Goal: Information Seeking & Learning: Learn about a topic

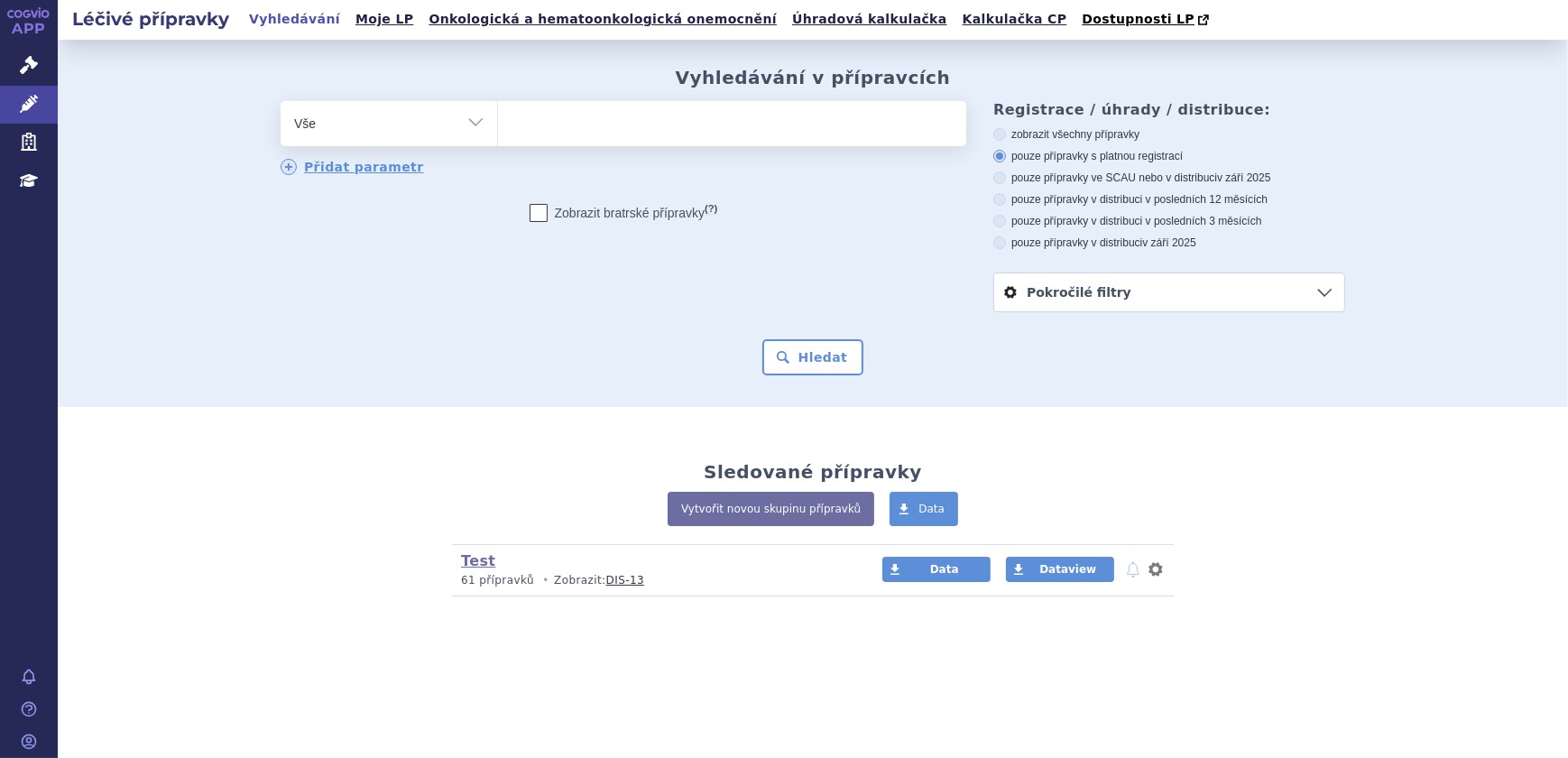
click at [600, 122] on ul at bounding box center [731, 120] width 468 height 38
click at [498, 122] on select at bounding box center [498, 122] width 1 height 45
type input "xa"
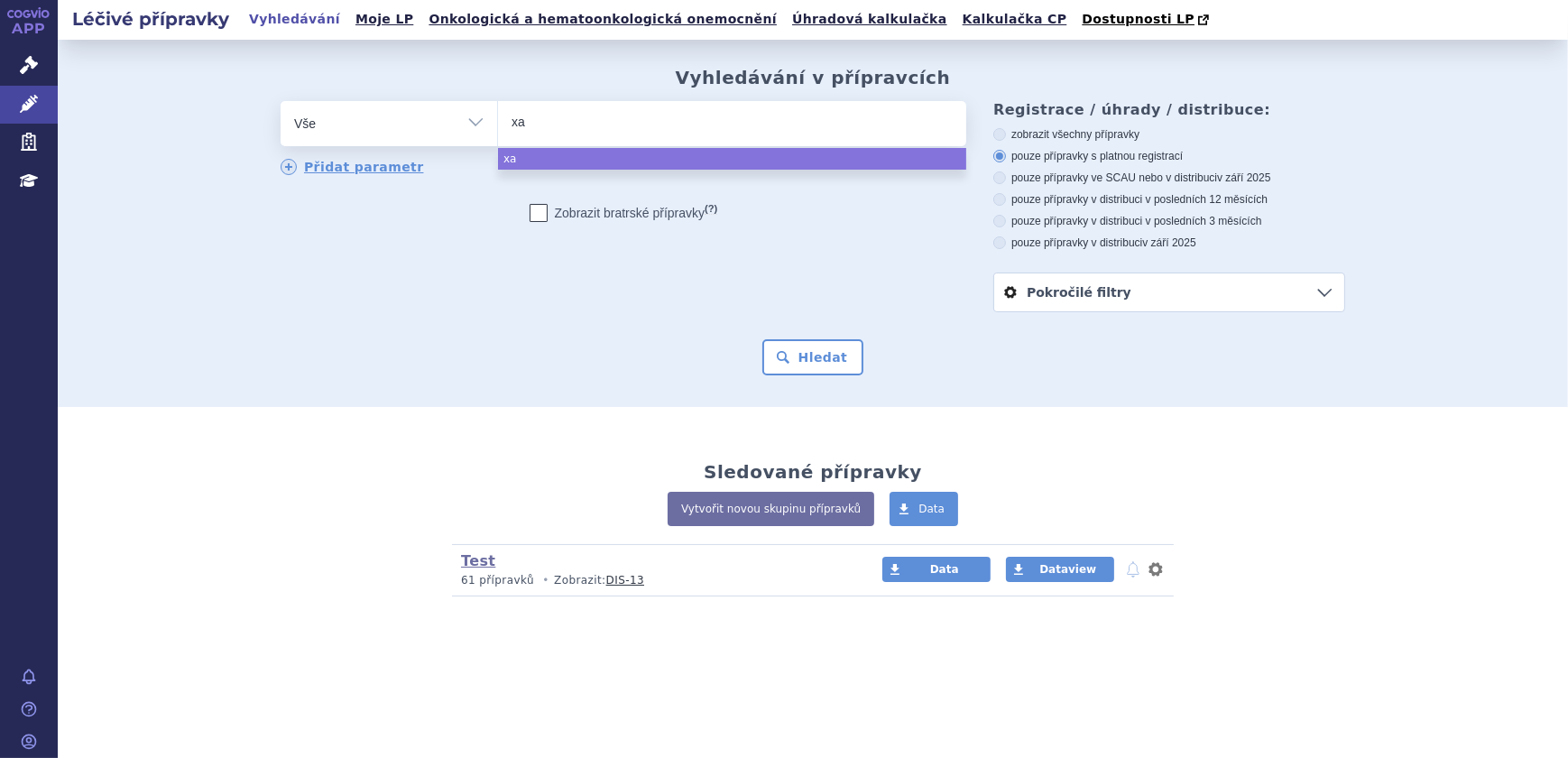
type input "xan"
type input "xa"
type input "x"
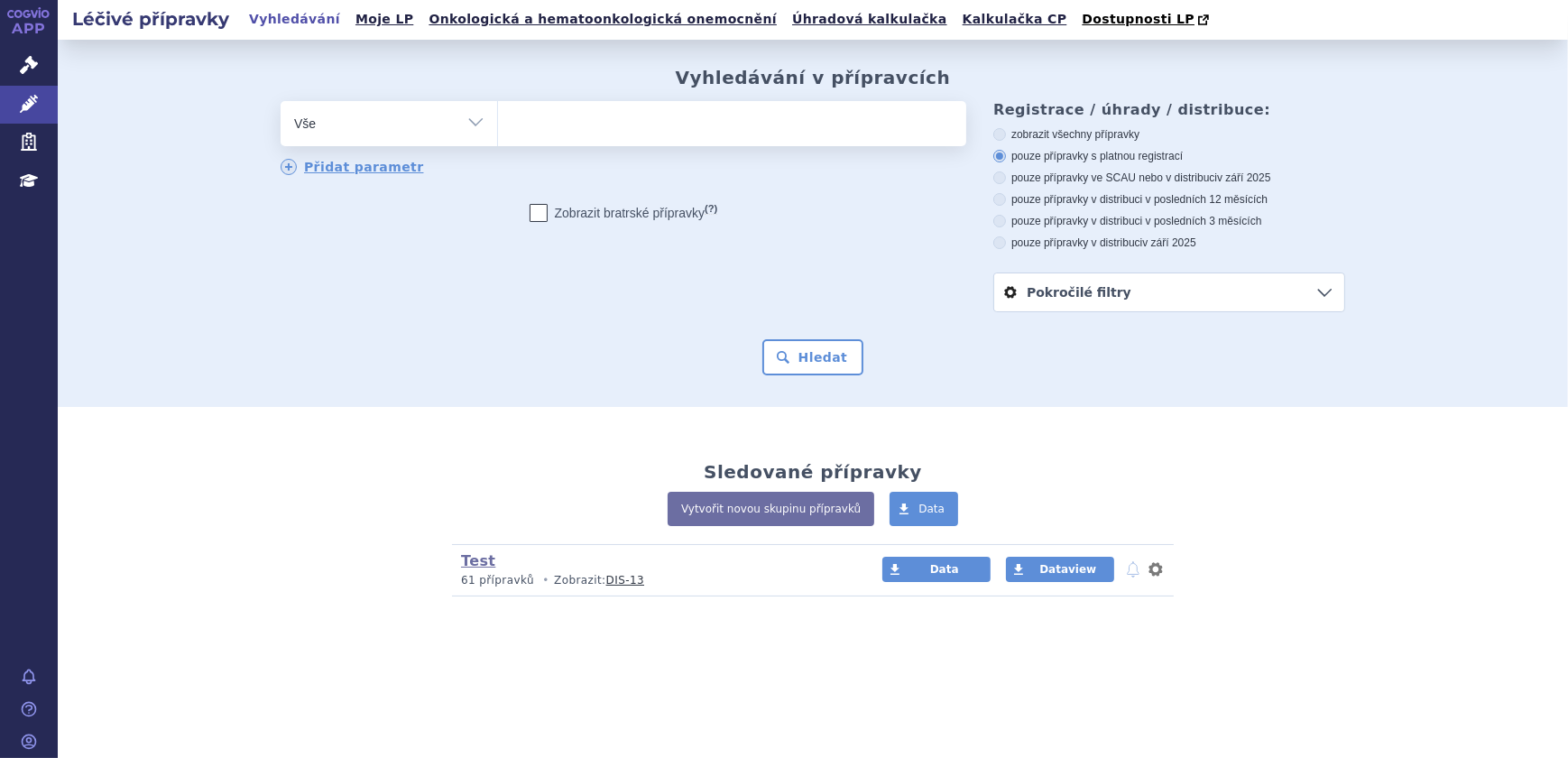
drag, startPoint x: 895, startPoint y: 275, endPoint x: 900, endPoint y: 296, distance: 21.6
click at [898, 276] on div "odstranit Vše Přípravek/SUKL kód MAH VPOIS ATC/Aktivní látka" at bounding box center [813, 207] width 1065 height 212
click at [640, 152] on div "odstranit Vše Přípravek/SUKL kód MAH VPOIS ATC/Aktivní látka" at bounding box center [624, 139] width 686 height 75
click at [633, 125] on ul at bounding box center [731, 120] width 468 height 38
click at [498, 125] on select at bounding box center [498, 122] width 1 height 45
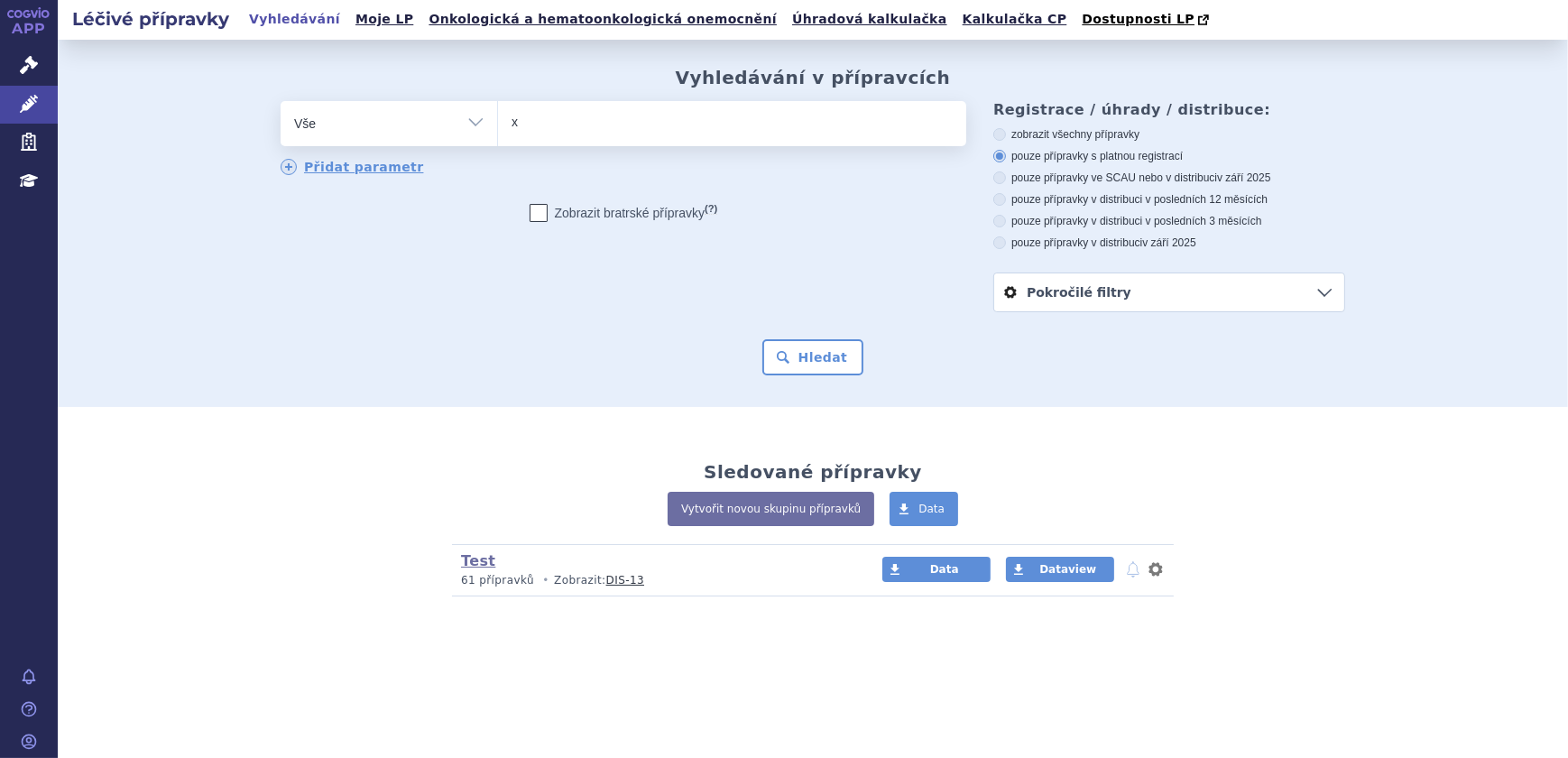
type input "xa"
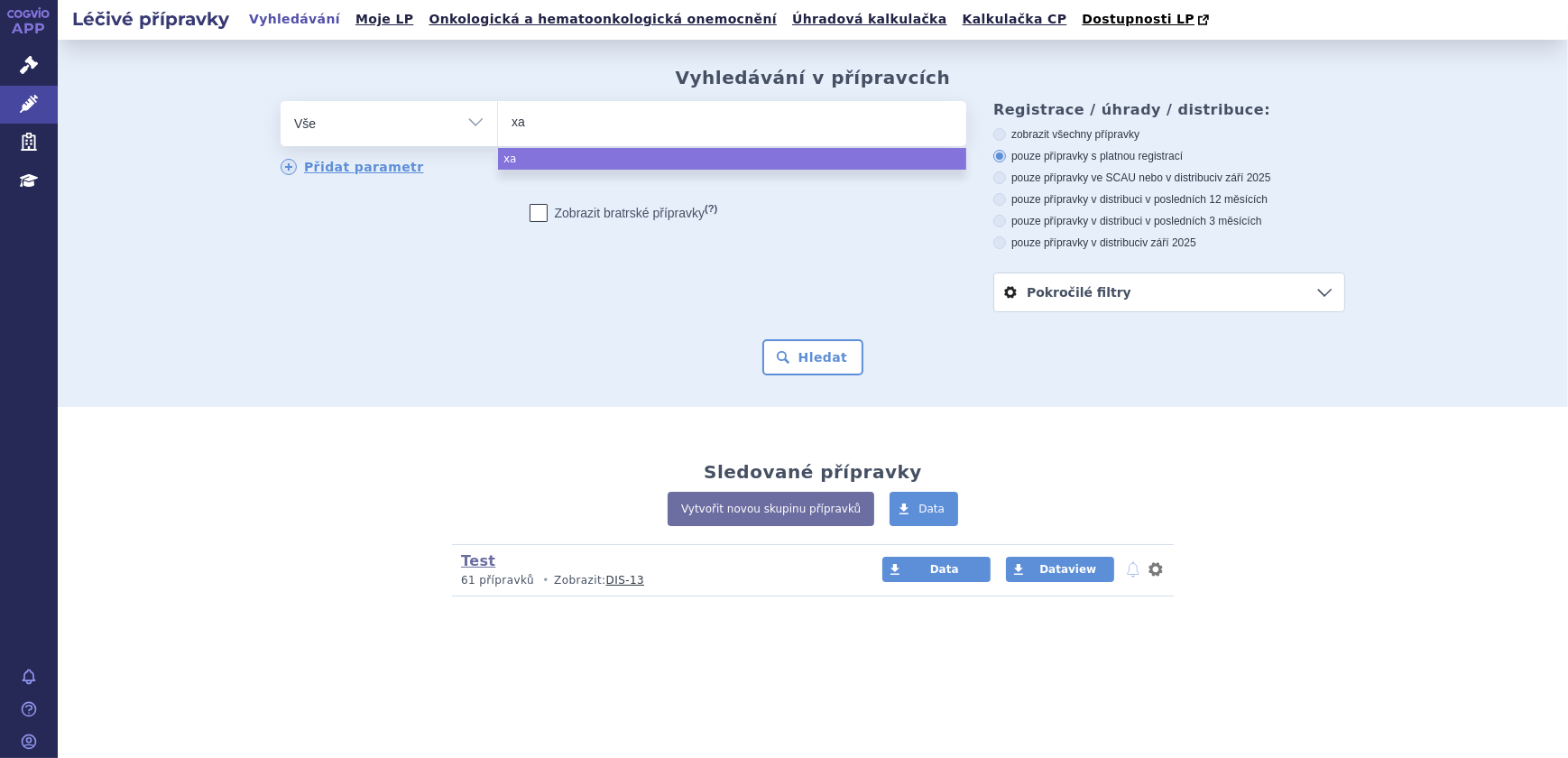
type input "xan"
type input "xani"
type input "xanir"
type input "xanirv"
type input "xanirva"
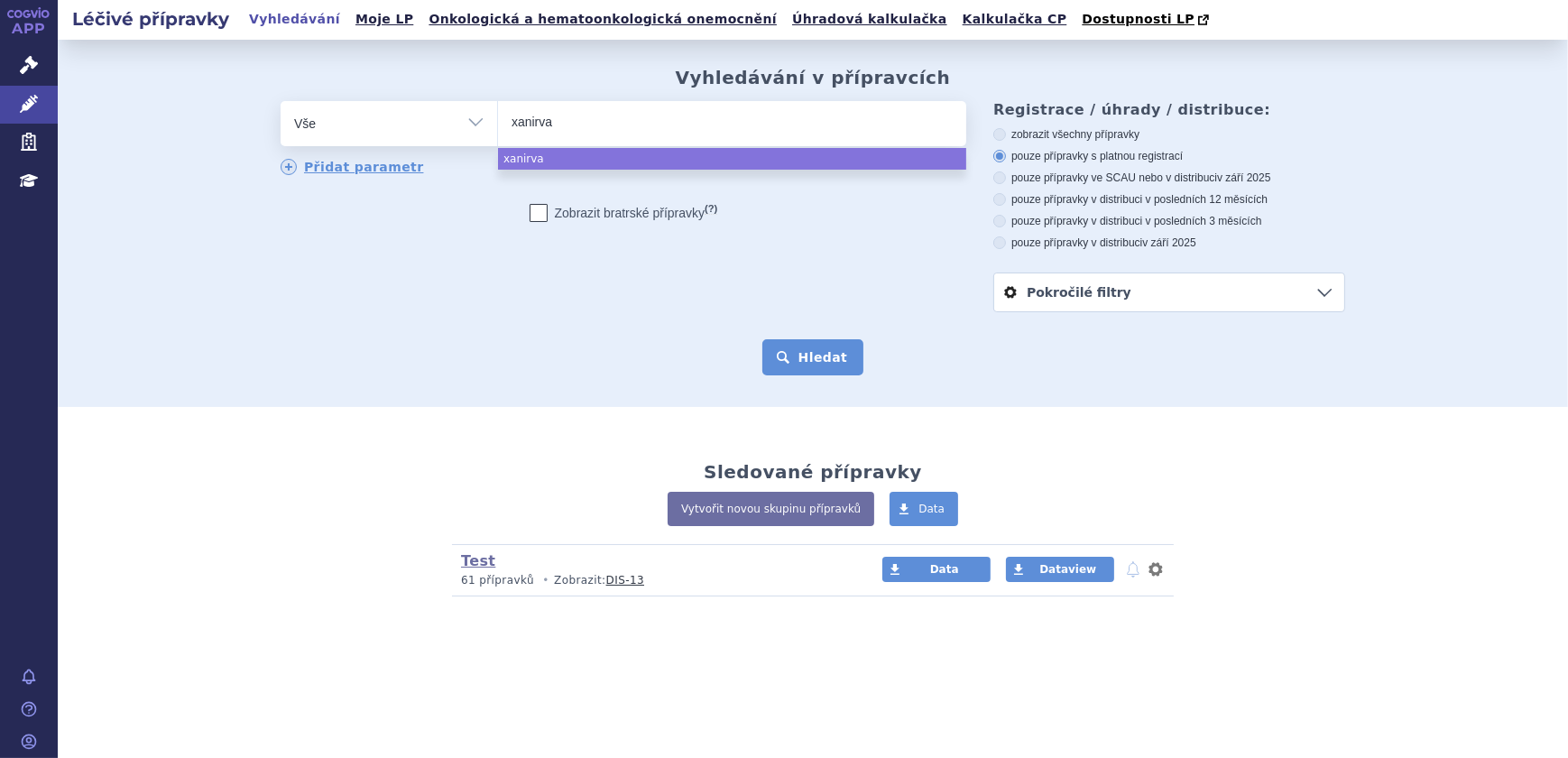
select select "xanirva"
click at [797, 344] on button "Hledat" at bounding box center [813, 357] width 102 height 36
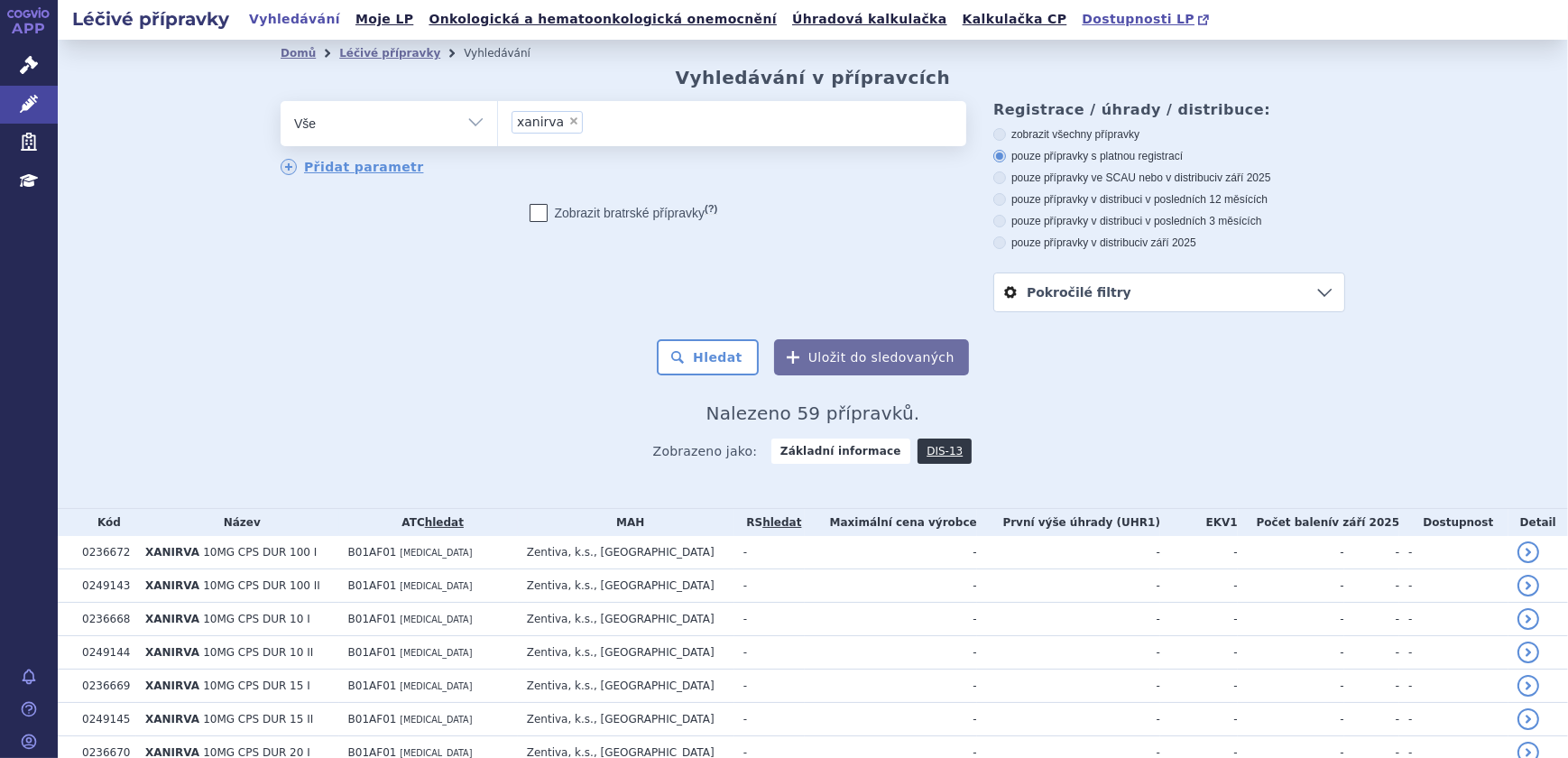
click at [1082, 17] on span "Dostupnosti LP" at bounding box center [1138, 19] width 113 height 15
click at [920, 454] on link "DIS-13" at bounding box center [944, 451] width 54 height 25
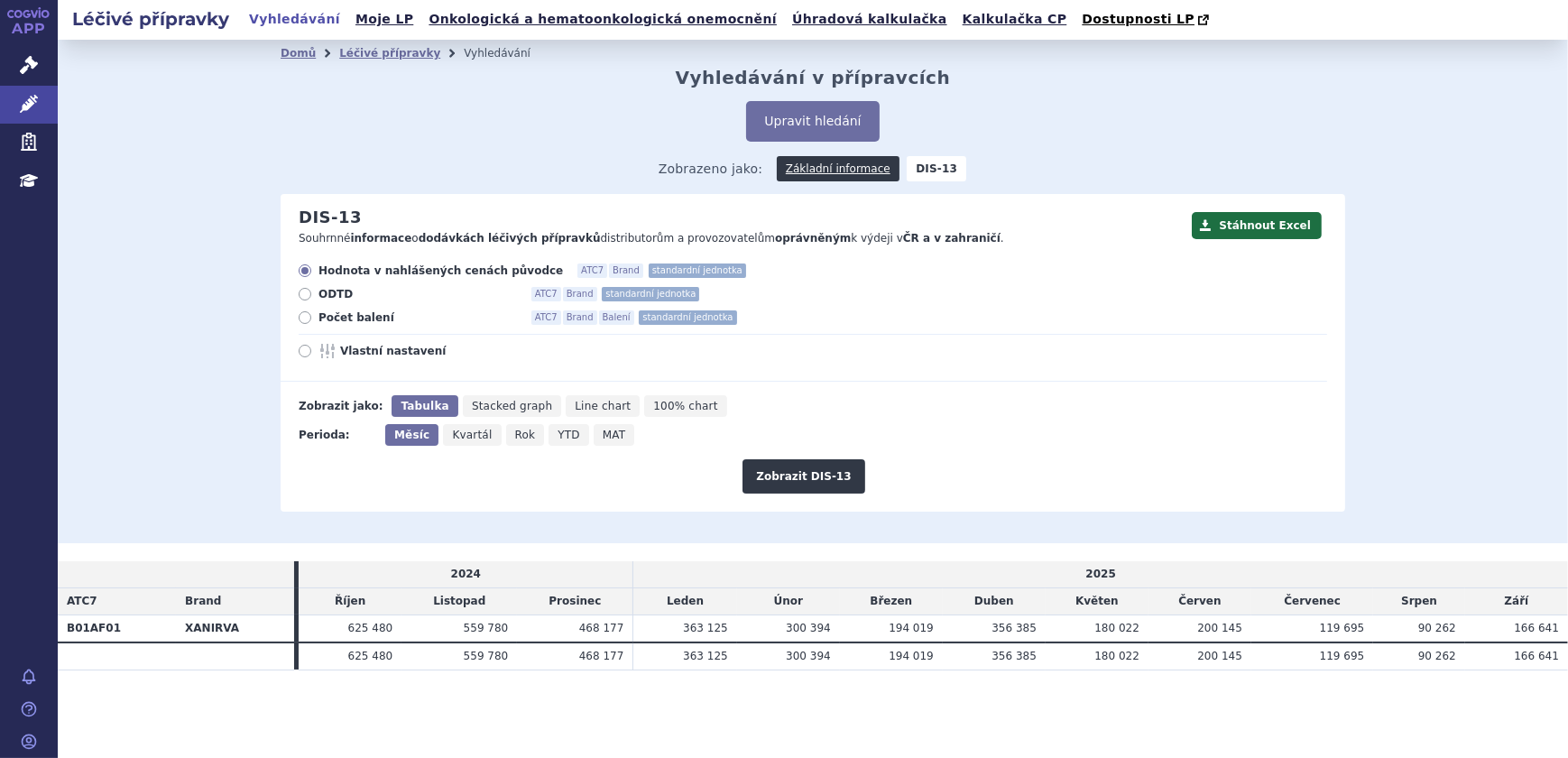
click at [325, 298] on span "ODTD" at bounding box center [418, 294] width 199 height 15
click at [312, 298] on input "ODTD ATC7 Brand standardní jednotka" at bounding box center [306, 296] width 12 height 12
radio input "true"
click at [337, 316] on span "Počet balení" at bounding box center [418, 317] width 199 height 15
click at [312, 316] on input "Počet balení ATC7 Brand Balení standardní jednotka" at bounding box center [306, 319] width 12 height 12
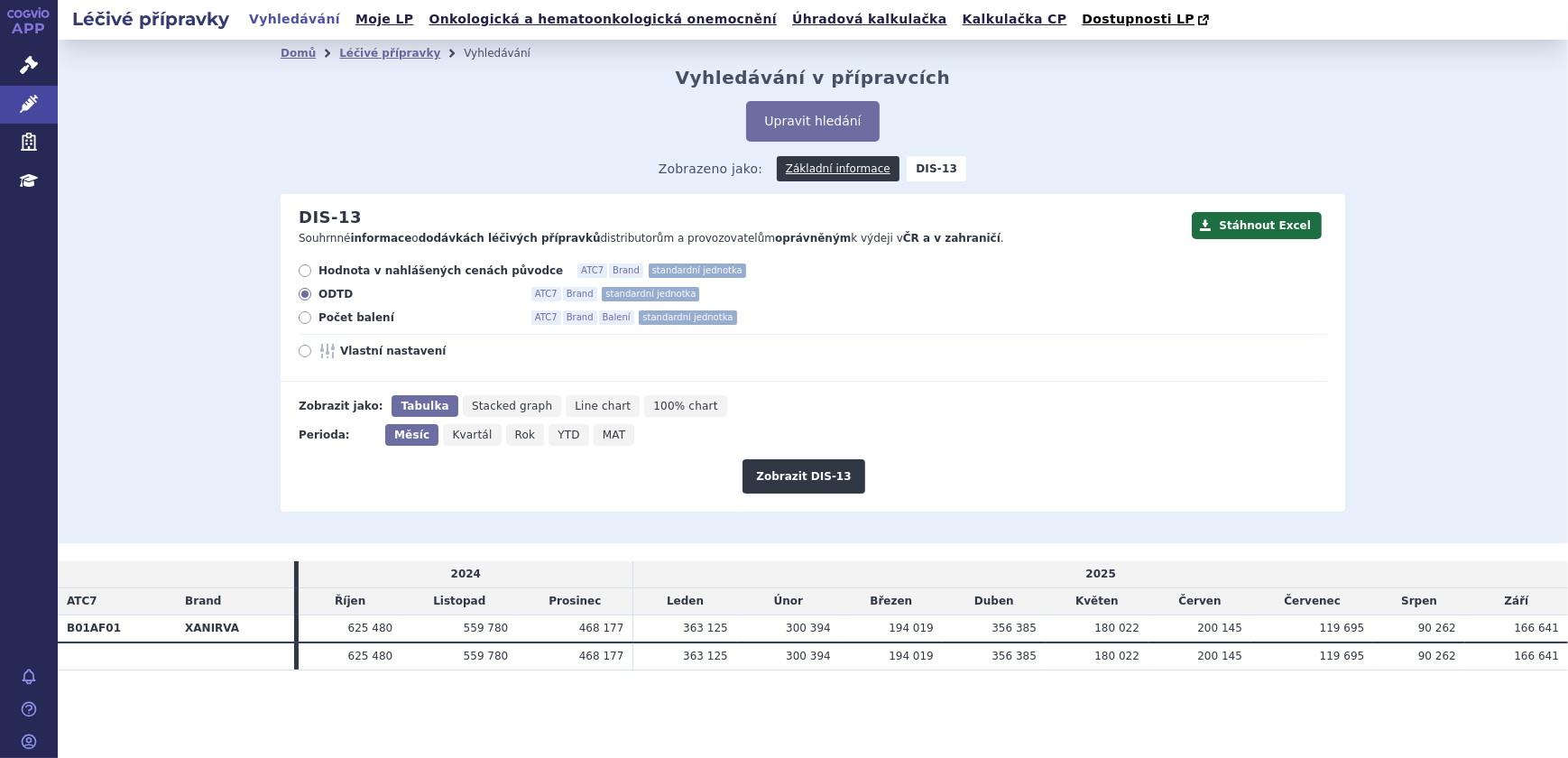
radio input "true"
click at [793, 473] on button "Zobrazit DIS-13" at bounding box center [803, 476] width 121 height 34
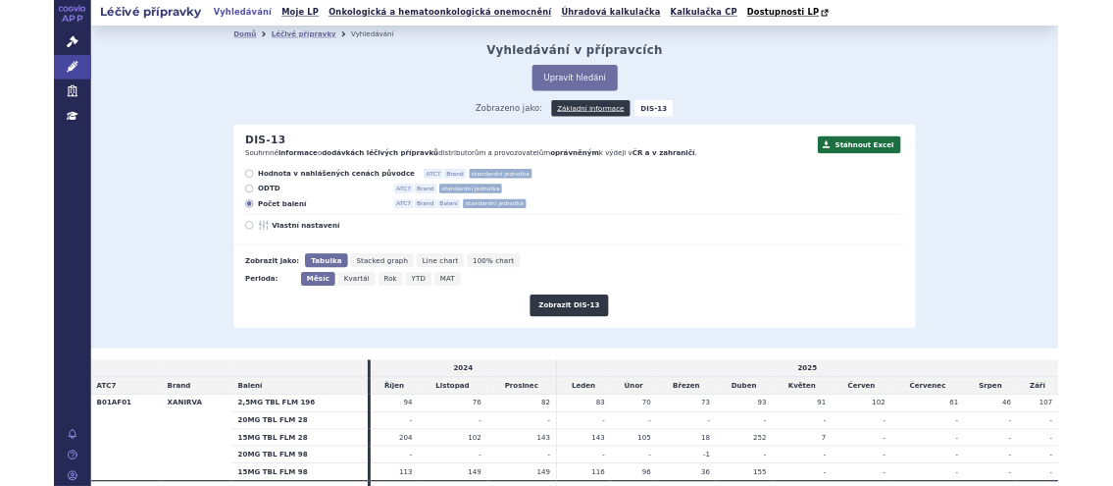
scroll to position [100, 0]
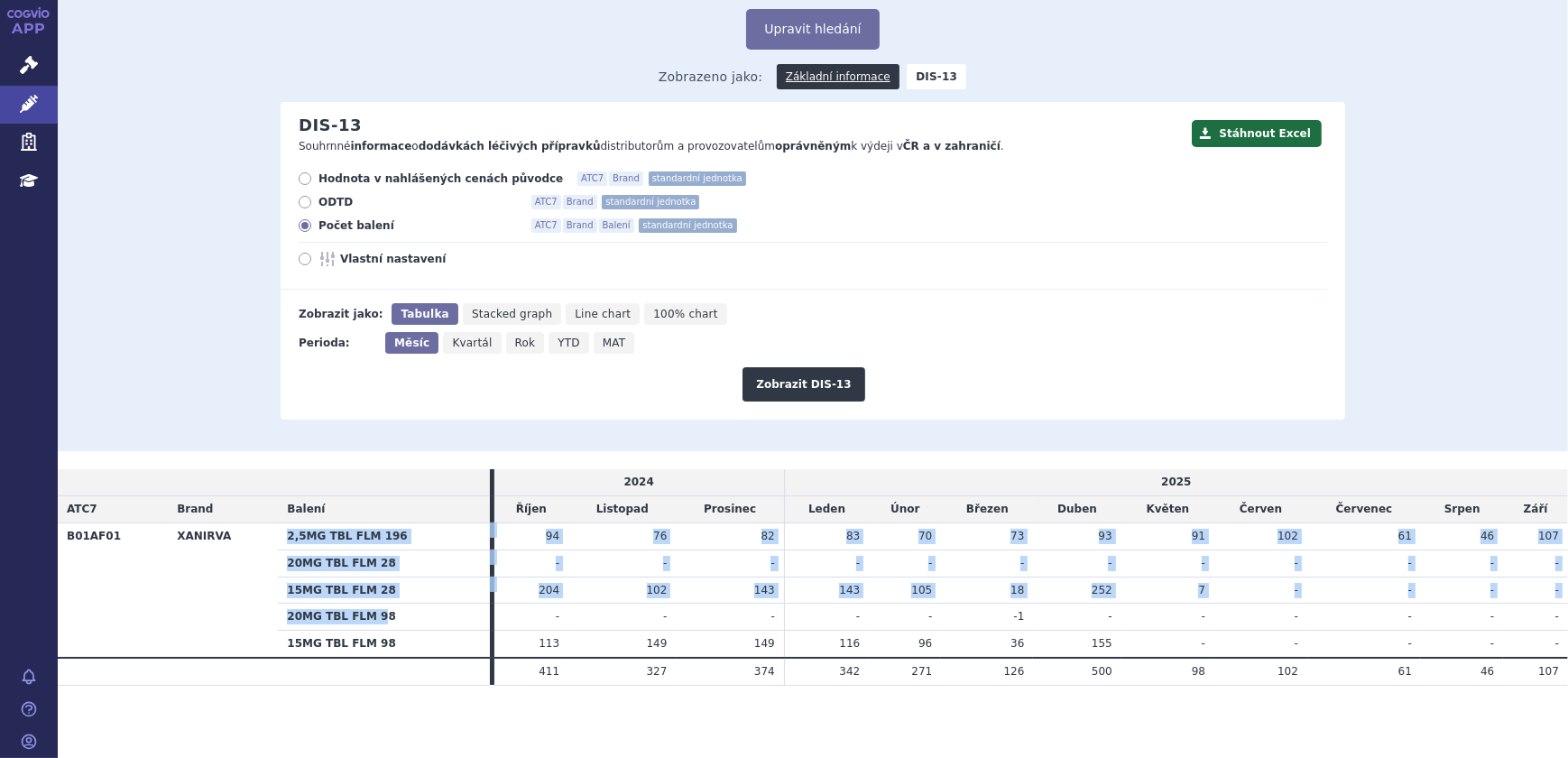
drag, startPoint x: 277, startPoint y: 562, endPoint x: 368, endPoint y: 605, distance: 100.6
click at [368, 605] on tbody "B01AF01 XANIRVA 2,5MG TBL FLM 196 94 76 82 83 70 - - - -" at bounding box center [813, 590] width 1510 height 134
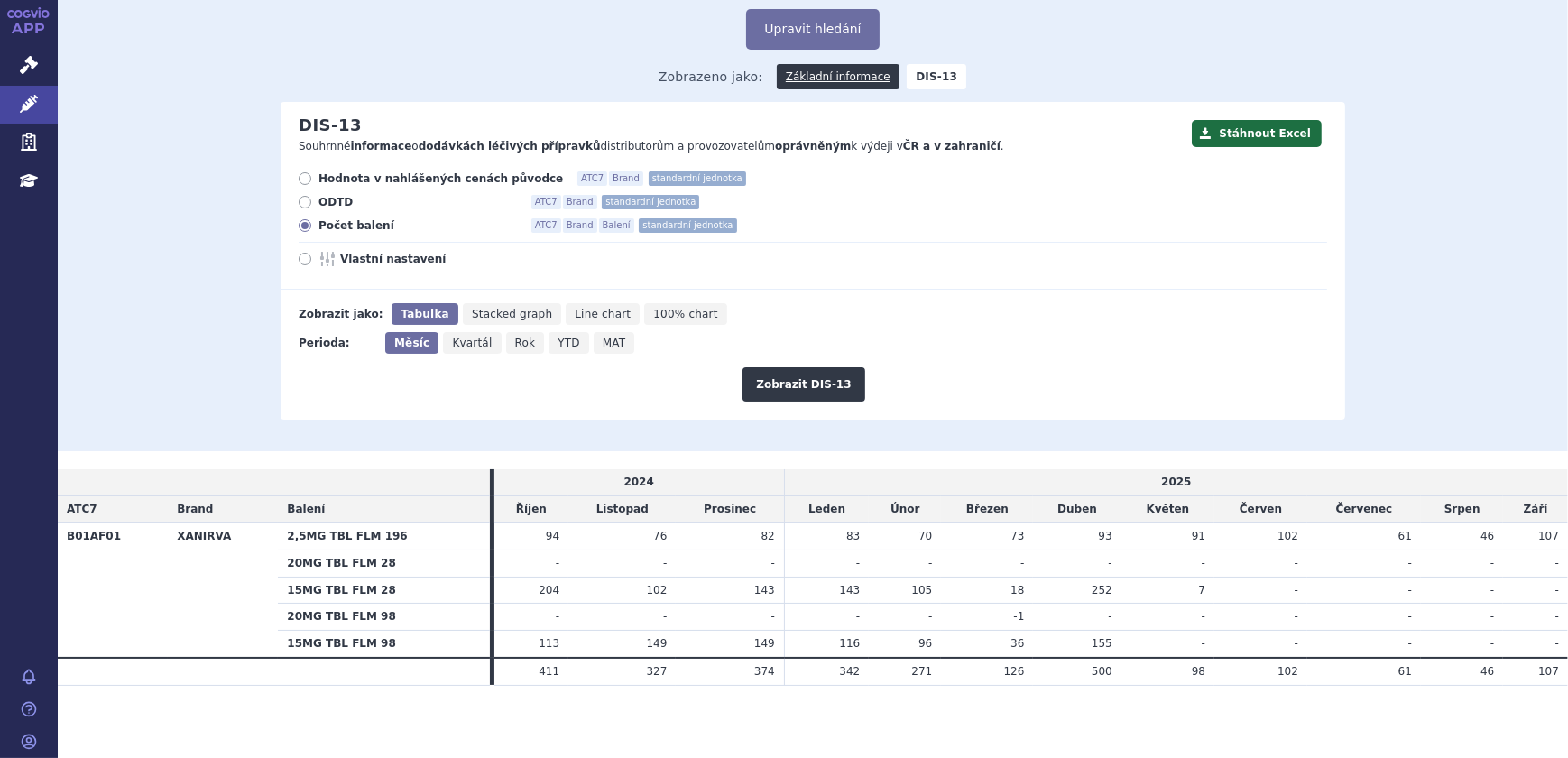
drag, startPoint x: 368, startPoint y: 605, endPoint x: 382, endPoint y: 584, distance: 25.2
click at [413, 614] on th "20MG TBL FLM 98" at bounding box center [383, 616] width 212 height 27
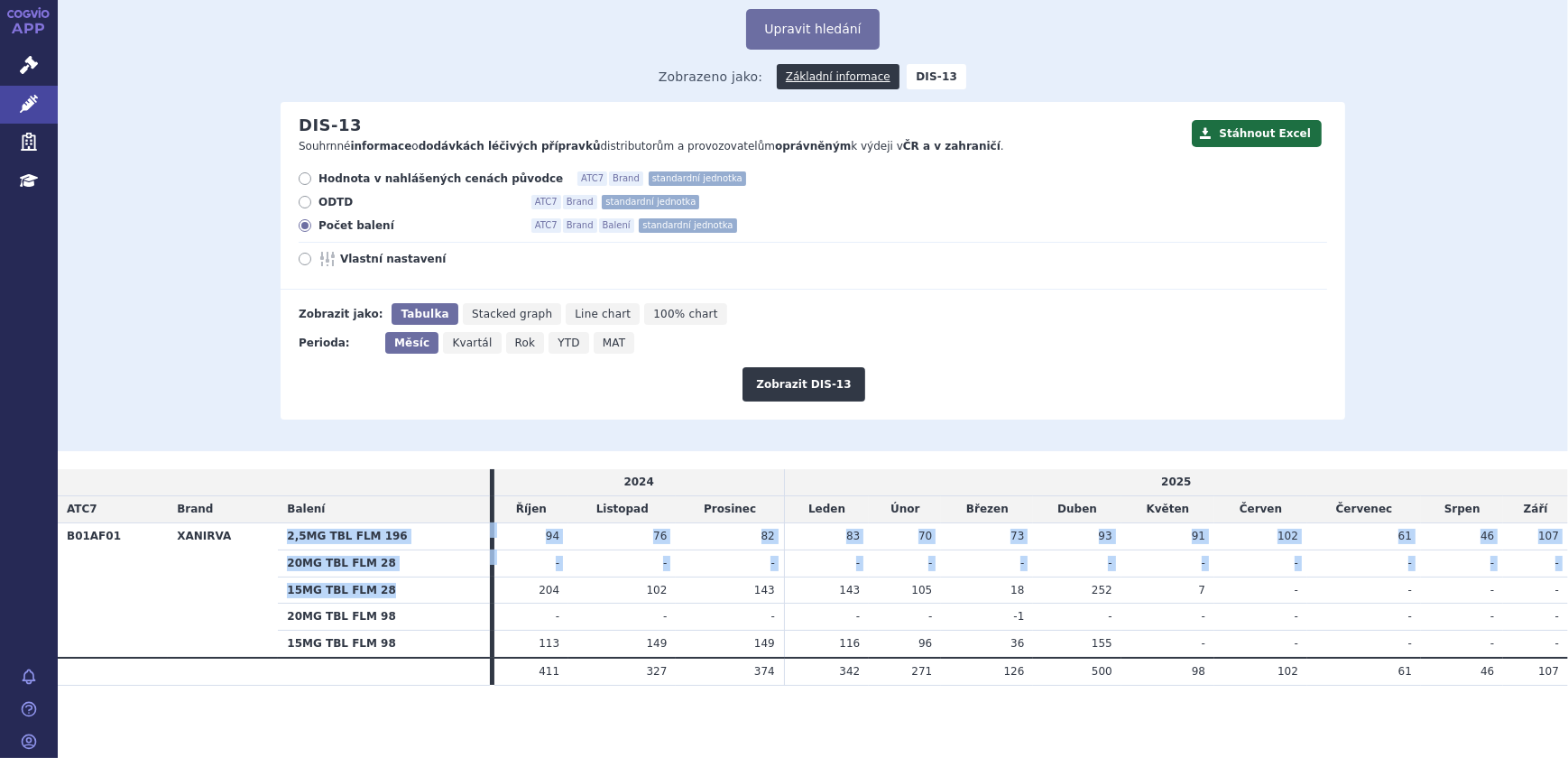
drag, startPoint x: 388, startPoint y: 589, endPoint x: 260, endPoint y: 593, distance: 128.1
click at [260, 593] on tbody "B01AF01 XANIRVA 2,5MG TBL FLM 196 94 76 82 83 70 - - - -" at bounding box center [813, 590] width 1510 height 134
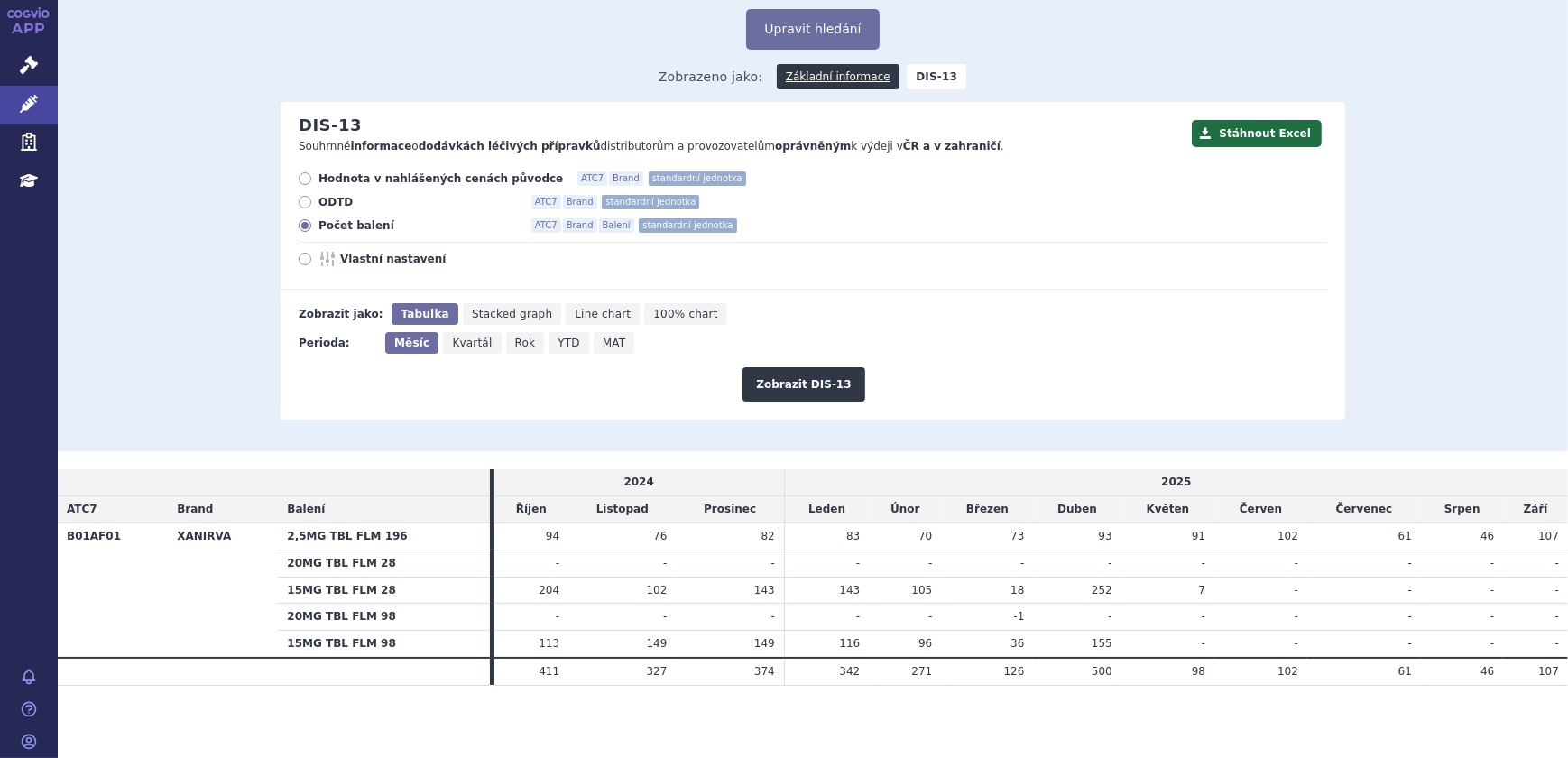
click at [407, 632] on th "15MG TBL FLM 98" at bounding box center [383, 644] width 212 height 27
drag, startPoint x: 1119, startPoint y: 640, endPoint x: 284, endPoint y: 646, distance: 835.0
click at [284, 646] on tr "15MG TBL FLM 98 113 149 149 116 96 -" at bounding box center [813, 644] width 1510 height 27
click at [1244, 743] on section "Domů Léčivé přípravky Vyhledávání Vyhledávání v přípravcích Upravit hledání ods…" at bounding box center [813, 352] width 1510 height 810
drag, startPoint x: 1443, startPoint y: 636, endPoint x: 1263, endPoint y: 633, distance: 180.0
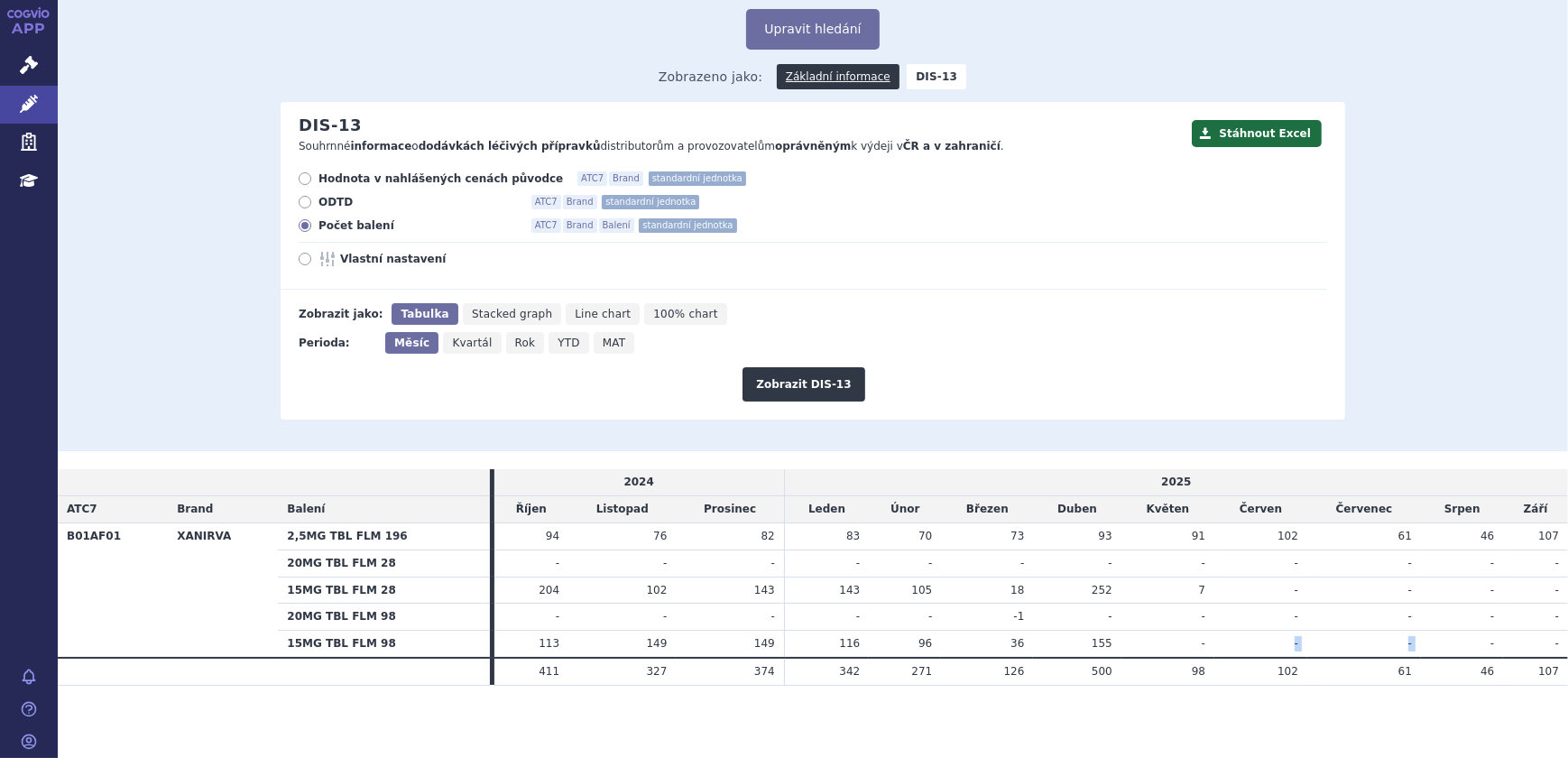
click at [1263, 633] on tr "15MG TBL FLM 98 113 149 149 116 96 -" at bounding box center [813, 644] width 1510 height 27
drag, startPoint x: 1293, startPoint y: 754, endPoint x: 1479, endPoint y: 757, distance: 186.0
click at [1479, 757] on html "APP Správní řízení Léčivé přípravky Zdravotnické prostředky Education Notifikac…" at bounding box center [784, 379] width 1568 height 758
drag, startPoint x: 1545, startPoint y: 537, endPoint x: 280, endPoint y: 541, distance: 1265.0
click at [280, 541] on tr "B01AF01 XANIRVA 2,5MG TBL FLM 196 94 76 82 83 70" at bounding box center [813, 535] width 1510 height 27
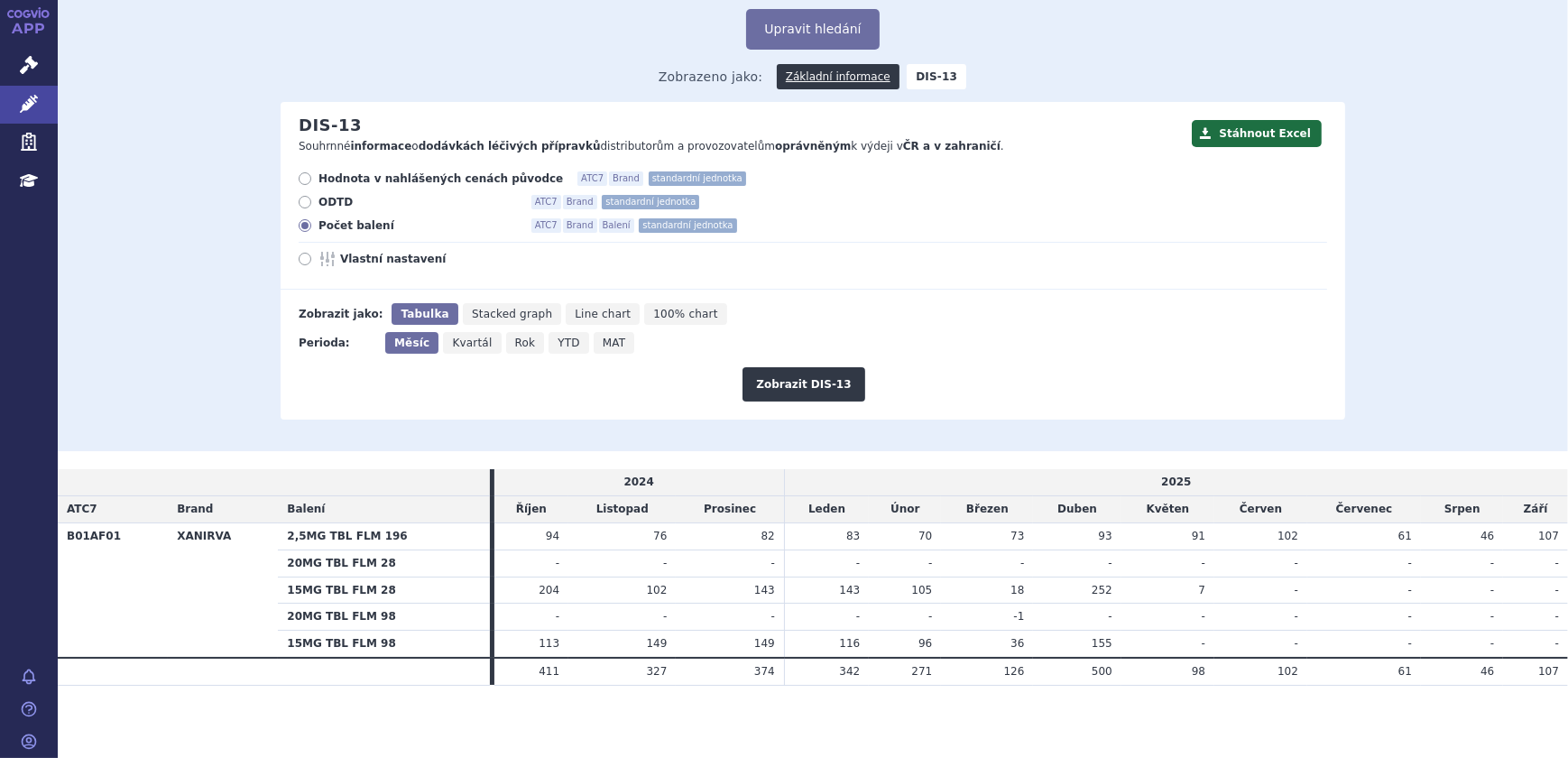
click at [1152, 595] on td "7" at bounding box center [1167, 590] width 93 height 27
click at [324, 201] on span "ODTD" at bounding box center [418, 202] width 199 height 15
click at [312, 201] on input "ODTD ATC7 Brand standardní jednotka" at bounding box center [306, 204] width 12 height 12
radio input "true"
click at [841, 385] on button "Zobrazit DIS-13" at bounding box center [803, 384] width 121 height 34
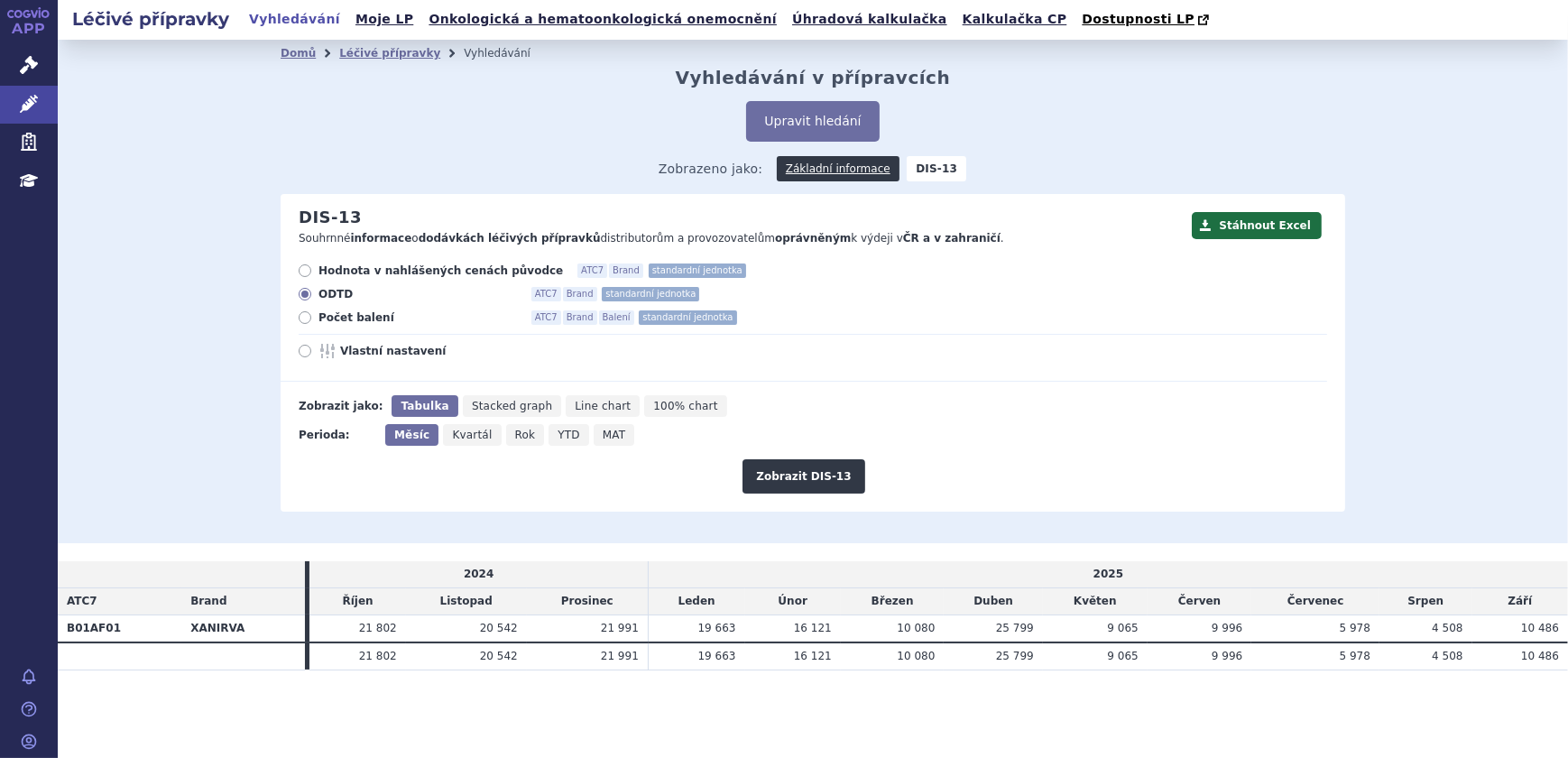
click at [340, 351] on span "Vlastní nastavení" at bounding box center [440, 351] width 199 height 15
click at [312, 351] on input "Vlastní nastavení" at bounding box center [306, 353] width 12 height 12
radio input "true"
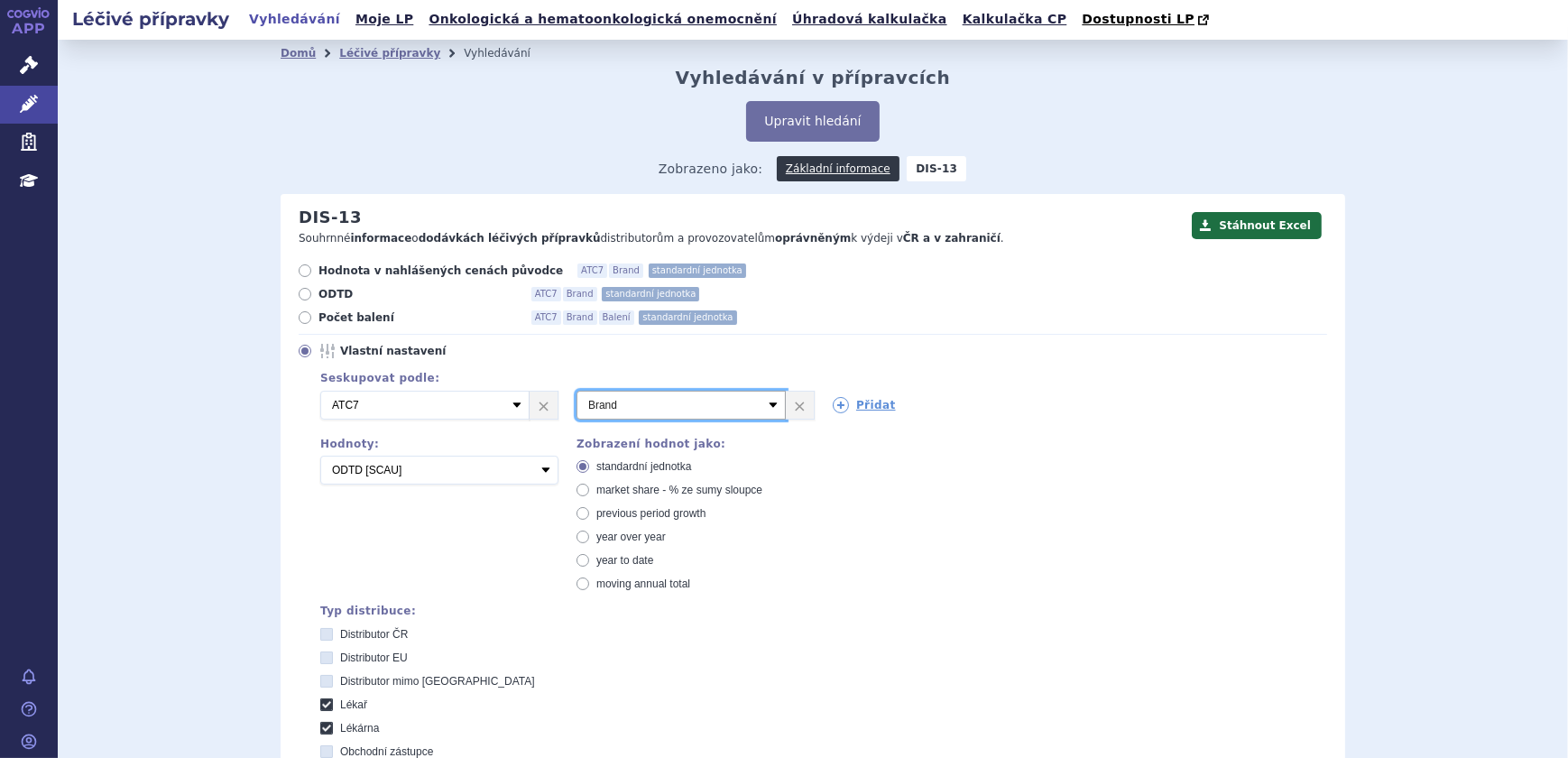
click at [768, 407] on select "Vyberte groupování ATC3 ATC5 ATC7 Brand Balení SÚKL kód MAH VPOIS Referenční sk…" at bounding box center [681, 405] width 210 height 29
click at [577, 392] on select "Vyberte groupování ATC3 ATC5 ATC7 Brand Balení SÚKL kód MAH VPOIS Referenční sk…" at bounding box center [681, 405] width 210 height 29
click at [771, 403] on select "Vyberte groupování ATC3 ATC5 ATC7 Brand Balení SÚKL kód MAH VPOIS Referenční sk…" at bounding box center [681, 405] width 210 height 29
select select "brand"
click at [577, 392] on select "Vyberte groupování ATC3 ATC5 ATC7 Brand Balení SÚKL kód MAH VPOIS Referenční sk…" at bounding box center [681, 405] width 210 height 29
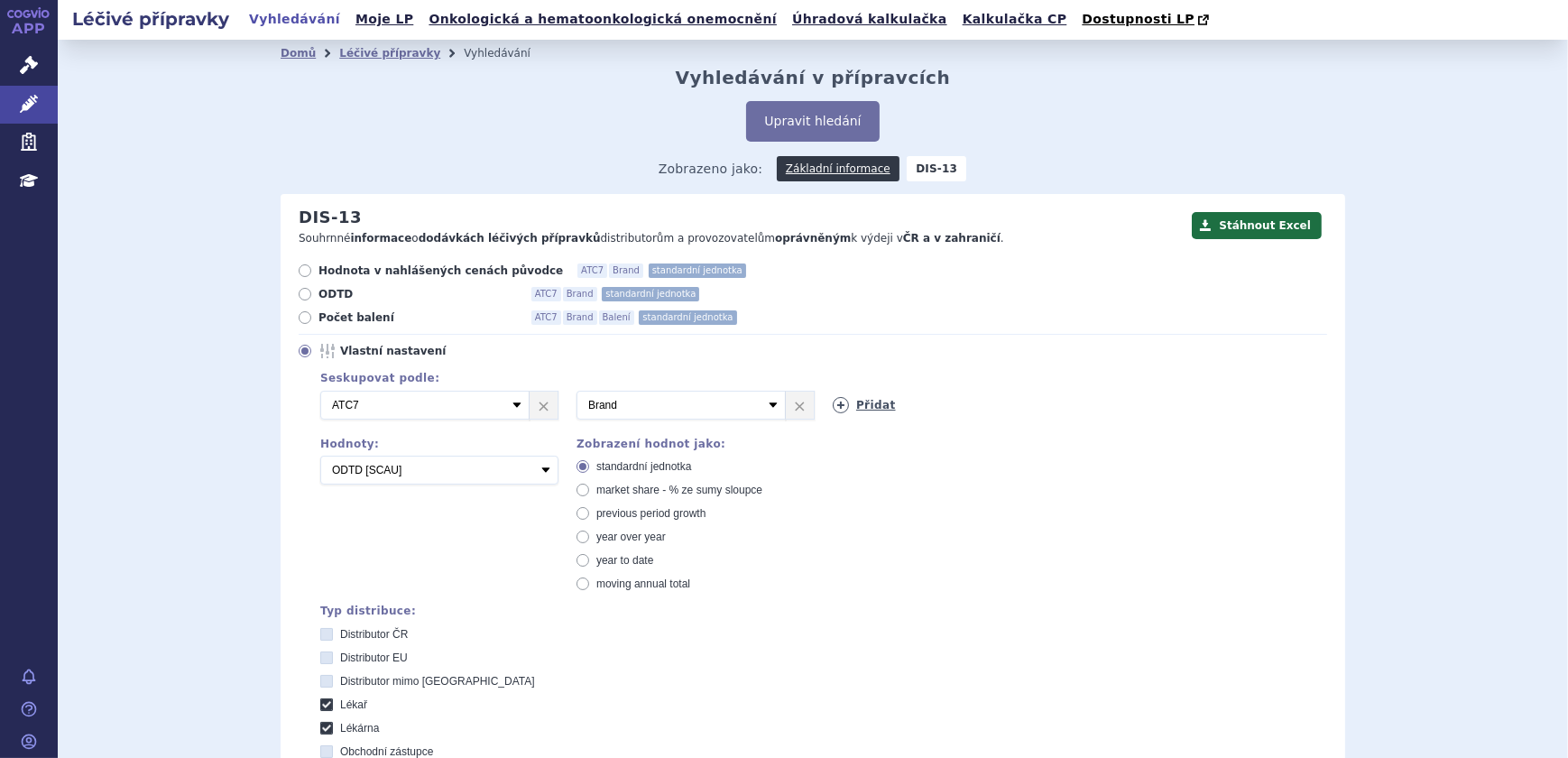
click at [847, 405] on link "Přidat" at bounding box center [864, 406] width 63 height 17
click at [1011, 408] on select "Vyberte groupování ATC3 ATC5 ATC7 Brand Balení SÚKL kód MAH VPOIS Referenční sk…" at bounding box center [937, 405] width 210 height 29
select select "suklCode"
click at [832, 392] on select "Vyberte groupování ATC3 ATC5 ATC7 Brand Balení SÚKL kód MAH VPOIS Referenční sk…" at bounding box center [937, 405] width 210 height 29
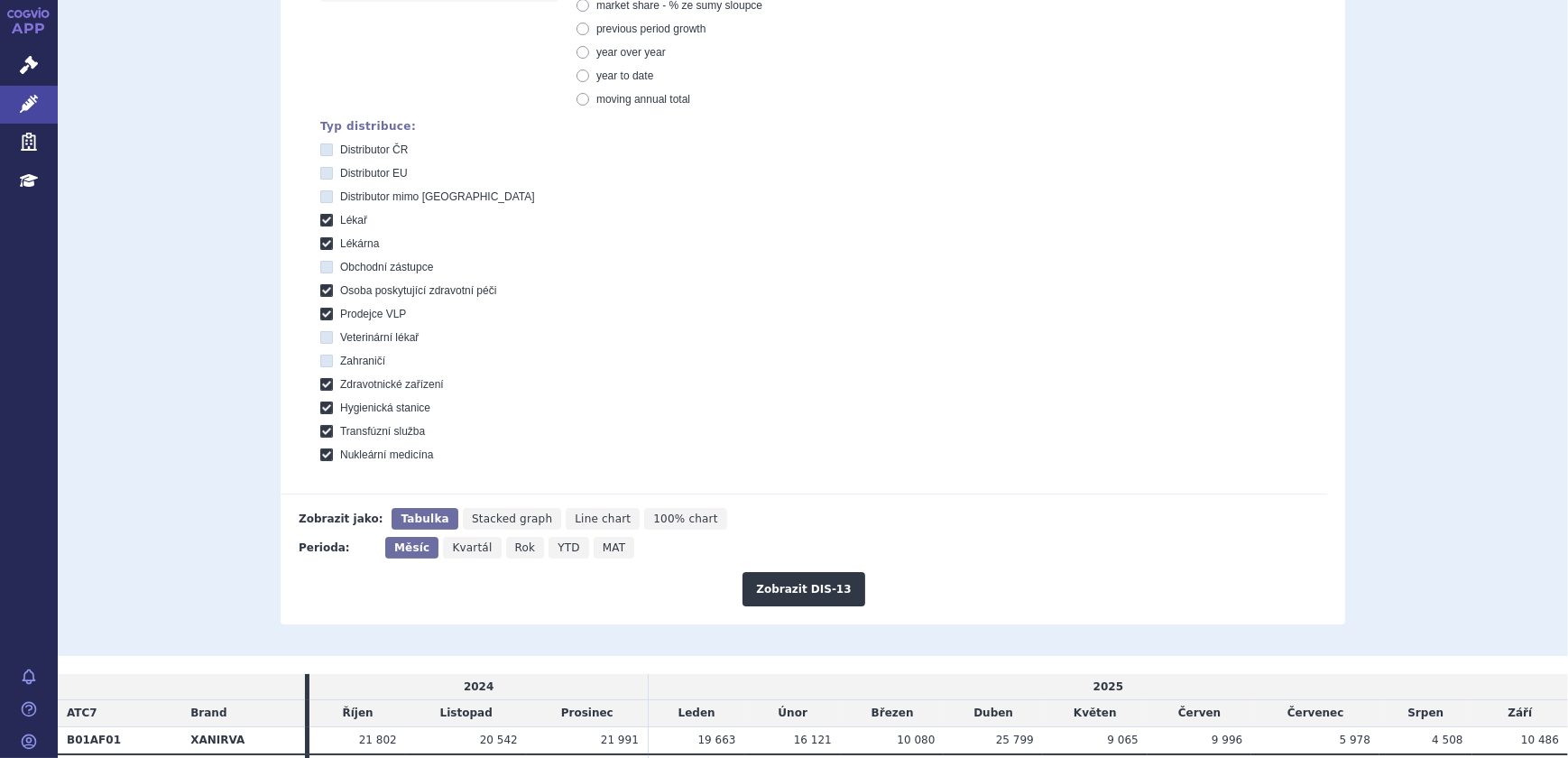
scroll to position [574, 0]
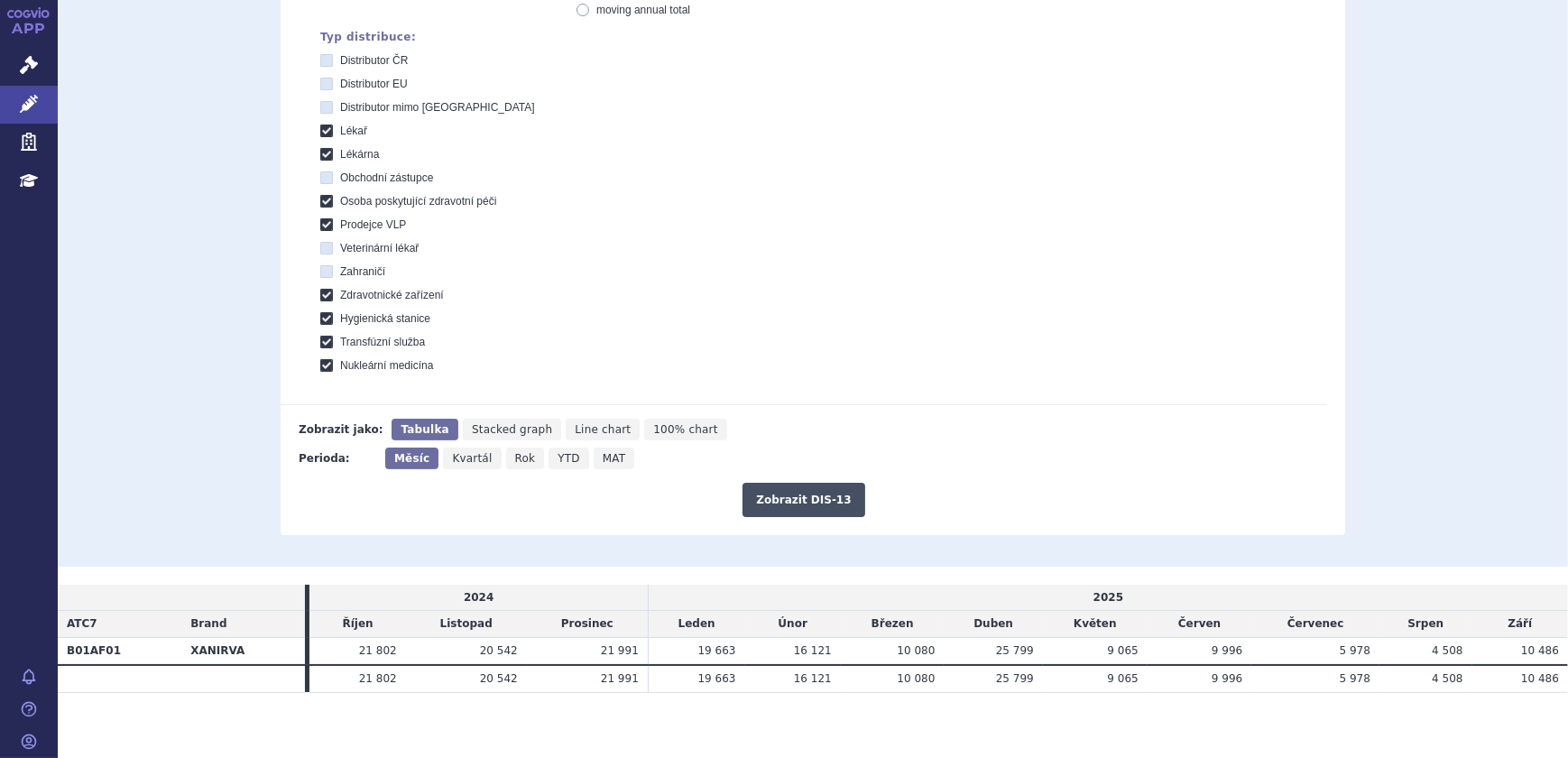
click at [828, 493] on button "Zobrazit DIS-13" at bounding box center [803, 500] width 121 height 34
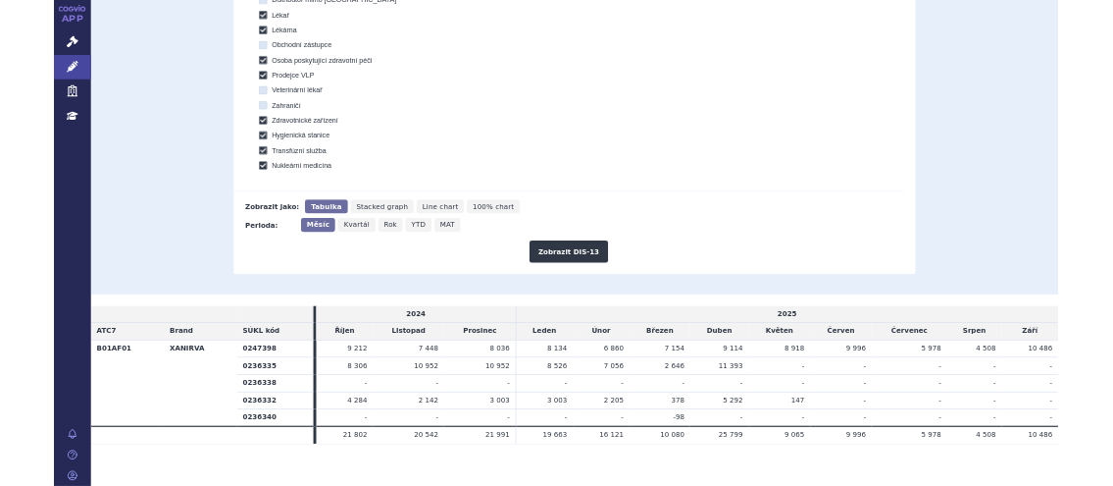
scroll to position [748, 0]
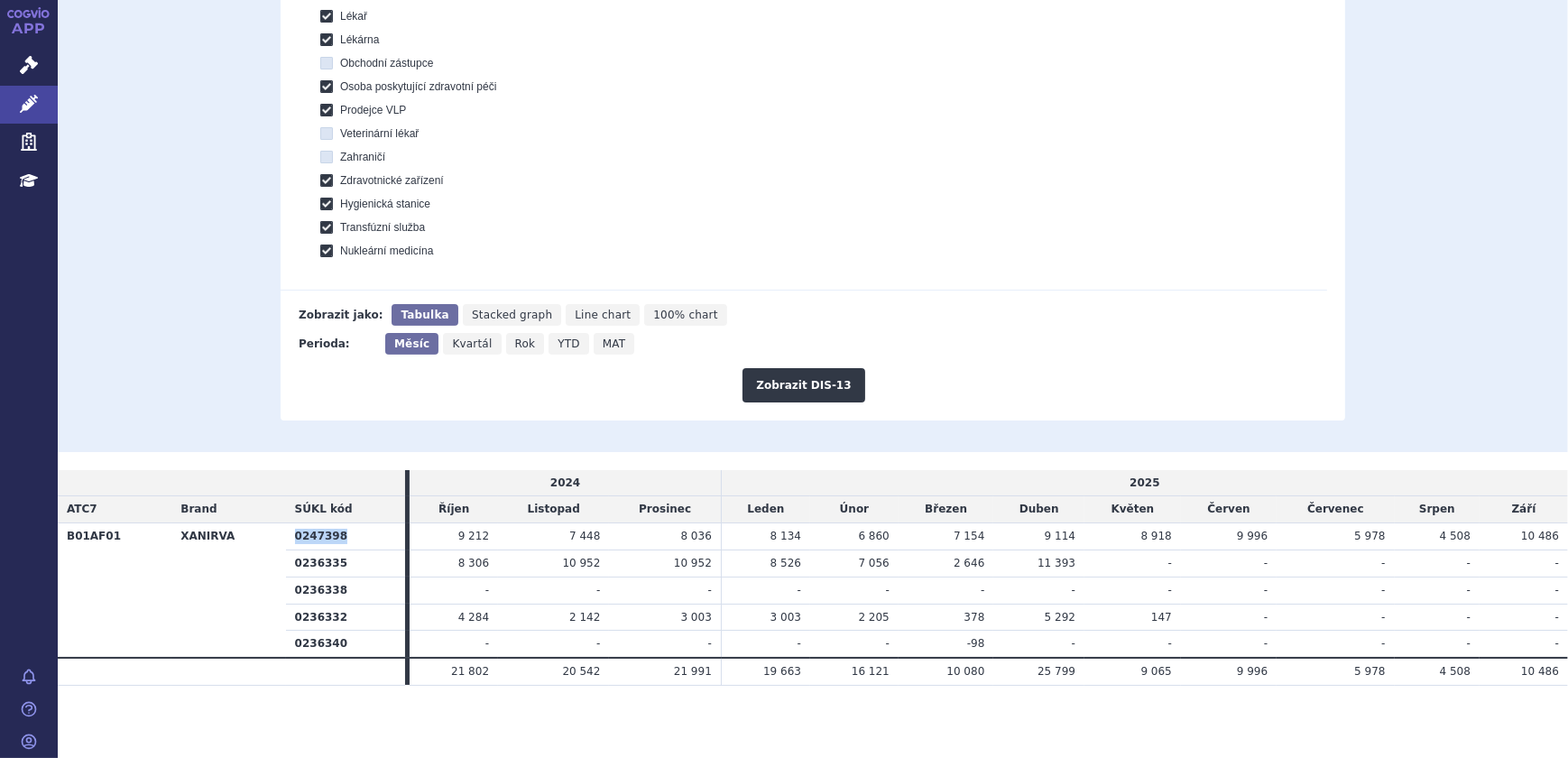
drag, startPoint x: 348, startPoint y: 534, endPoint x: 282, endPoint y: 534, distance: 66.0
click at [282, 534] on tr "B01AF01 XANIRVA 0247398 9 212 7 448 8 036 8 134 6 860" at bounding box center [813, 536] width 1510 height 27
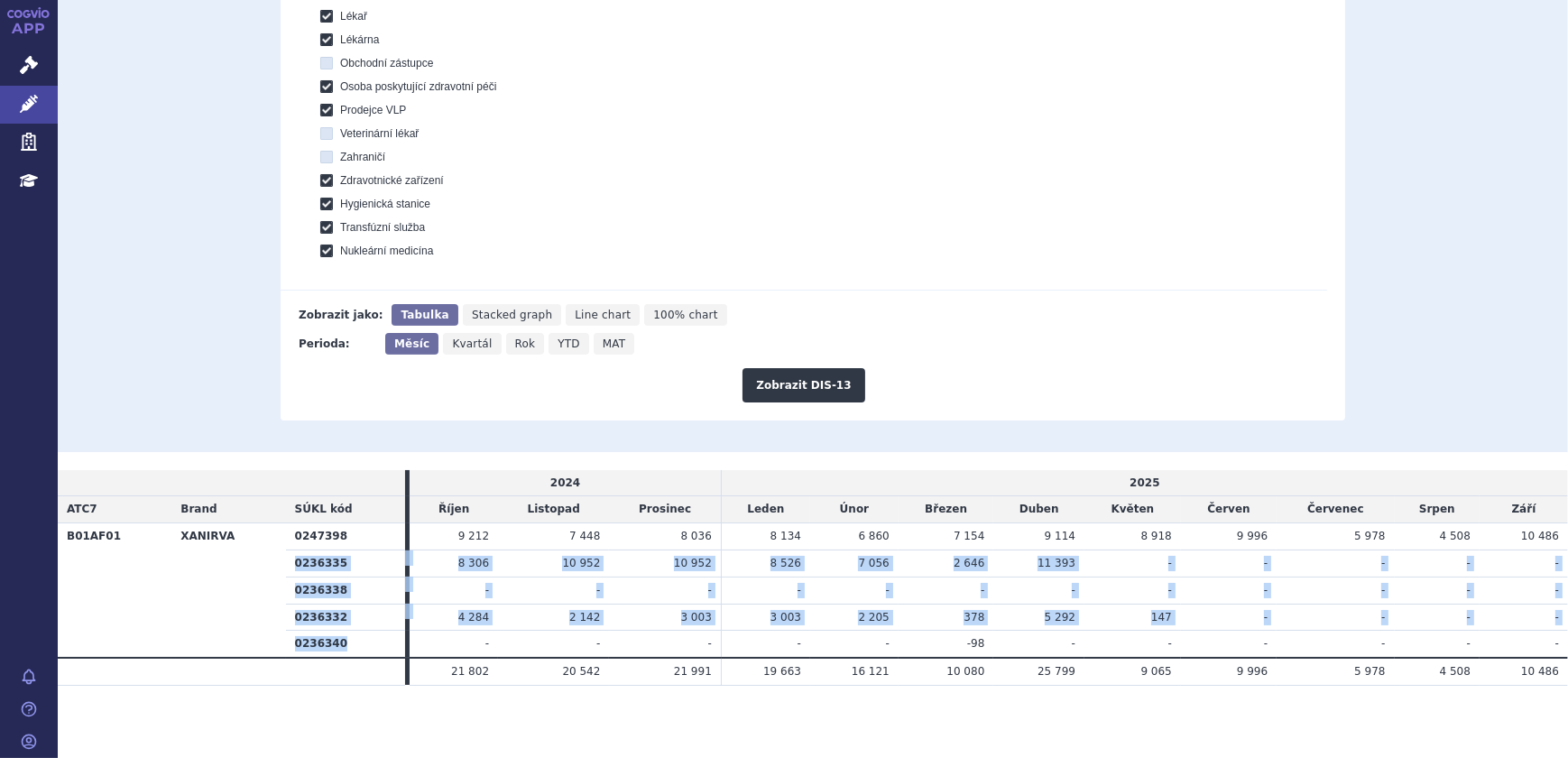
drag, startPoint x: 282, startPoint y: 534, endPoint x: 288, endPoint y: 570, distance: 36.5
click at [288, 570] on tbody "B01AF01 XANIRVA 0247398 9 212 7 448 8 036 8 134 6 860 - -" at bounding box center [813, 591] width 1510 height 134
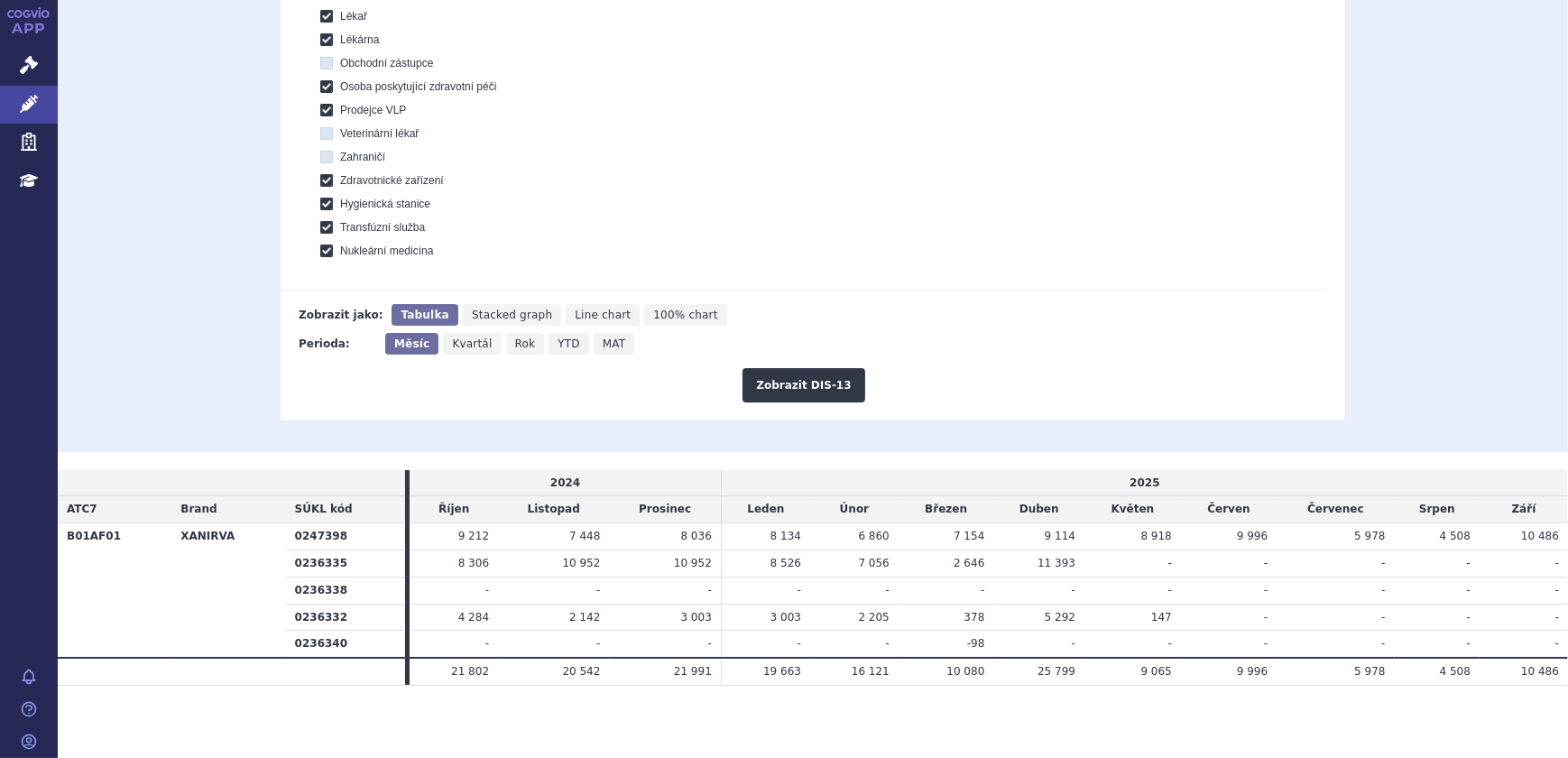
drag, startPoint x: 288, startPoint y: 570, endPoint x: 709, endPoint y: 650, distance: 428.5
click at [709, 650] on td "-" at bounding box center [665, 644] width 112 height 27
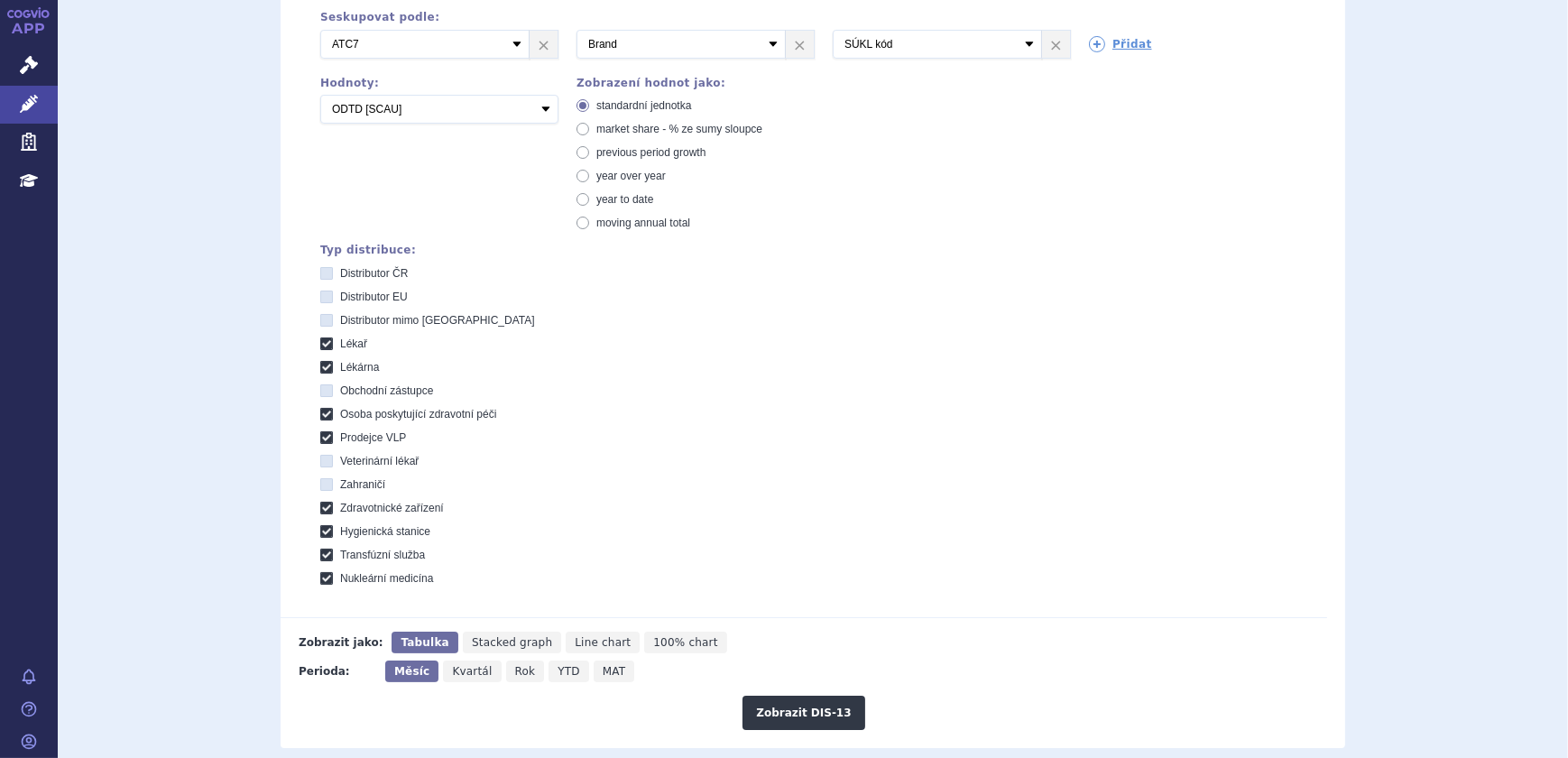
scroll to position [32, 0]
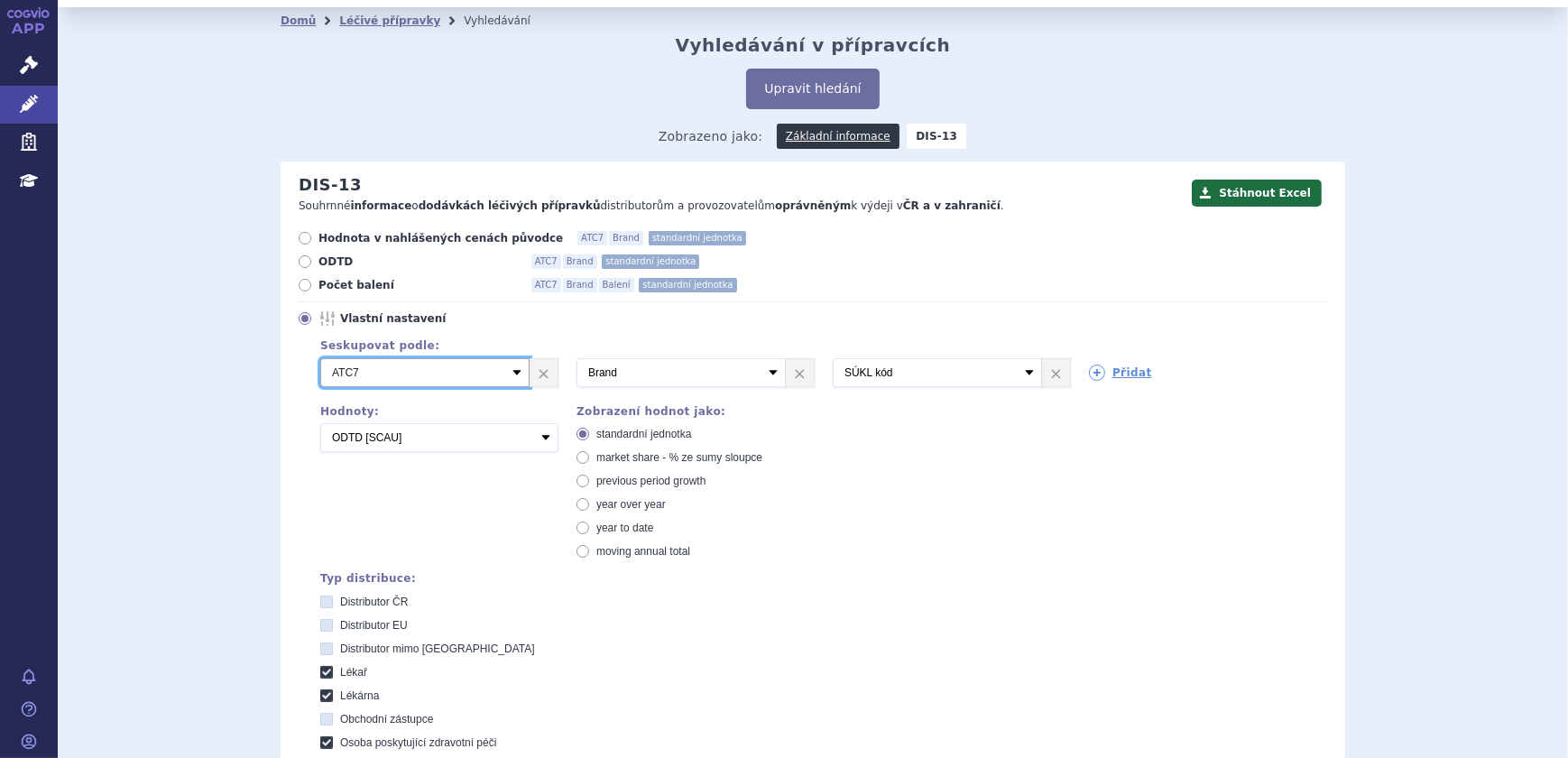
click at [501, 372] on select "Vyberte groupování ATC3 ATC5 ATC7 Brand Balení SÚKL kód MAH VPOIS Referenční sk…" at bounding box center [425, 372] width 210 height 29
click at [499, 370] on select "Vyberte groupování ATC3 ATC5 ATC7 Brand Balení SÚKL kód MAH VPOIS Referenční sk…" at bounding box center [425, 372] width 210 height 29
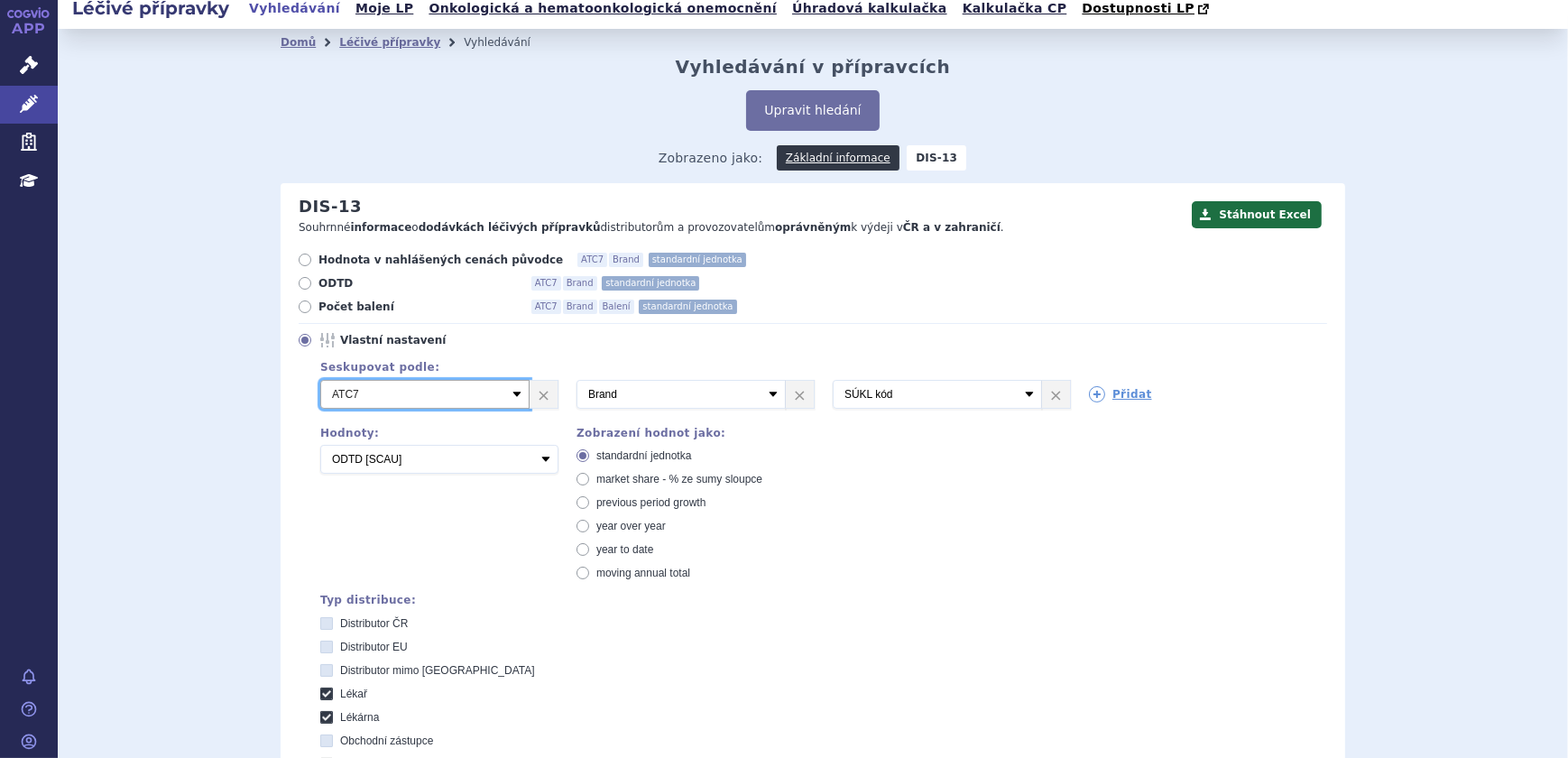
scroll to position [0, 0]
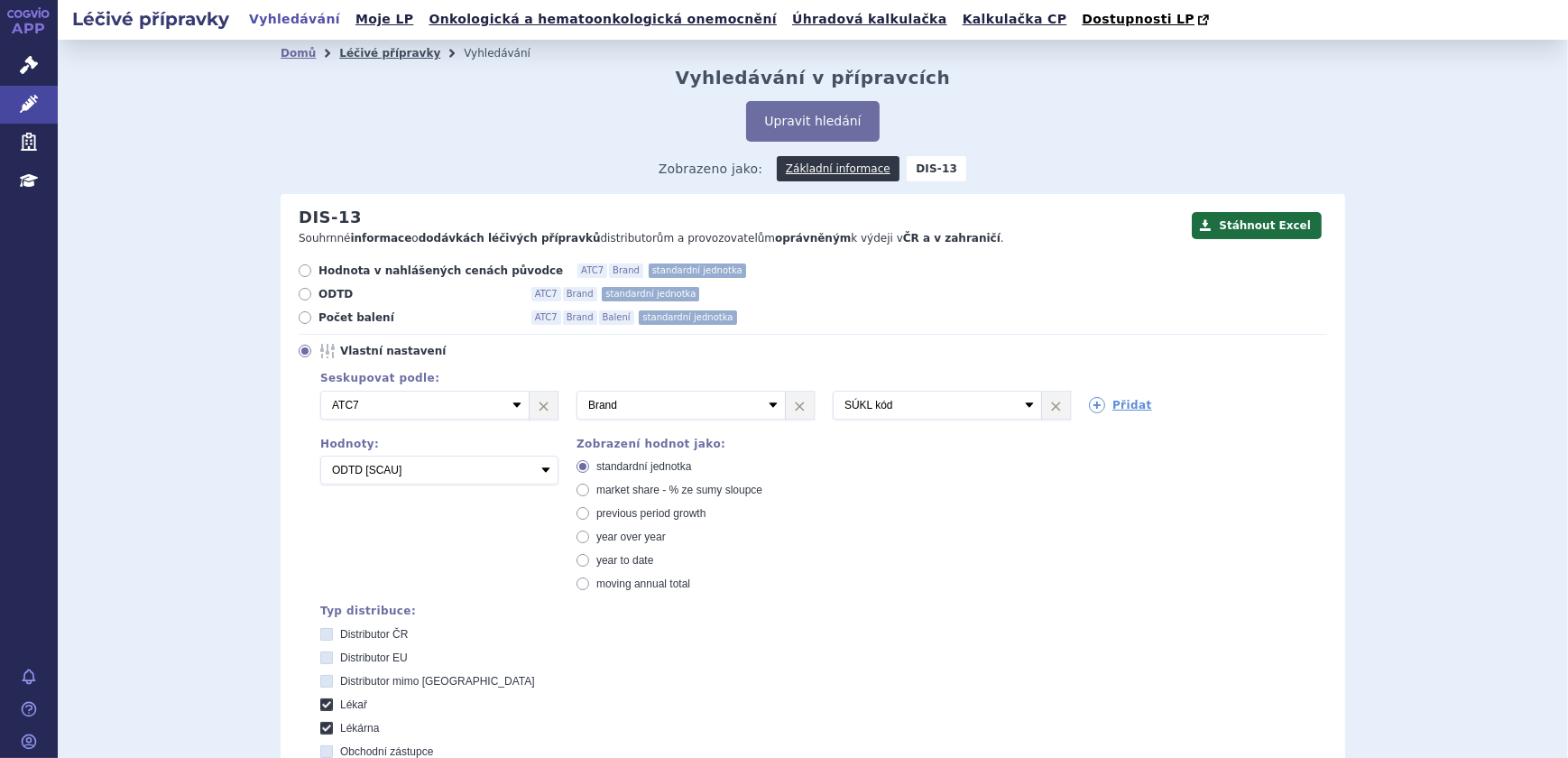
click at [339, 50] on link "Léčivé přípravky" at bounding box center [390, 53] width 101 height 13
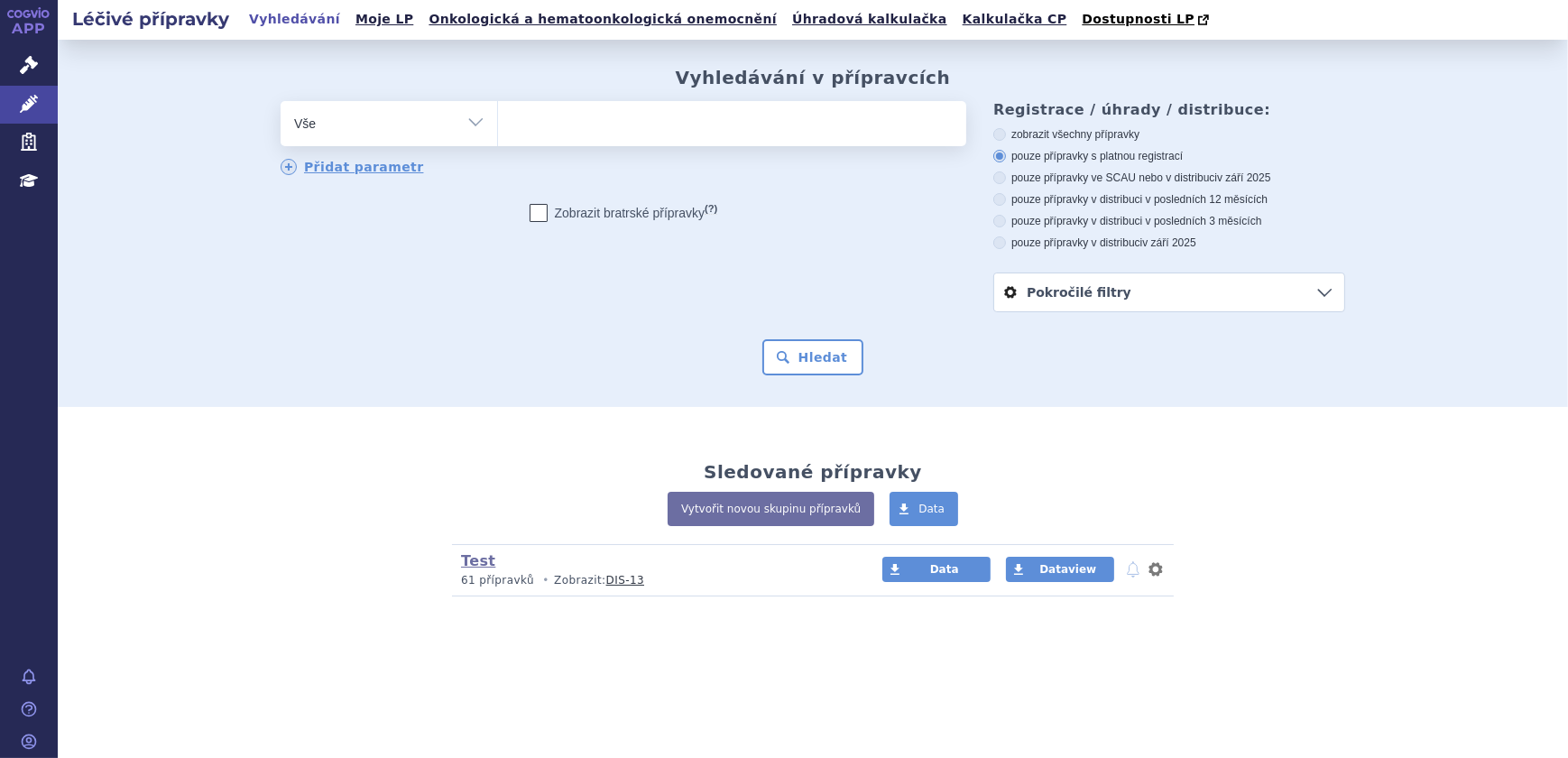
click at [735, 142] on span at bounding box center [731, 123] width 468 height 45
click at [498, 142] on select at bounding box center [498, 122] width 1 height 45
click at [605, 126] on ul at bounding box center [731, 120] width 468 height 38
click at [498, 126] on select at bounding box center [498, 122] width 1 height 45
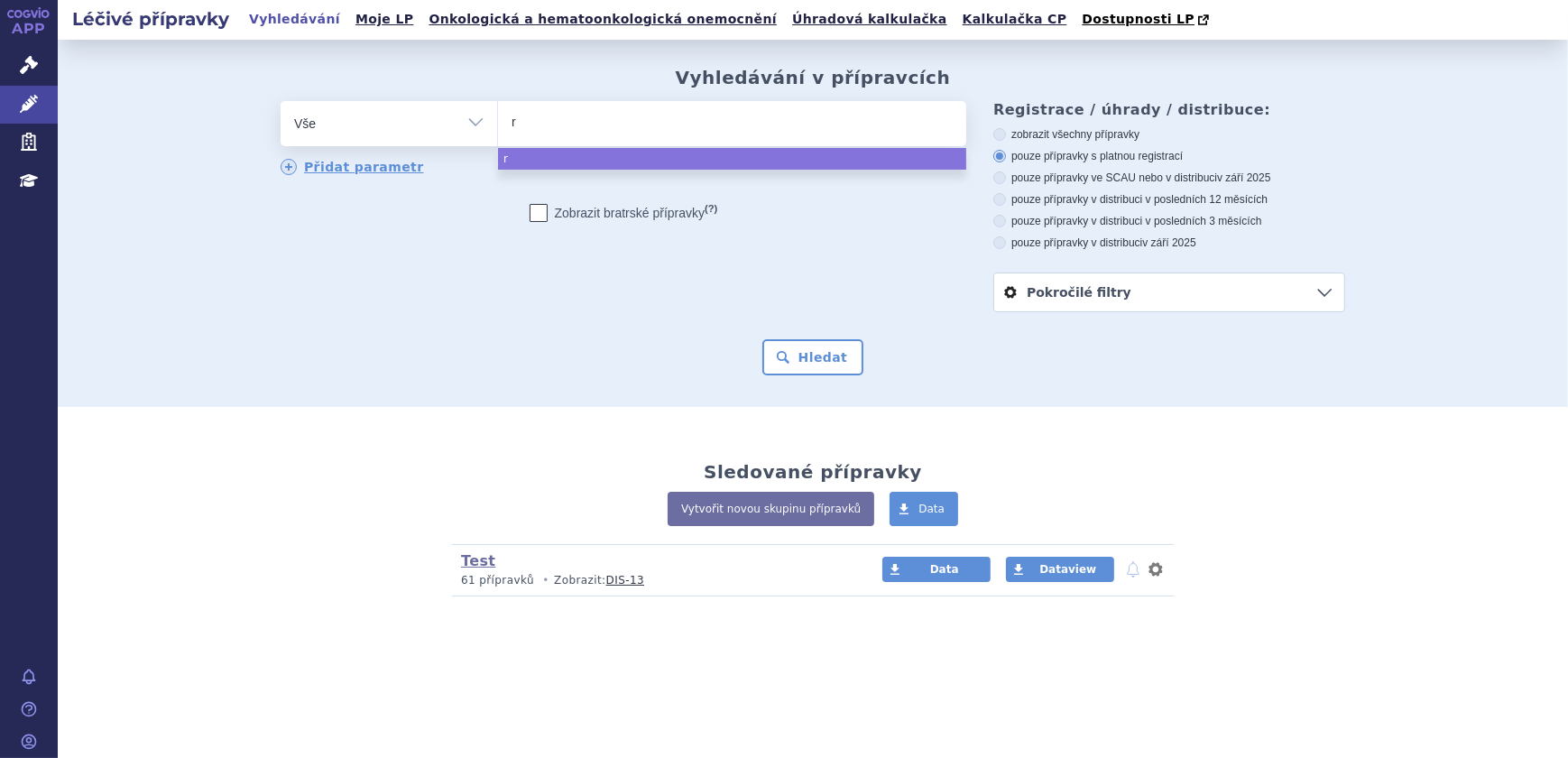
type input "ri"
type input "ria"
type input "ri"
type input "riv"
type input "riva"
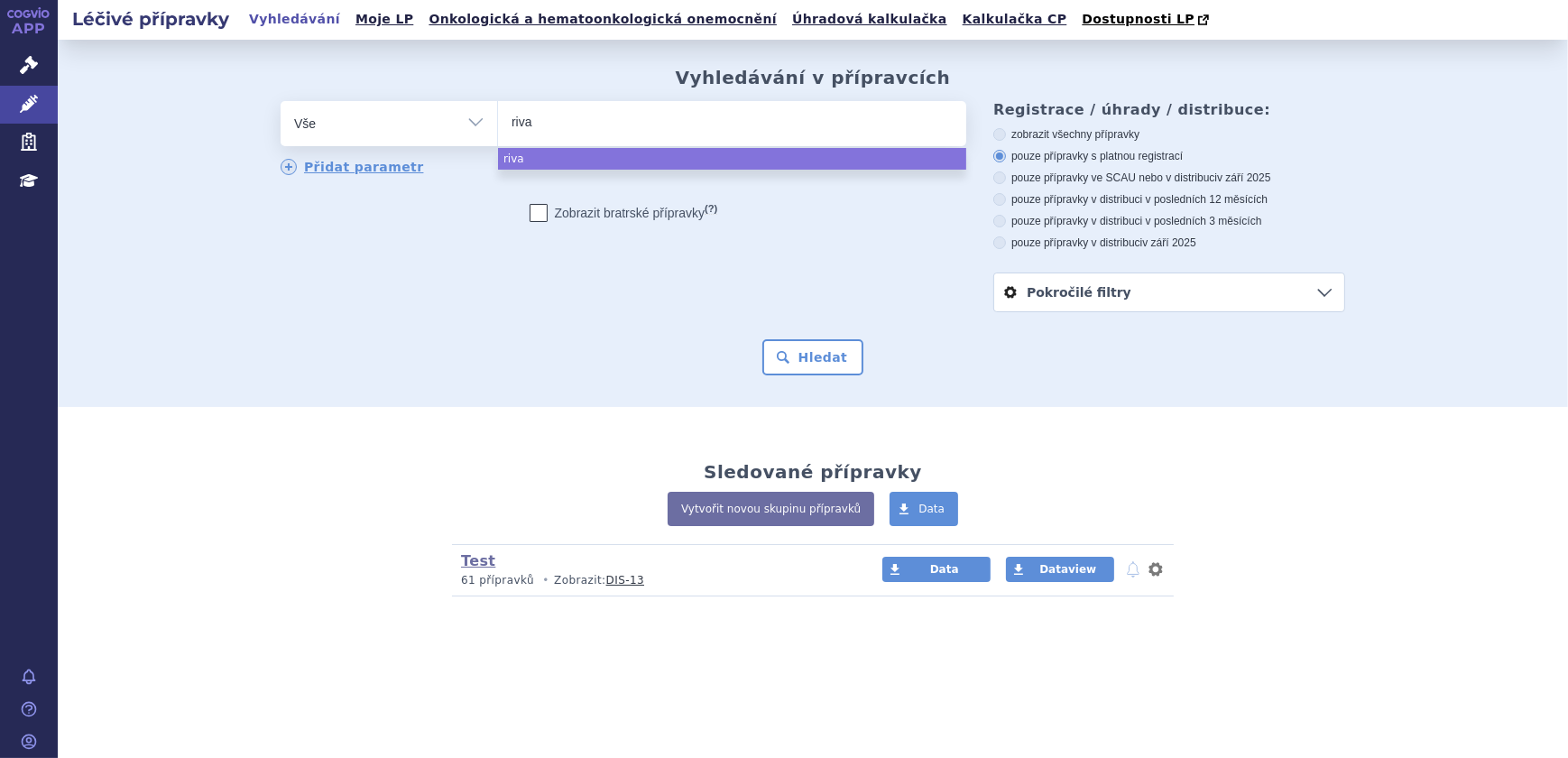
type input "rivar"
type input "rivaro"
type input "rivarox"
type input "rivaroxa"
type input "rivaroxaba"
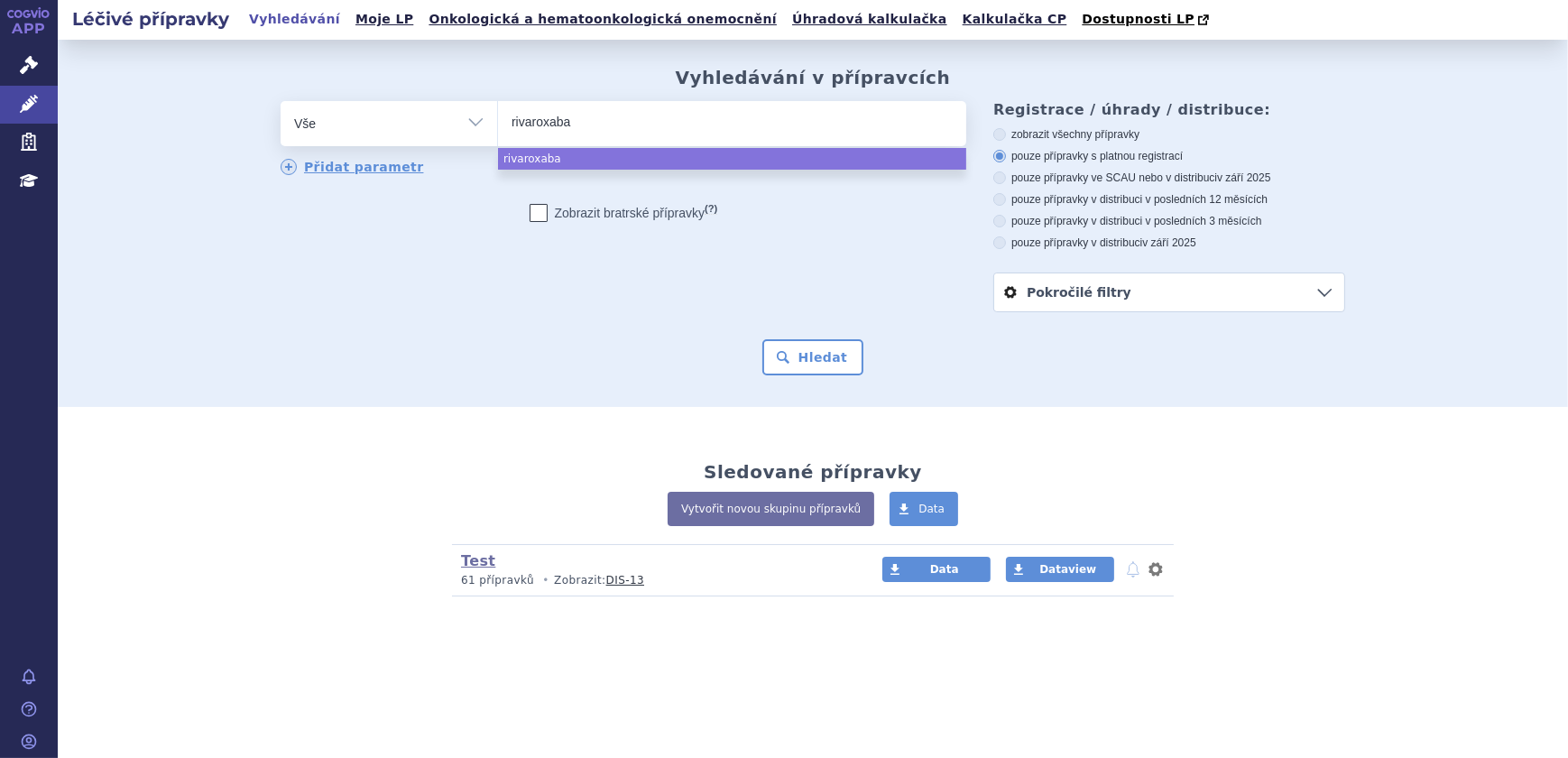
type input "[MEDICAL_DATA]"
select select "[MEDICAL_DATA]"
click at [792, 367] on button "Hledat" at bounding box center [813, 357] width 102 height 36
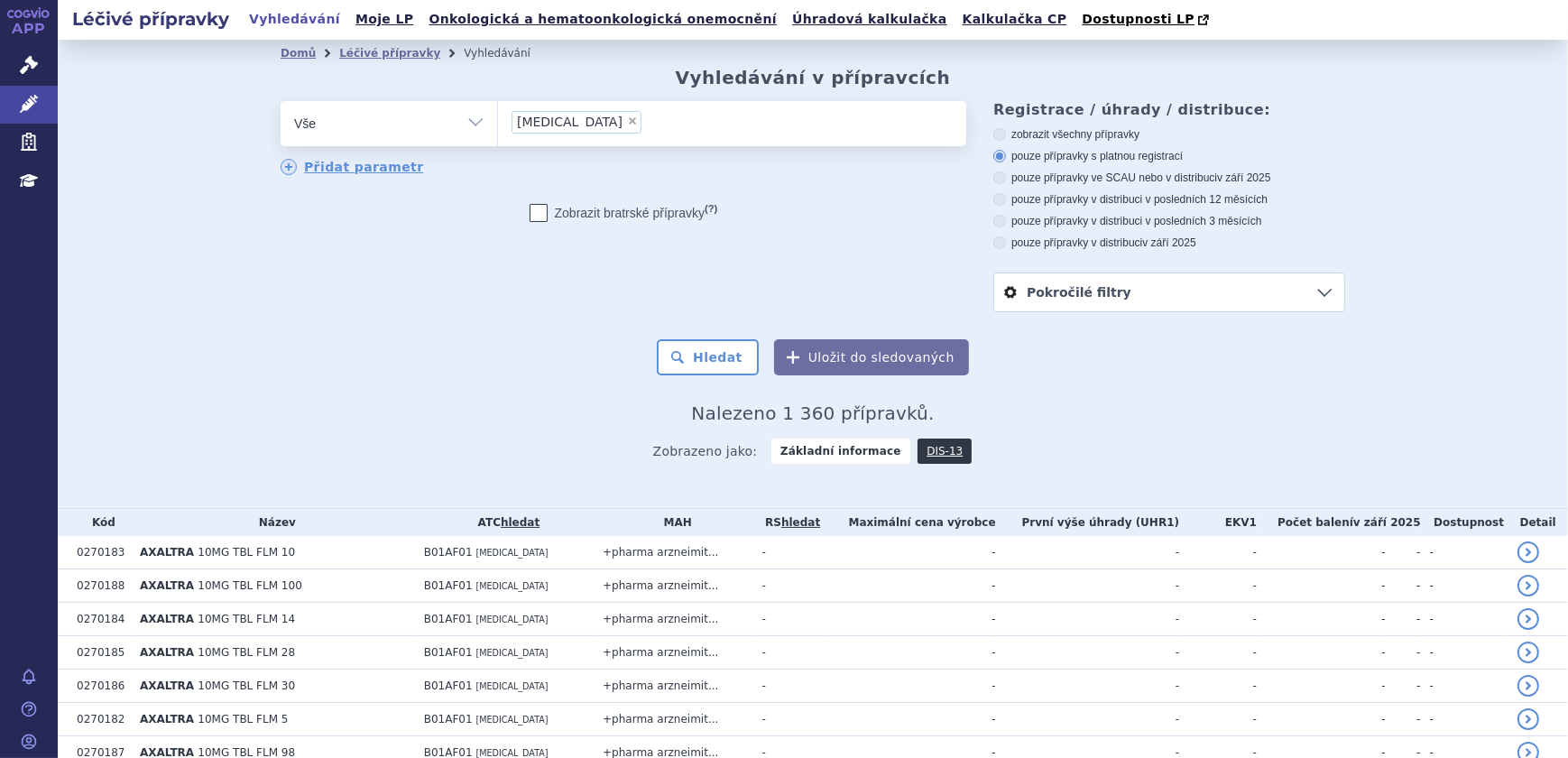
click at [1059, 182] on label "pouze přípravky ve SCAU nebo v distribuci v září 2025" at bounding box center [1169, 178] width 352 height 15
click at [1007, 182] on input "pouze přípravky ve SCAU nebo v distribuci v září 2025" at bounding box center [1001, 179] width 12 height 12
radio input "true"
click at [704, 354] on button "Hledat" at bounding box center [707, 357] width 102 height 36
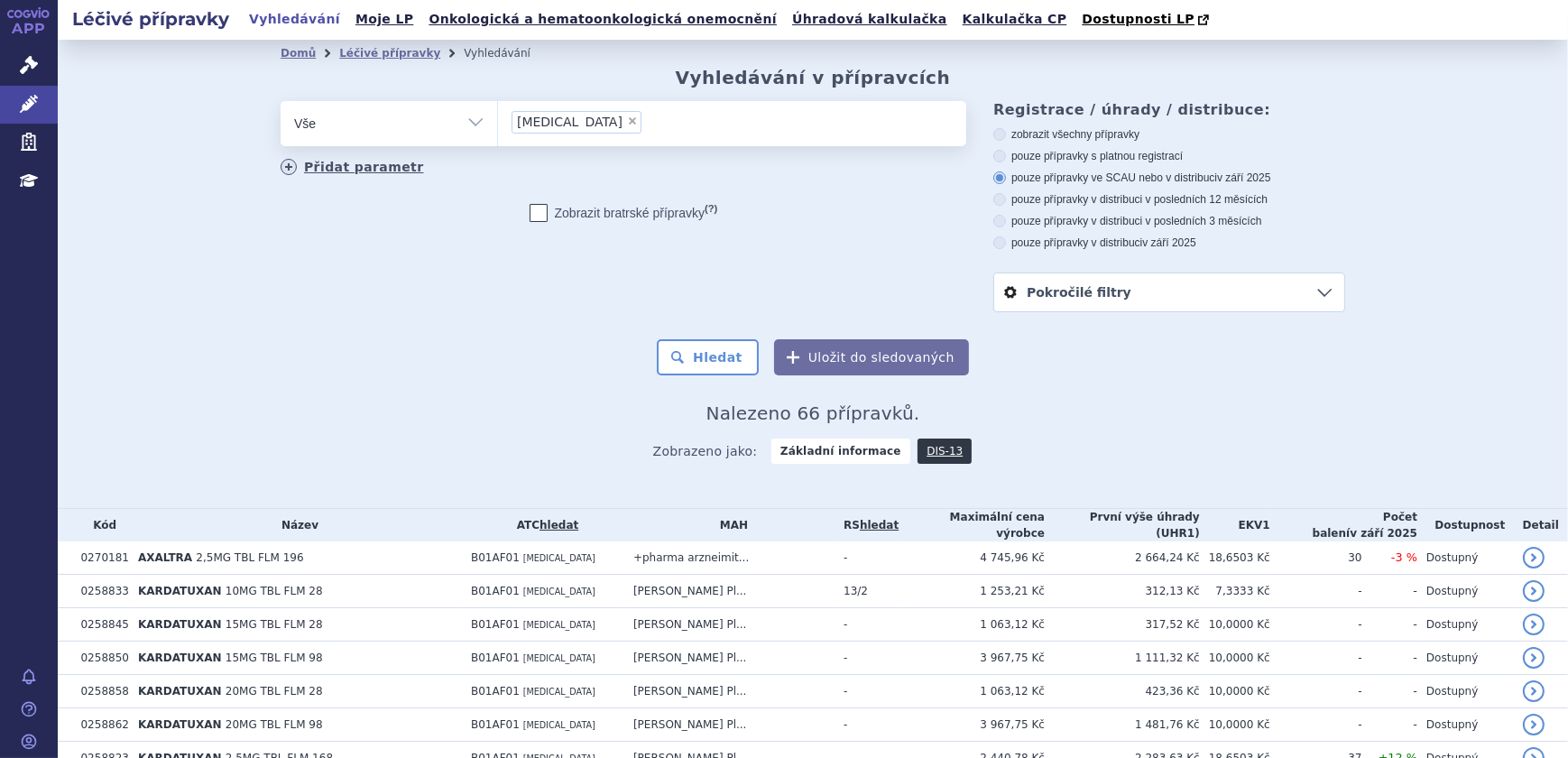
click at [336, 172] on link "Přidat parametr" at bounding box center [352, 167] width 143 height 17
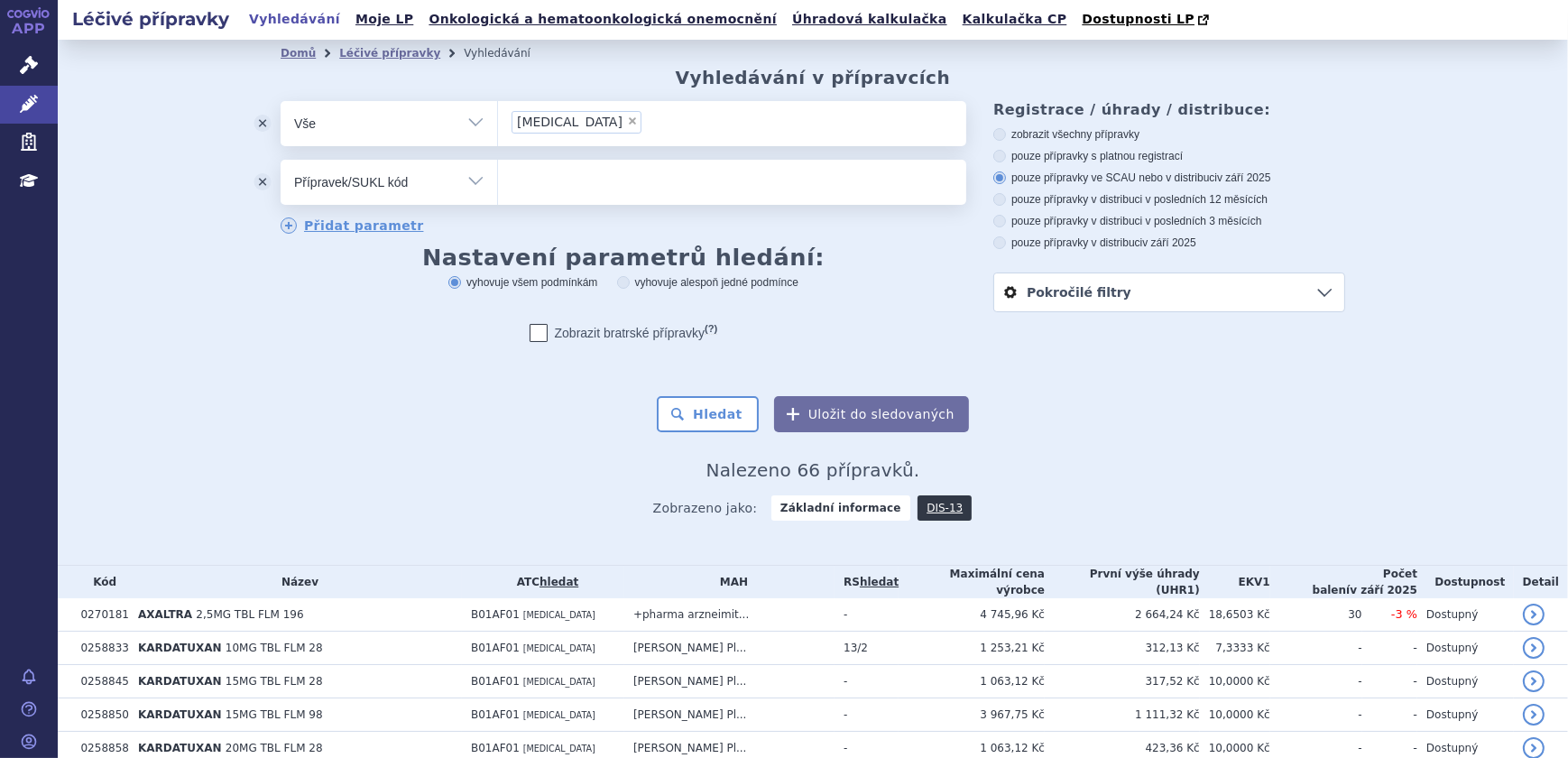
click at [466, 182] on select "Vše Přípravek/SUKL kód MAH VPOIS ATC/Aktivní látka Léková forma Síla" at bounding box center [388, 180] width 216 height 40
select select "filter-dosage-strength"
click at [280, 161] on select "Vše Přípravek/SUKL kód MAH VPOIS ATC/Aktivní látka Léková forma Síla" at bounding box center [388, 180] width 216 height 40
click at [632, 185] on ul at bounding box center [731, 178] width 468 height 38
click at [498, 185] on select at bounding box center [498, 181] width 1 height 45
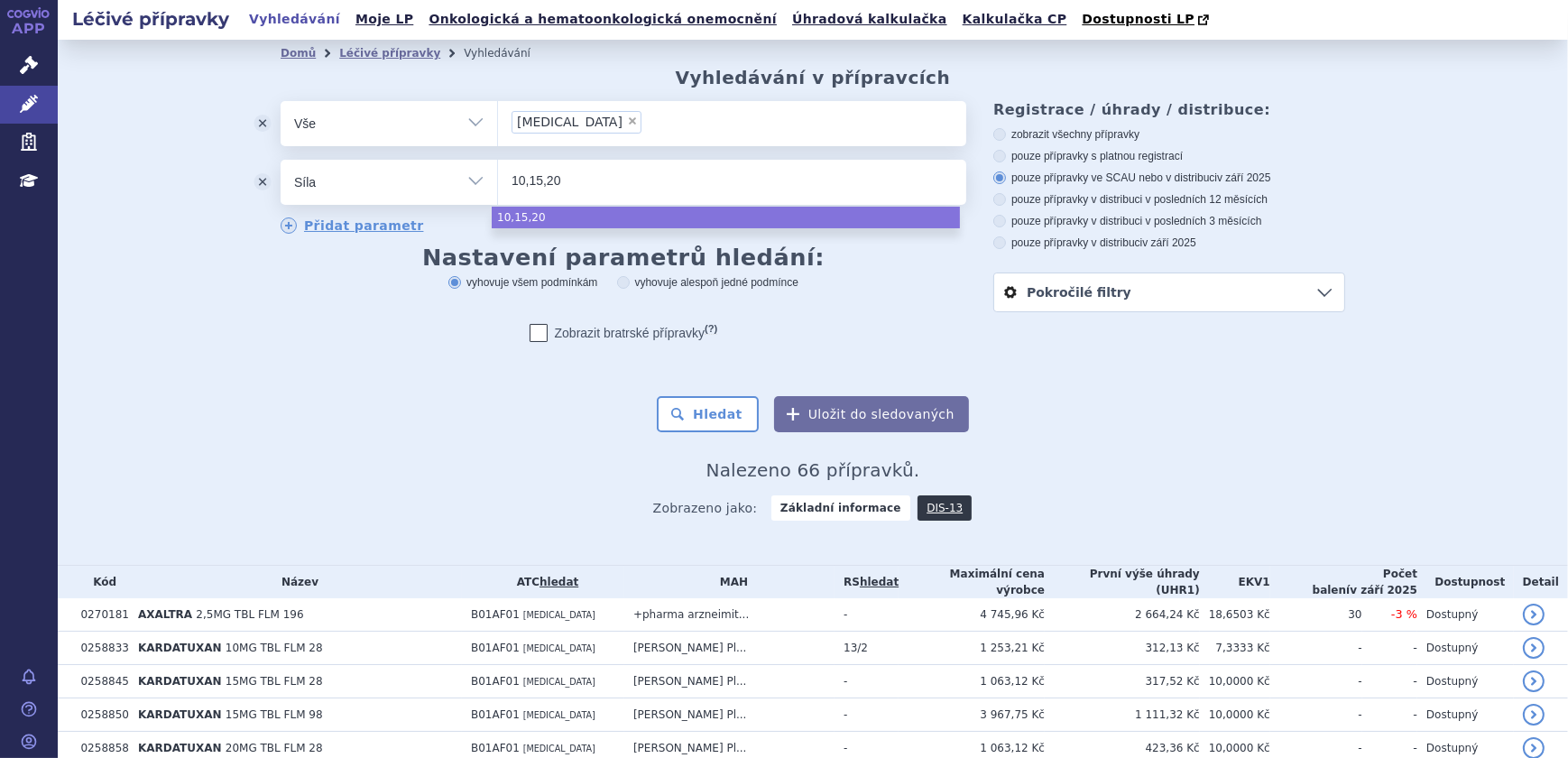
type input "10,15,20"
select select "10,15,20"
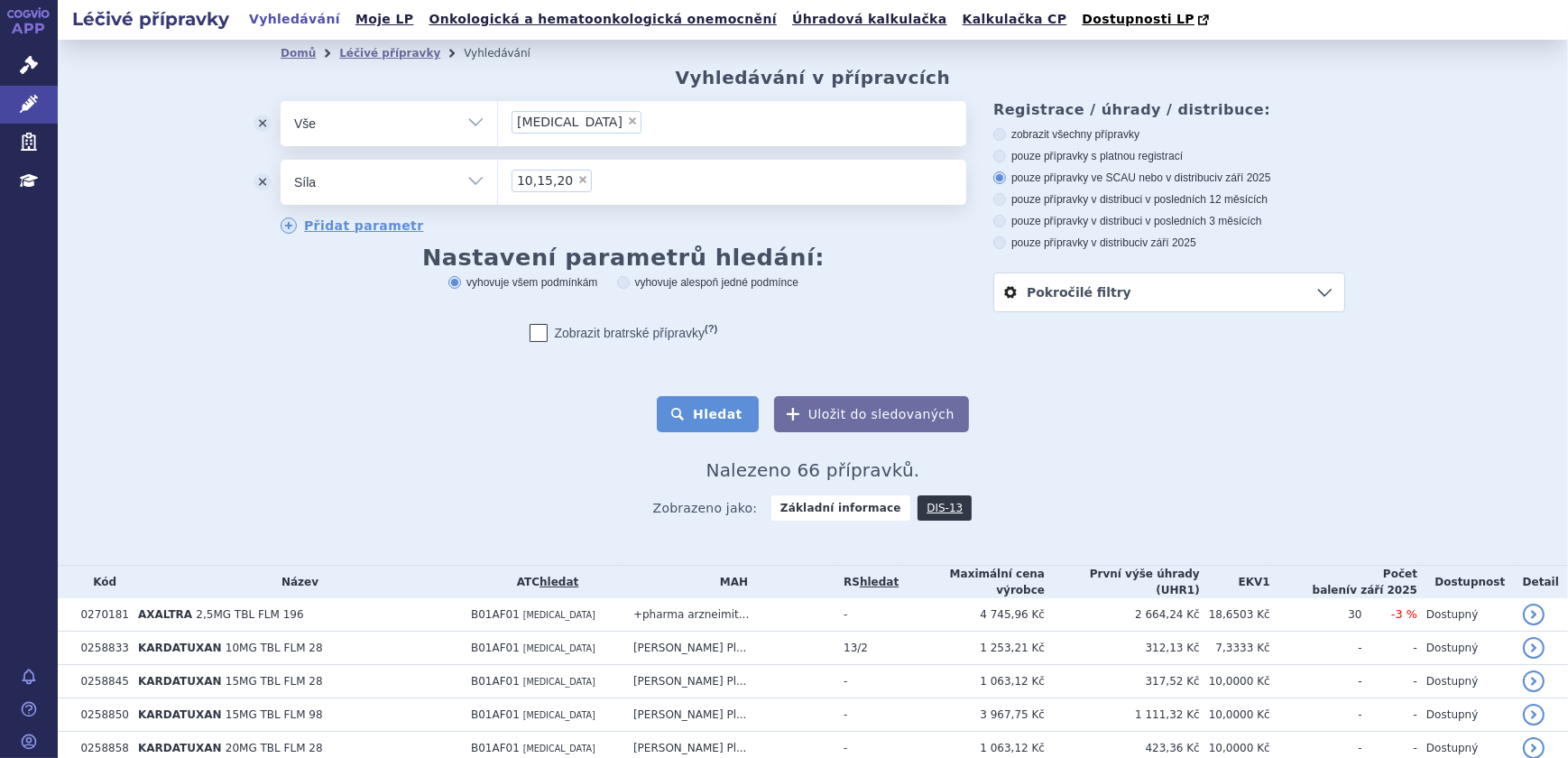
click at [686, 413] on button "Hledat" at bounding box center [707, 414] width 102 height 36
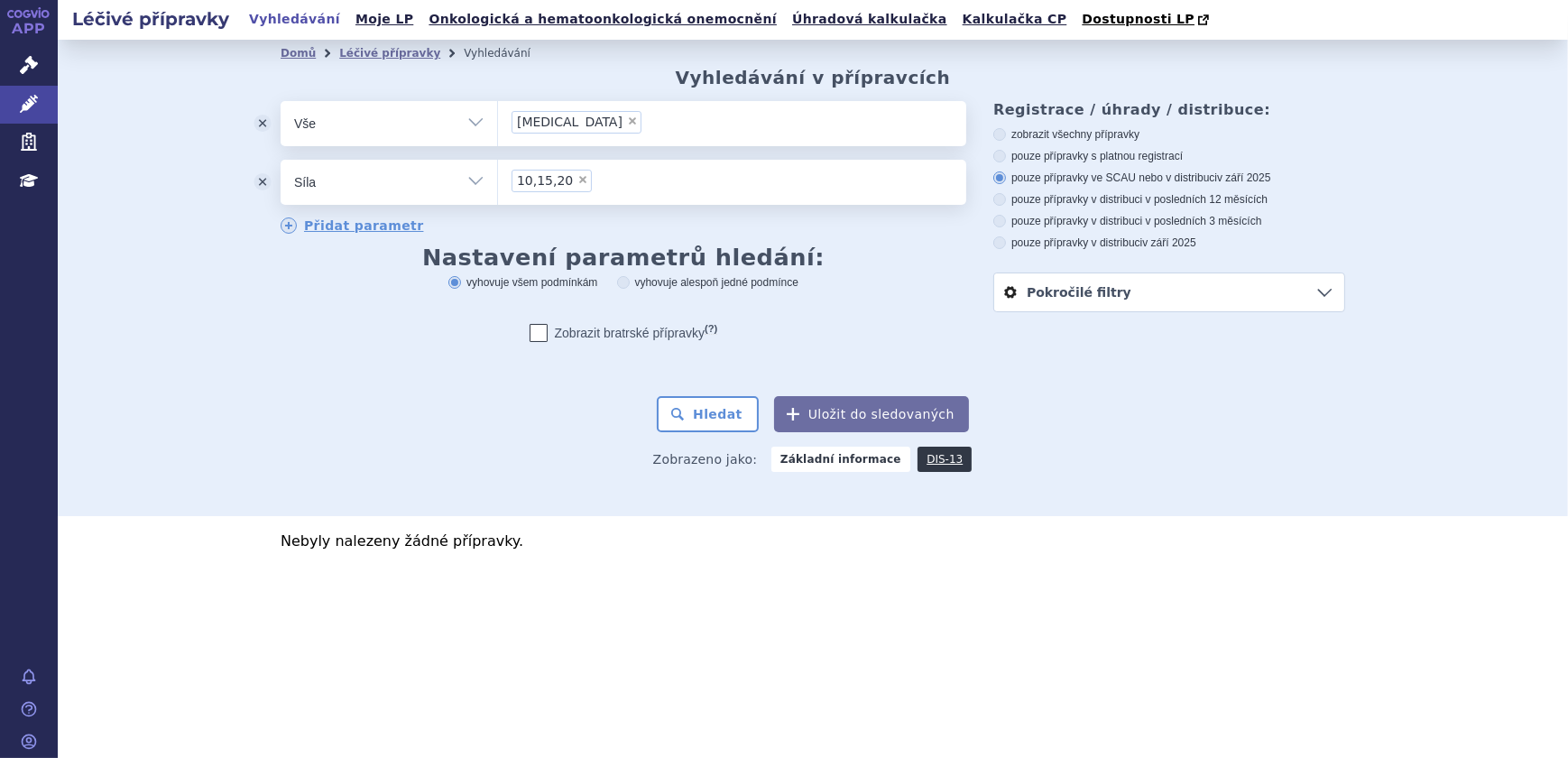
click at [578, 185] on span "×" at bounding box center [583, 179] width 11 height 11
click at [498, 186] on select "10,15,20" at bounding box center [498, 181] width 1 height 45
select select
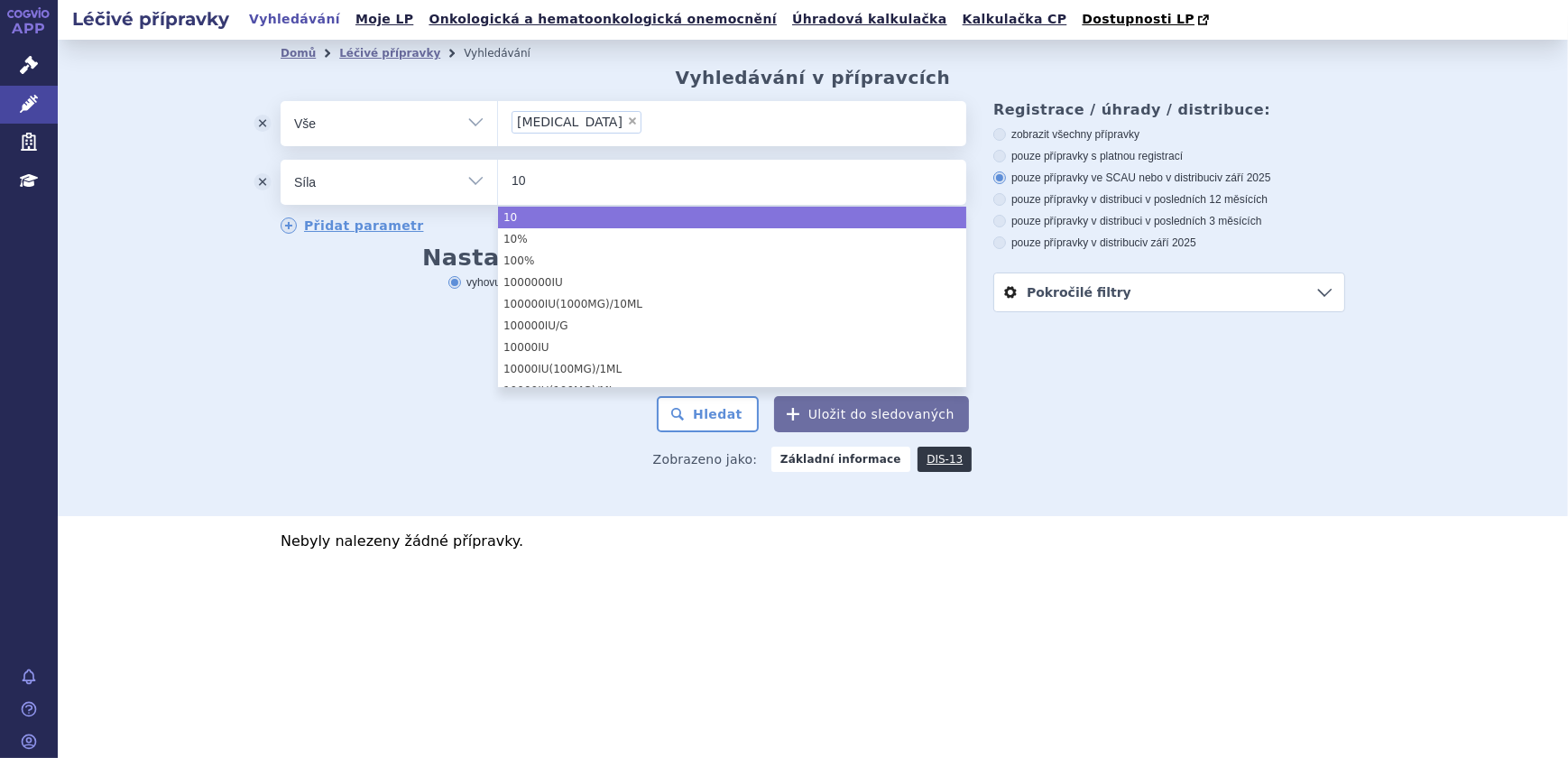
type input "10"
select select "10"
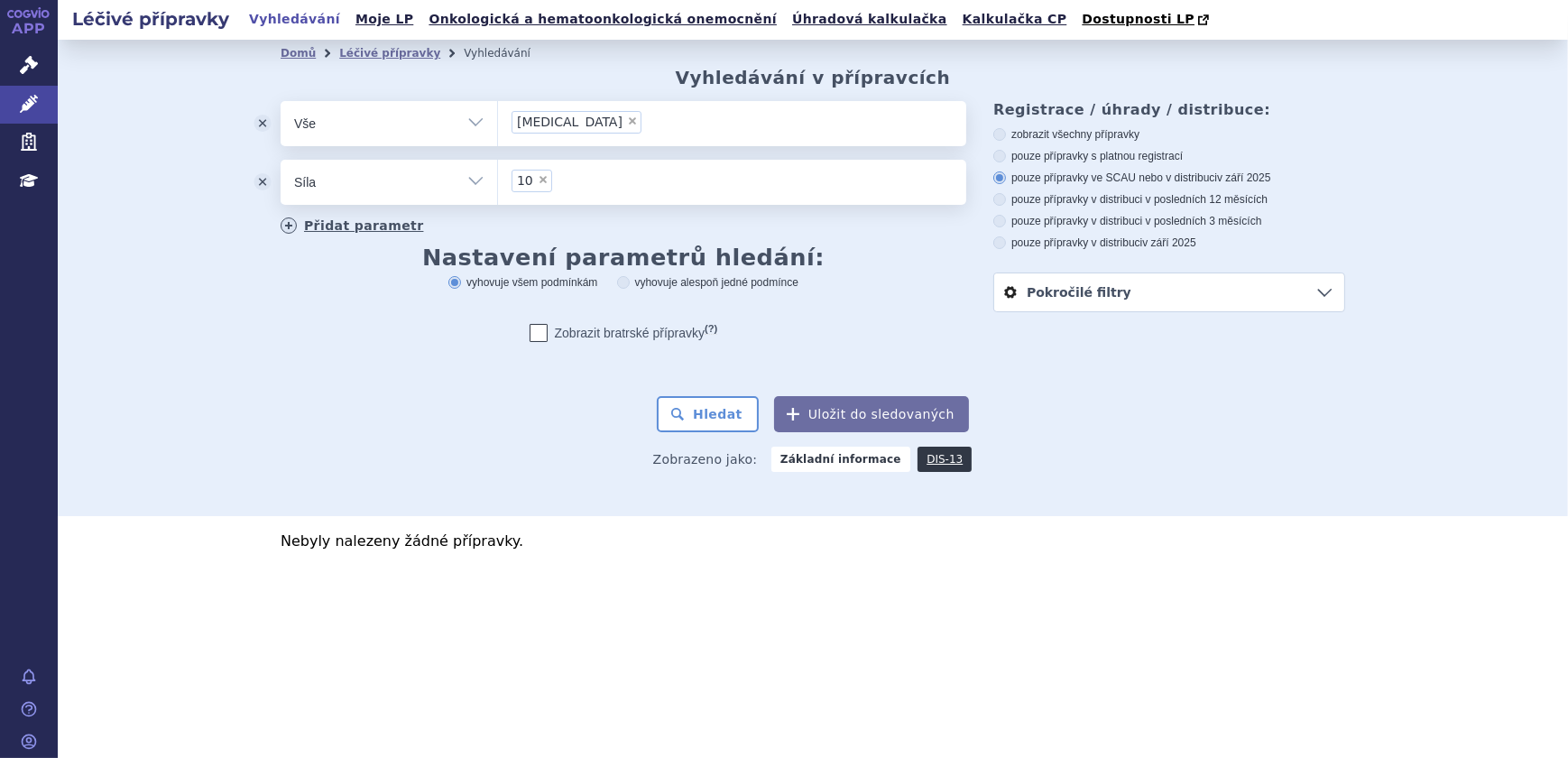
click at [336, 224] on link "Přidat parametr" at bounding box center [352, 225] width 143 height 17
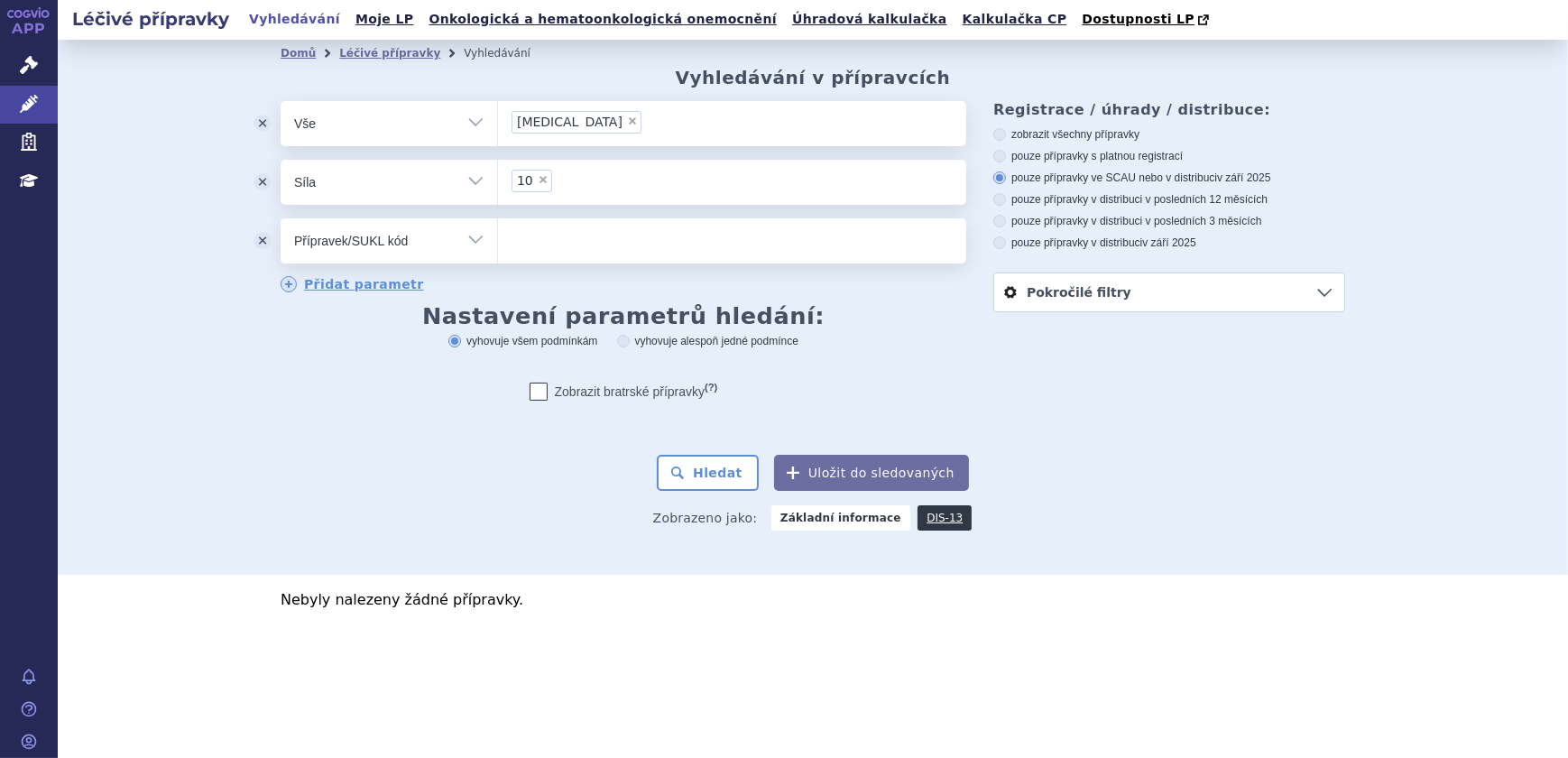
click at [483, 246] on select "Vše Přípravek/SUKL kód MAH VPOIS ATC/Aktivní látka Léková forma Síla" at bounding box center [388, 238] width 216 height 40
select select "filter-package-form"
click at [280, 219] on select "Vše Přípravek/SUKL kód MAH VPOIS ATC/Aktivní látka Léková forma Síla" at bounding box center [388, 238] width 216 height 40
drag, startPoint x: 460, startPoint y: 244, endPoint x: 456, endPoint y: 260, distance: 16.5
click at [461, 244] on select "Vše Přípravek/SUKL kód MAH VPOIS ATC/Aktivní látka Léková forma Síla" at bounding box center [388, 238] width 216 height 40
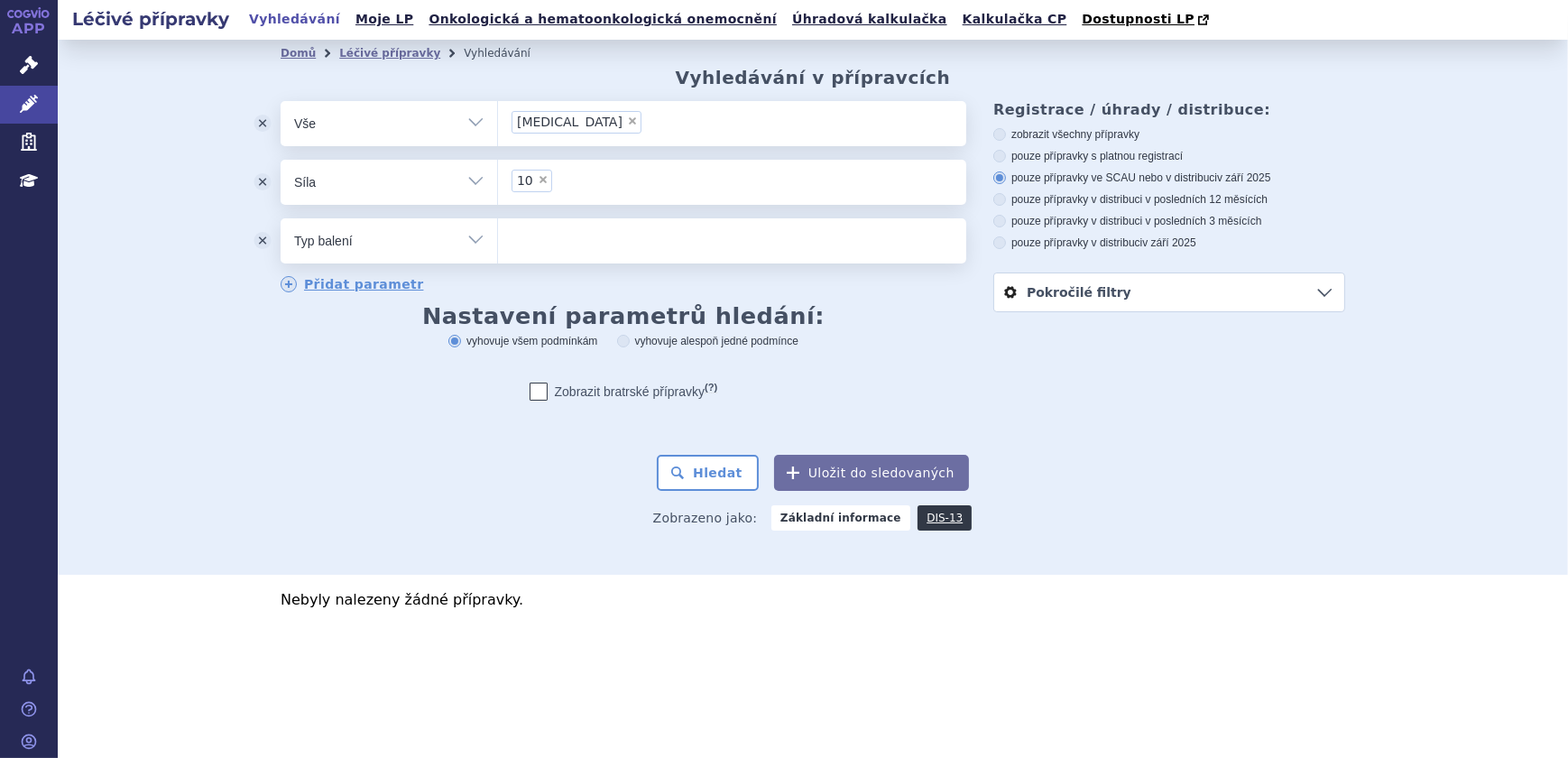
click at [859, 367] on div "odstranit Vše Přípravek/SUKL kód MAH VPOIS ATC/Aktivní látka" at bounding box center [624, 264] width 686 height 327
click at [731, 462] on button "Hledat" at bounding box center [707, 472] width 102 height 36
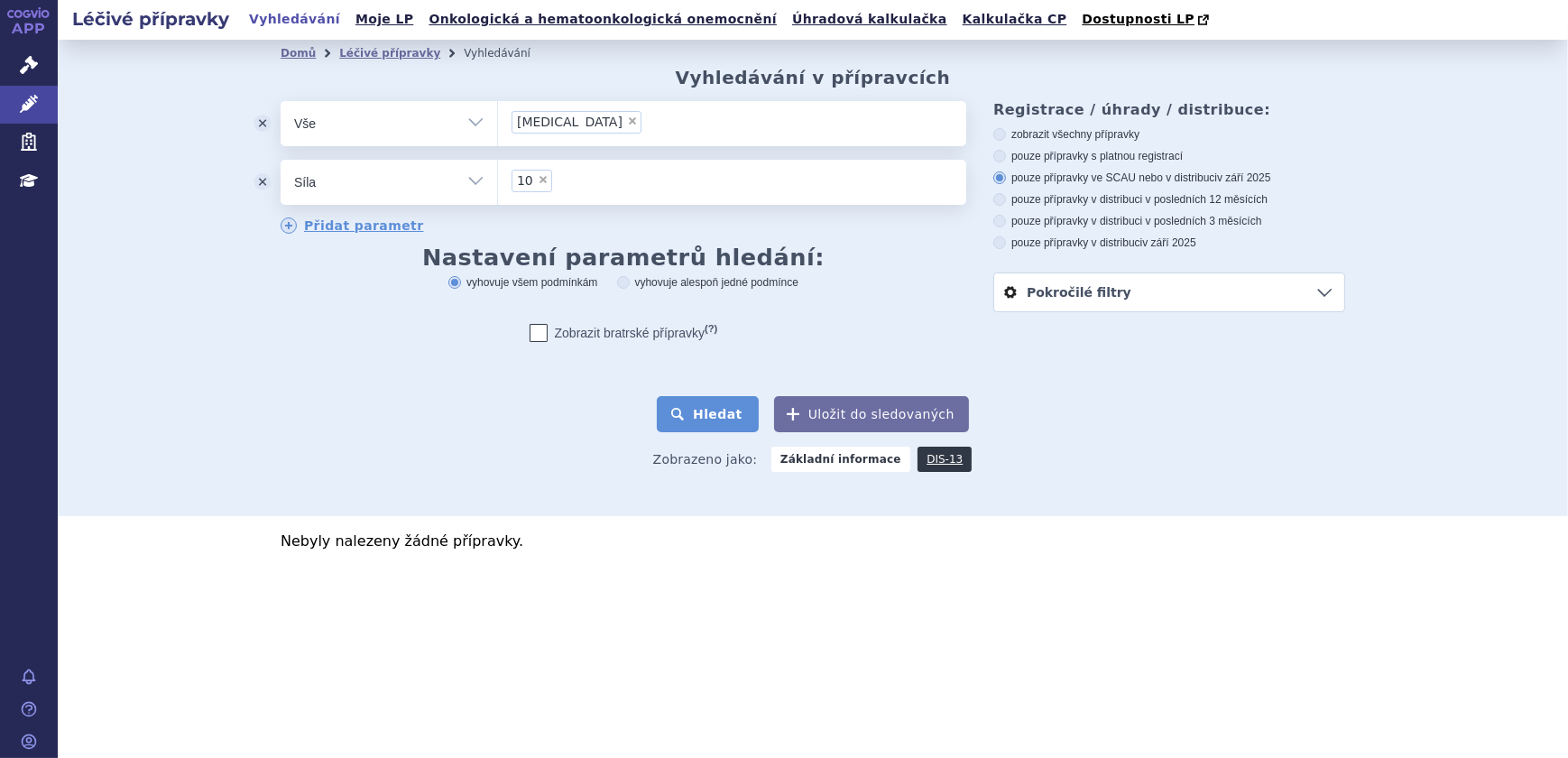
click at [716, 419] on button "Hledat" at bounding box center [707, 414] width 102 height 36
click at [544, 180] on span "×" at bounding box center [544, 179] width 11 height 11
click at [498, 180] on select "10" at bounding box center [498, 181] width 1 height 45
select select
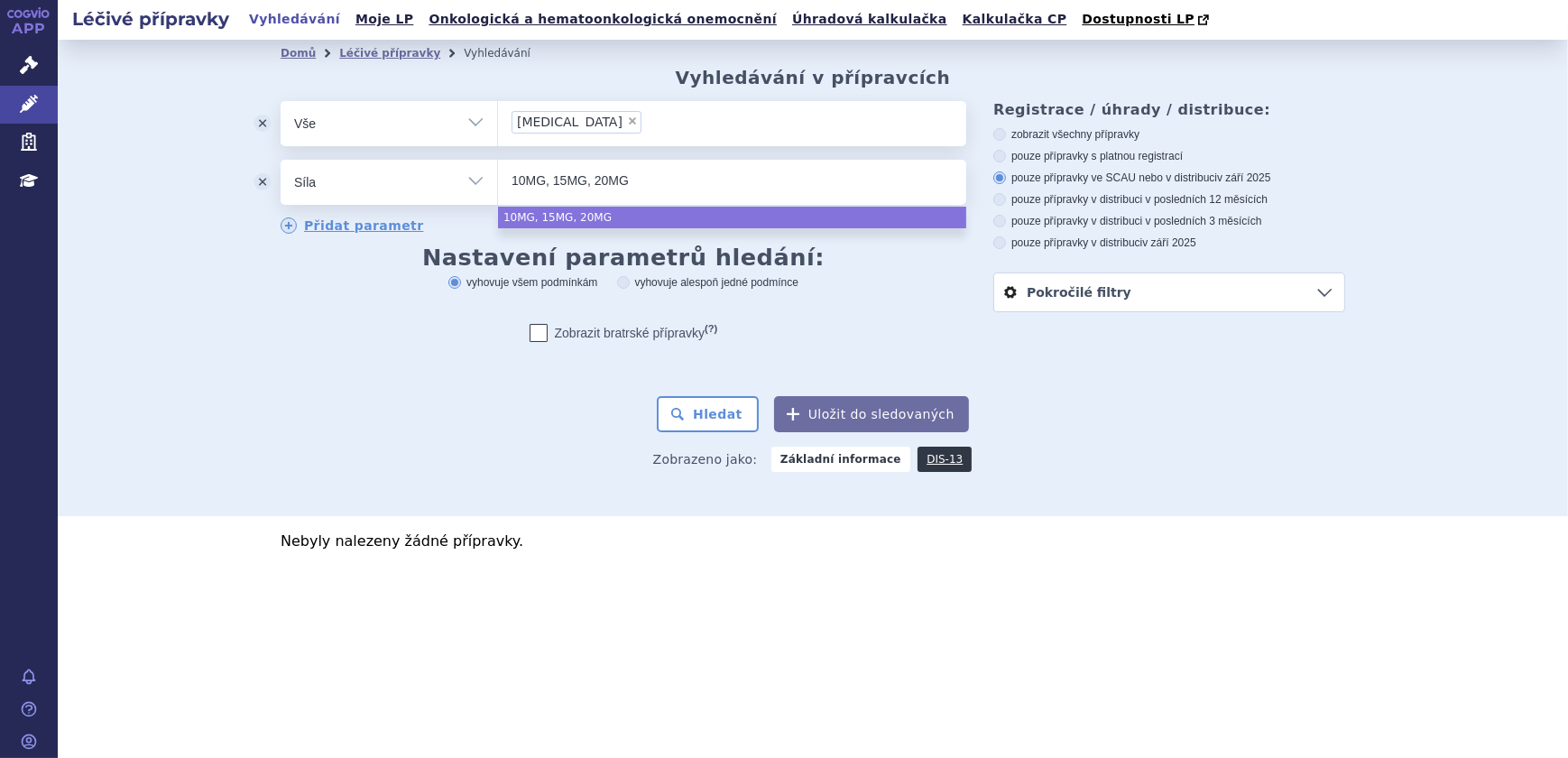
type input "10MG, 15MG, 20MG"
select select "10MG, 15MG, 20MG"
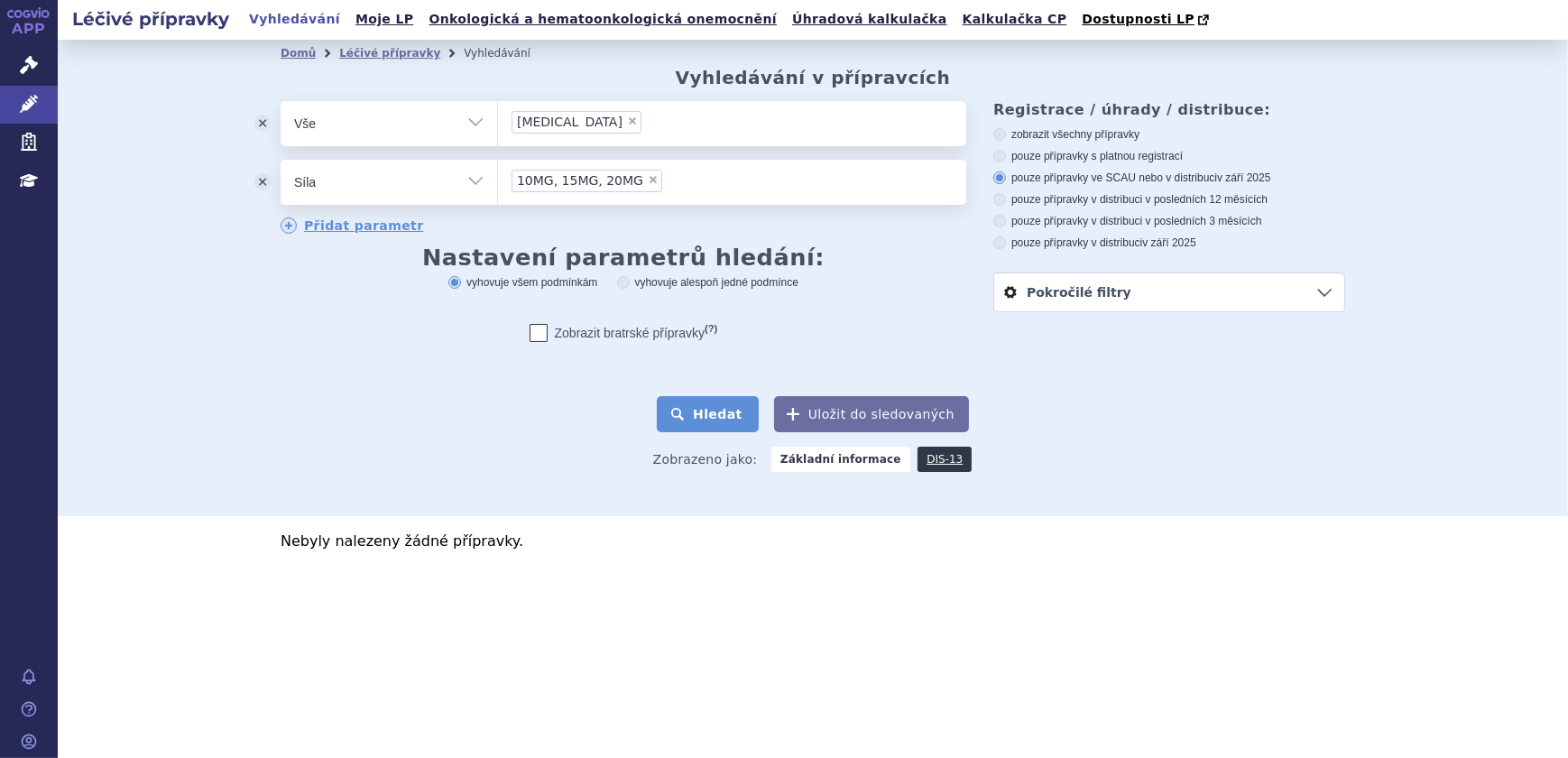
click at [721, 423] on button "Hledat" at bounding box center [707, 414] width 102 height 36
click at [741, 423] on button "Hledat" at bounding box center [707, 414] width 102 height 36
click at [647, 182] on span "×" at bounding box center [653, 179] width 11 height 11
click at [498, 182] on select "10MG, 15MG, 20MG" at bounding box center [498, 181] width 1 height 45
select select
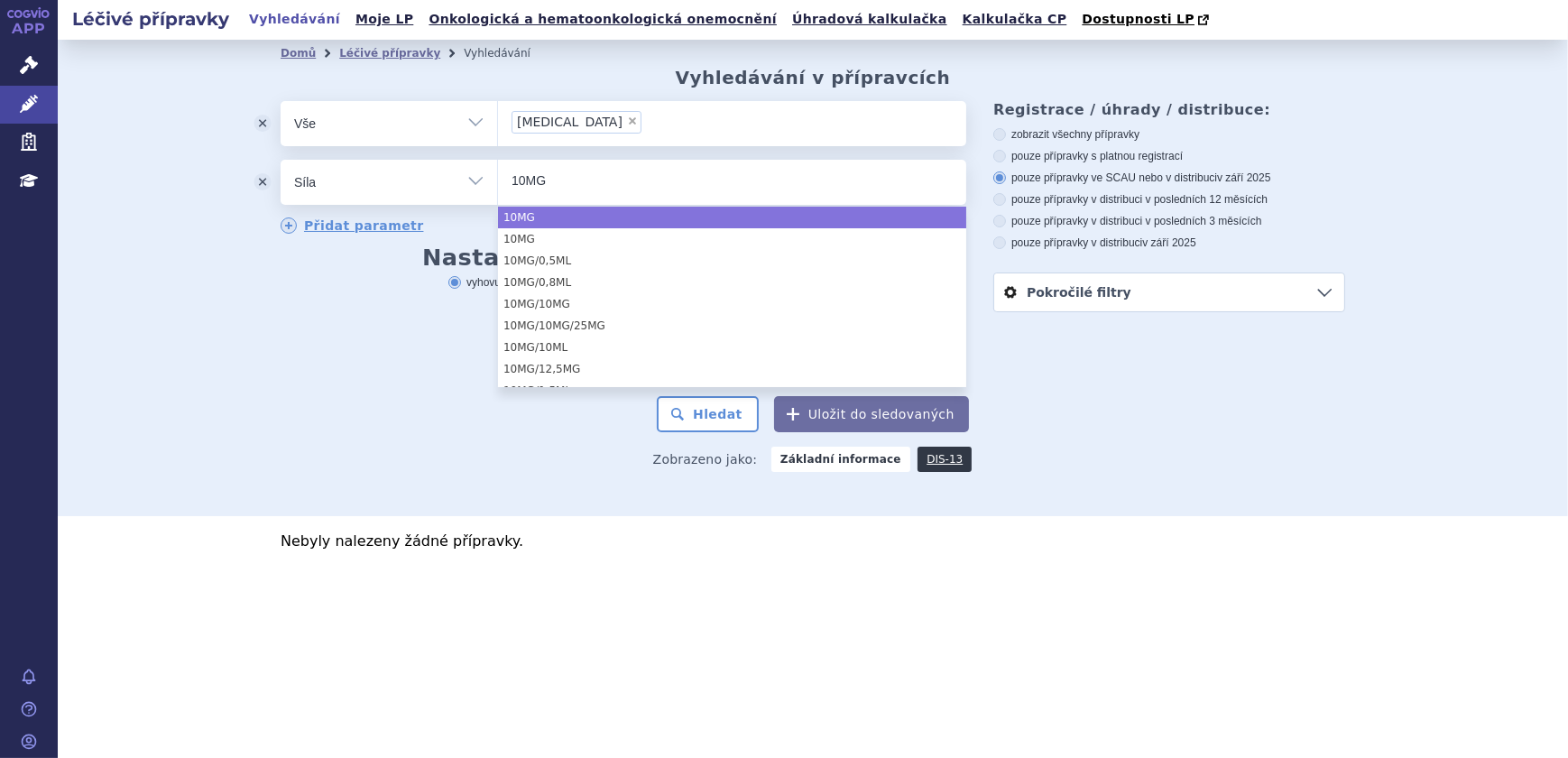
type input "10MG"
select select "10MG"
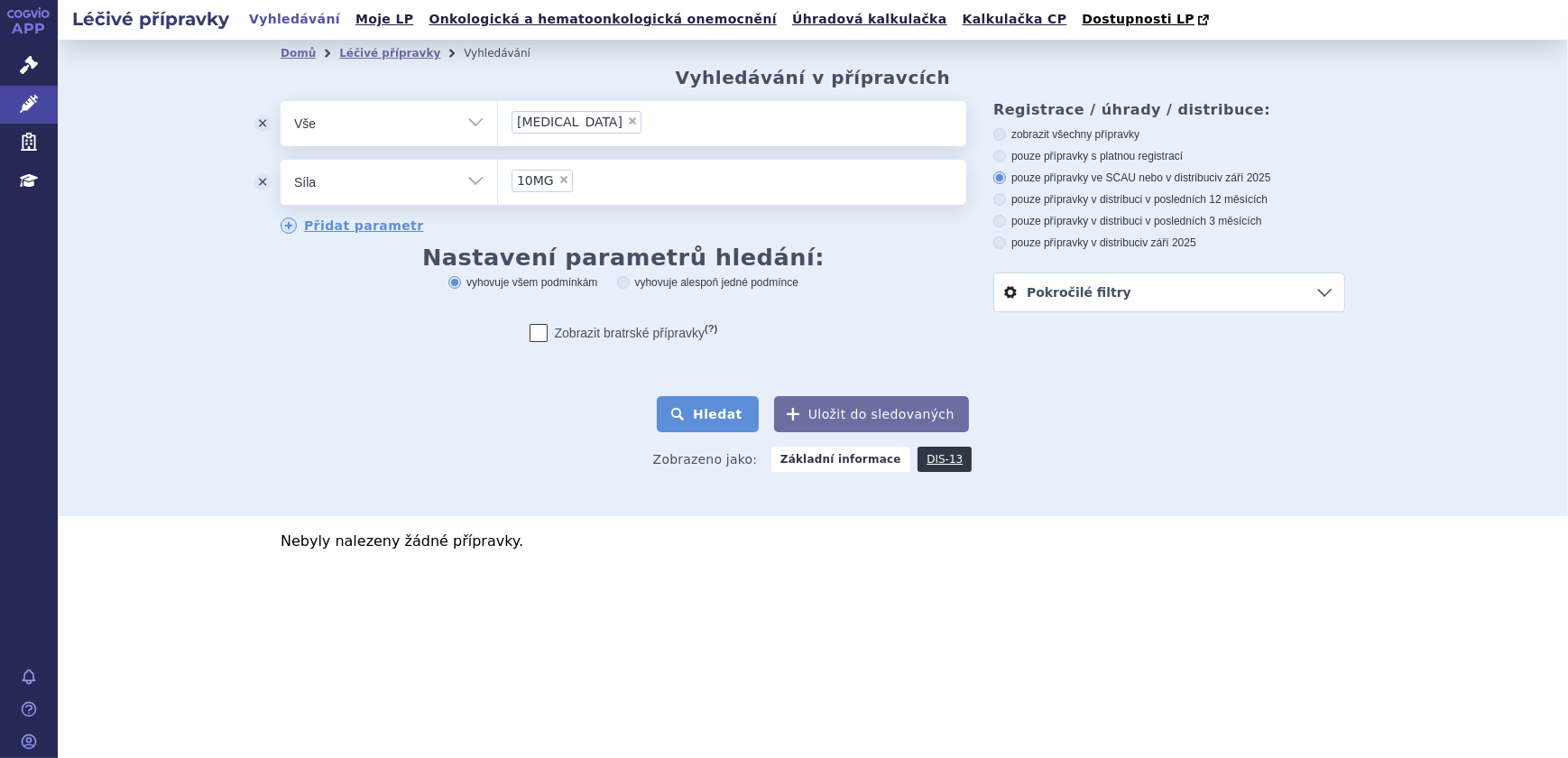
click at [683, 416] on button "Hledat" at bounding box center [707, 414] width 102 height 36
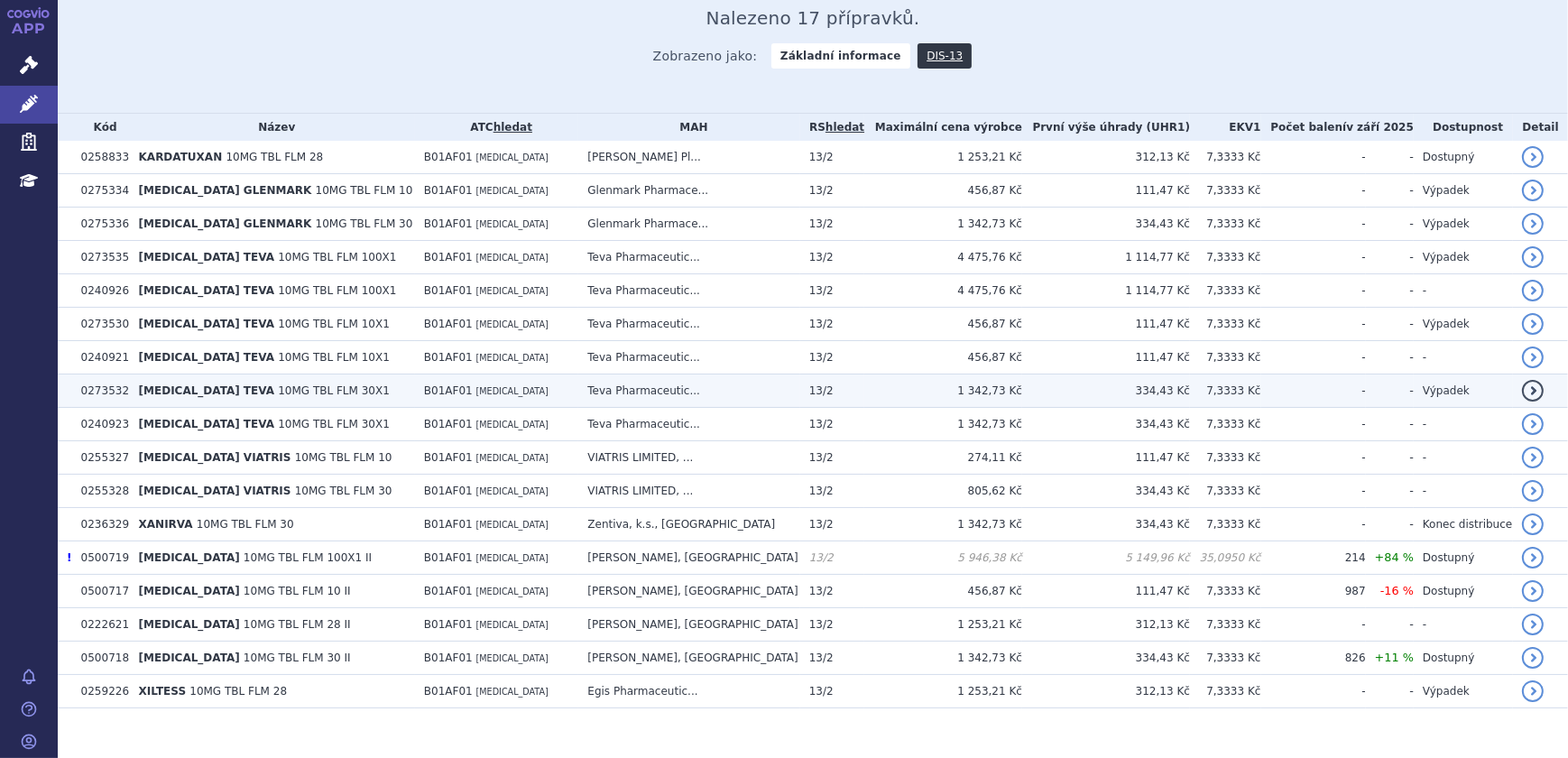
scroll to position [475, 0]
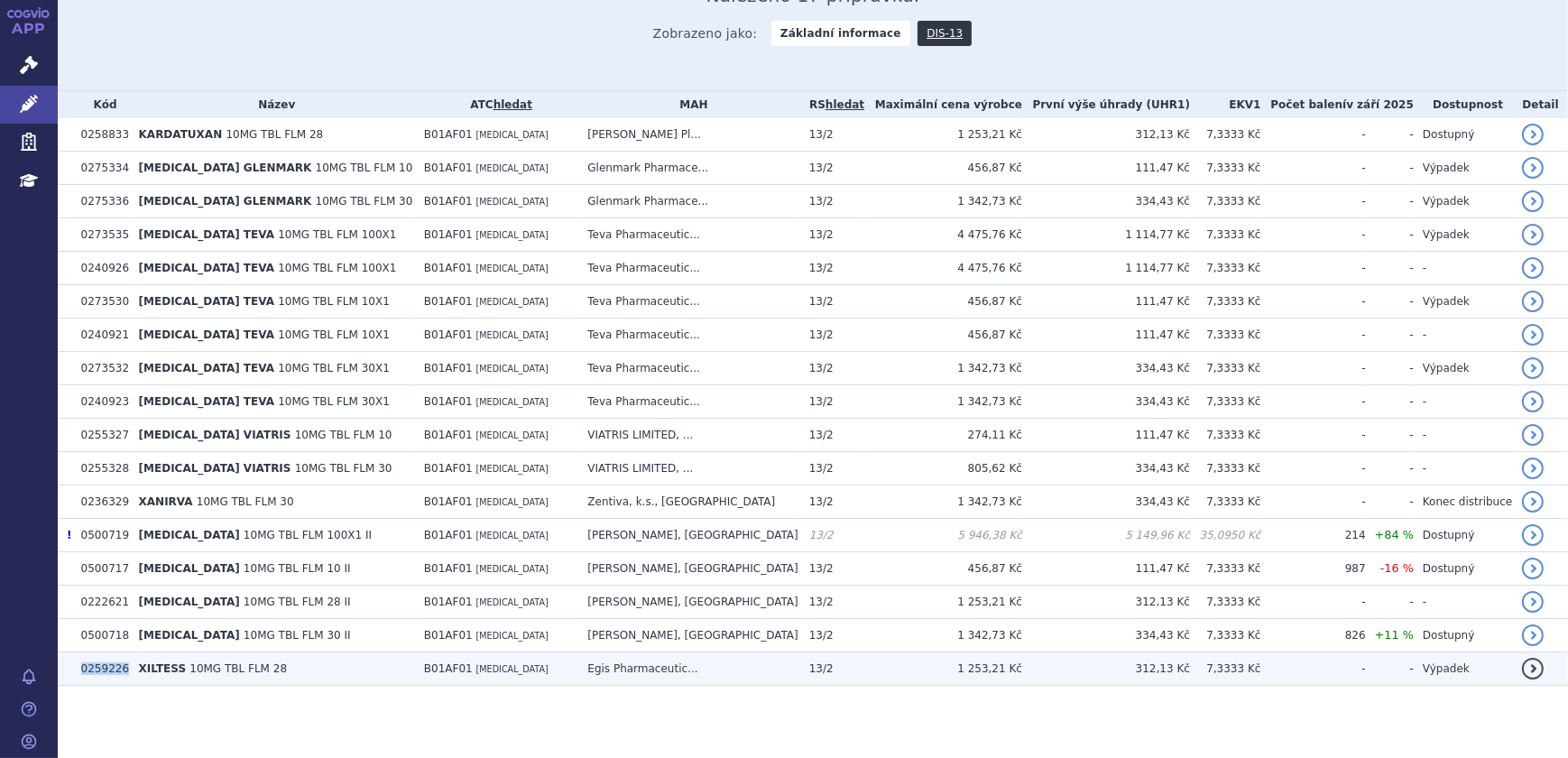
drag, startPoint x: 124, startPoint y: 665, endPoint x: 76, endPoint y: 670, distance: 48.3
click at [76, 670] on td "0259226" at bounding box center [100, 669] width 58 height 33
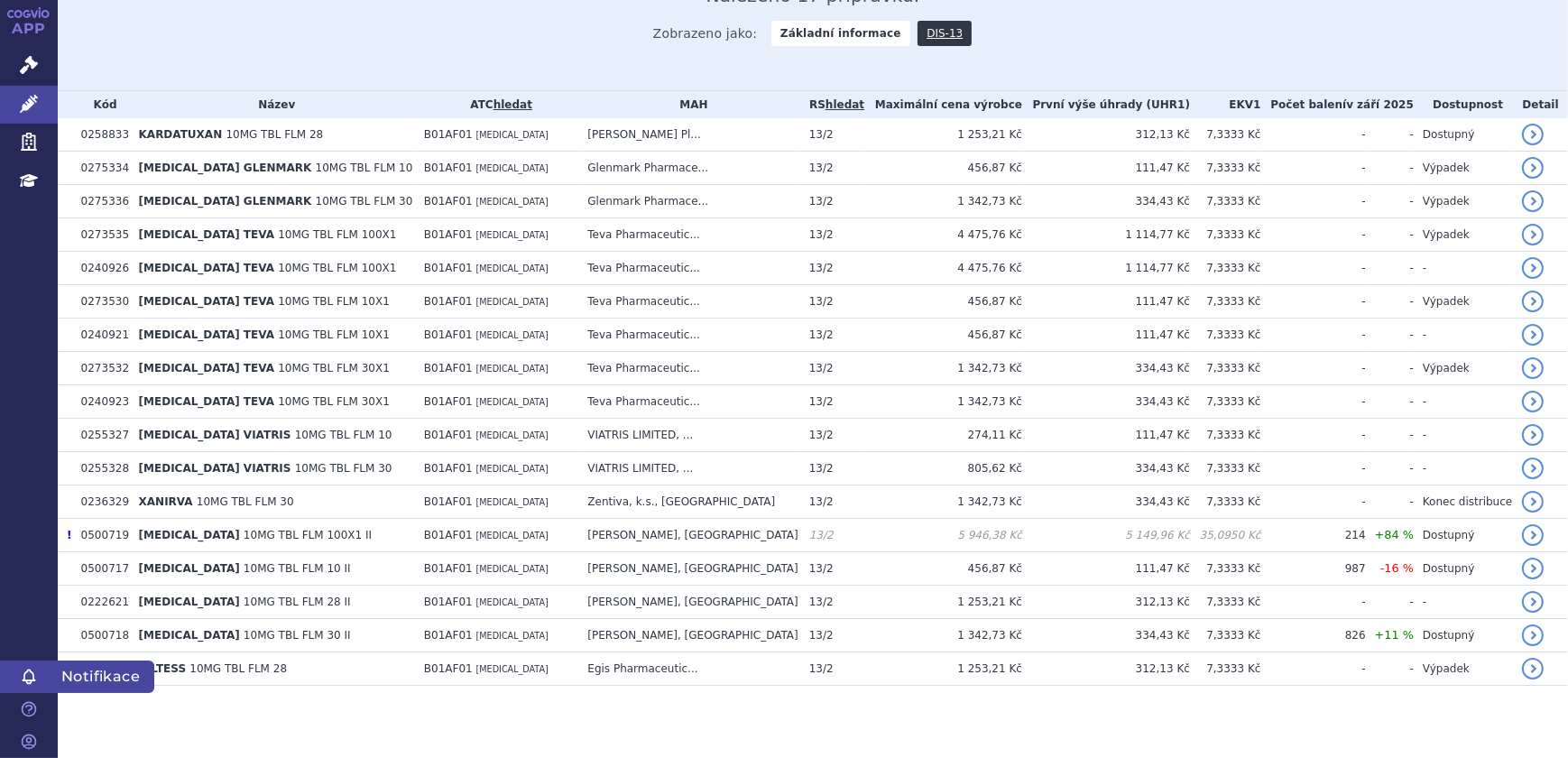
copy td "0259226"
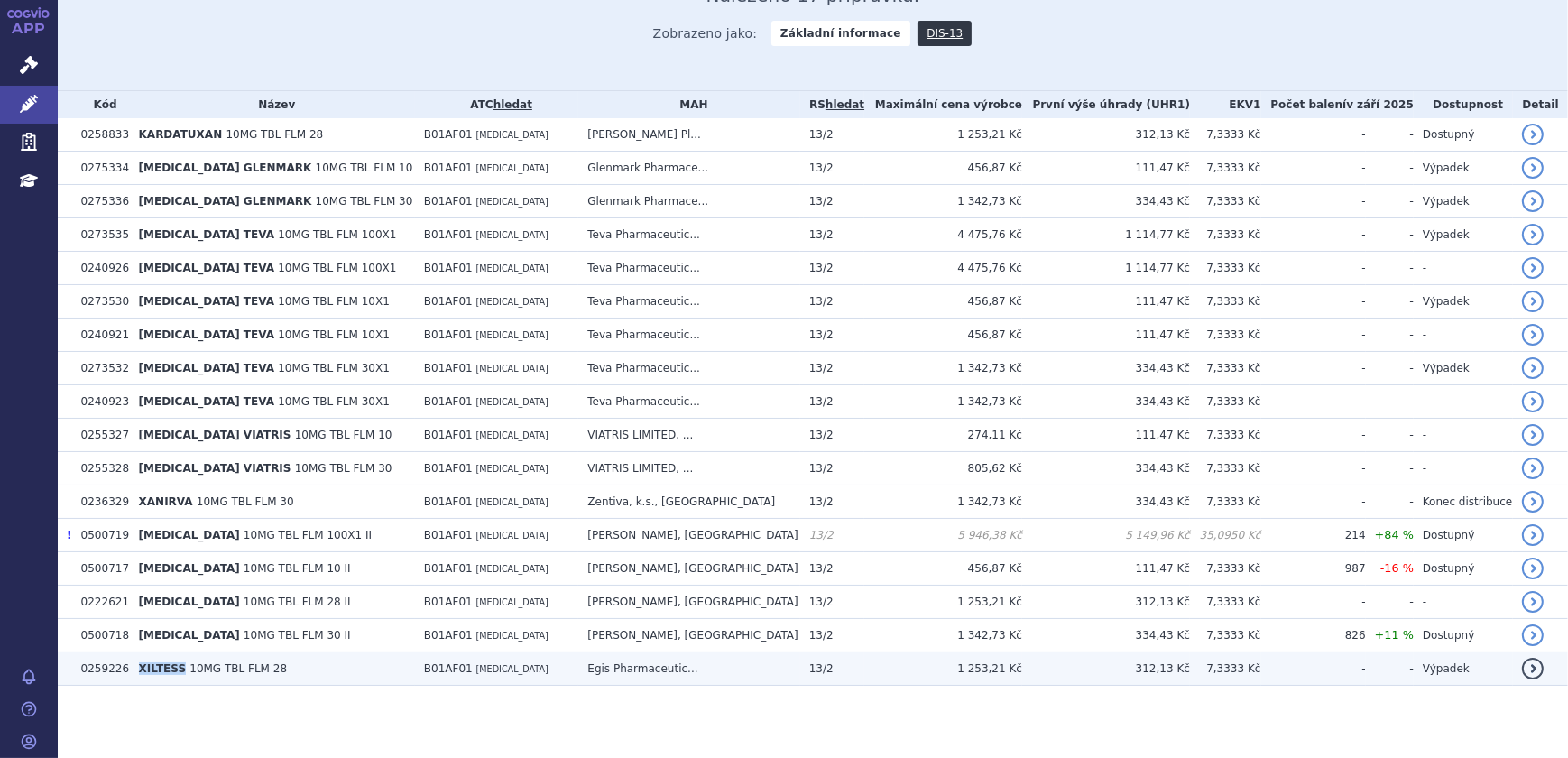
drag, startPoint x: 181, startPoint y: 664, endPoint x: 138, endPoint y: 664, distance: 43.0
click at [138, 664] on td "XILTESS 10MG TBL FLM 28" at bounding box center [272, 669] width 285 height 33
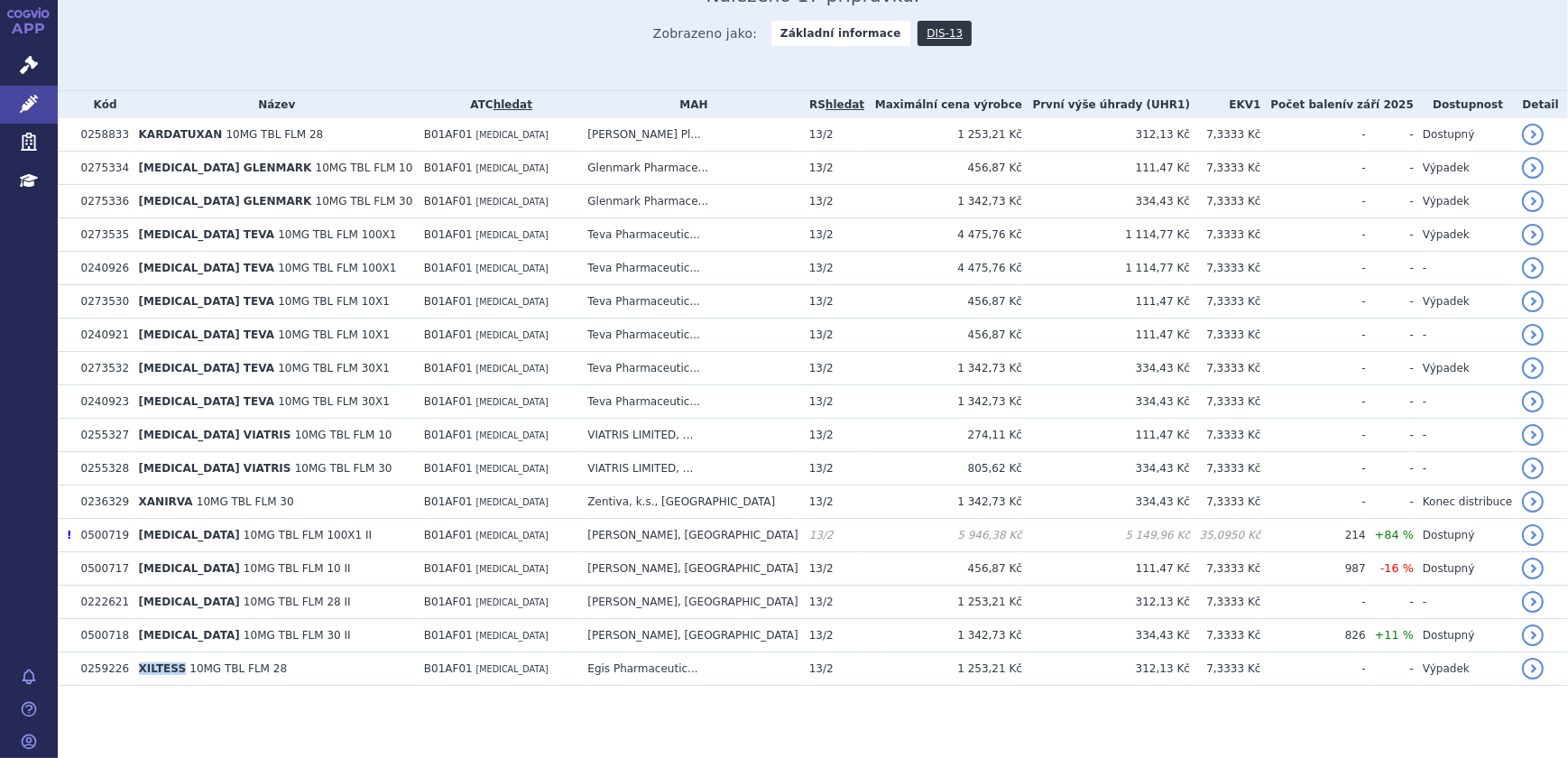
copy span "XILTESS"
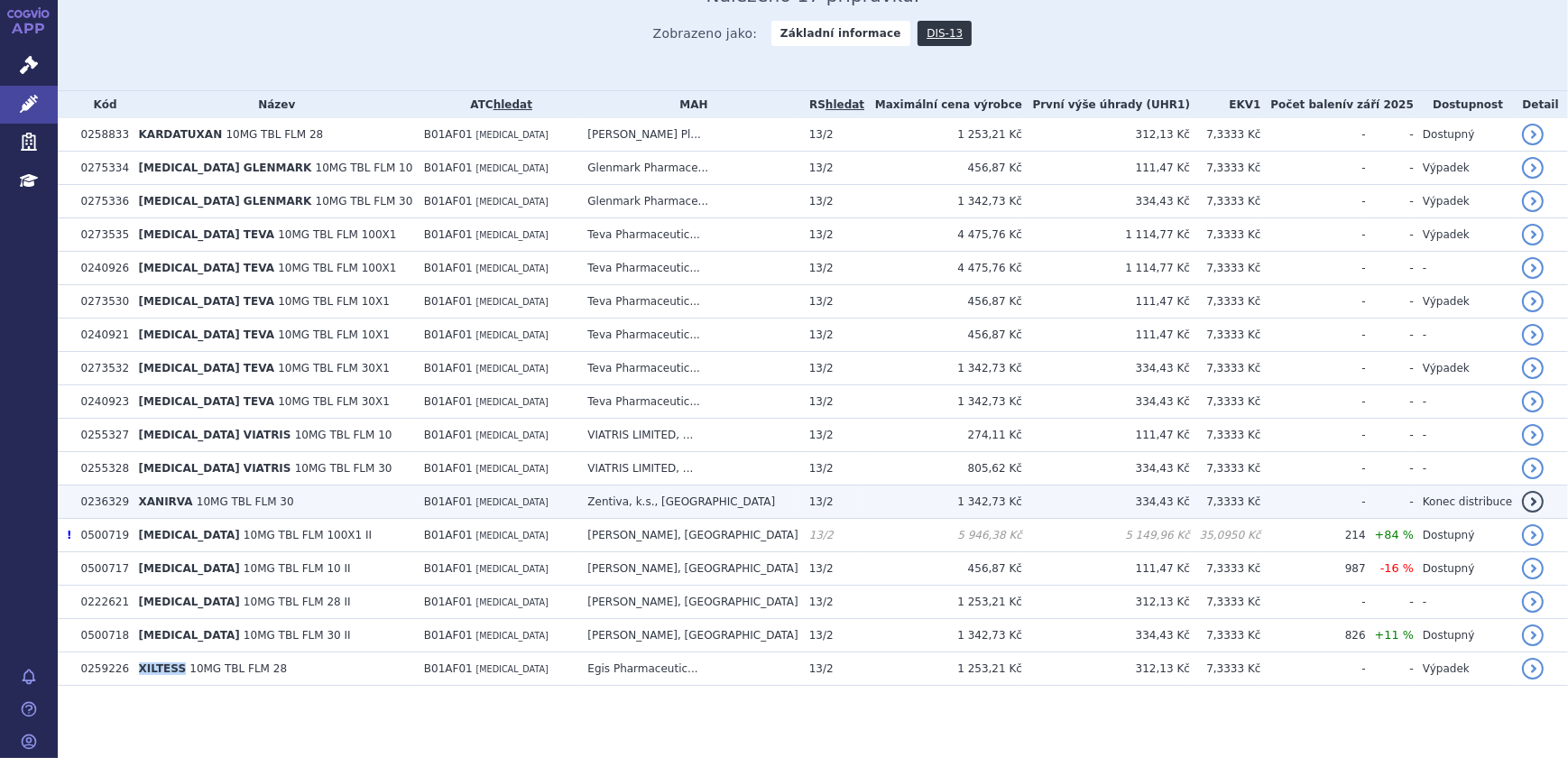
click at [292, 500] on td "XANIRVA 10MG TBL FLM 30" at bounding box center [272, 502] width 285 height 33
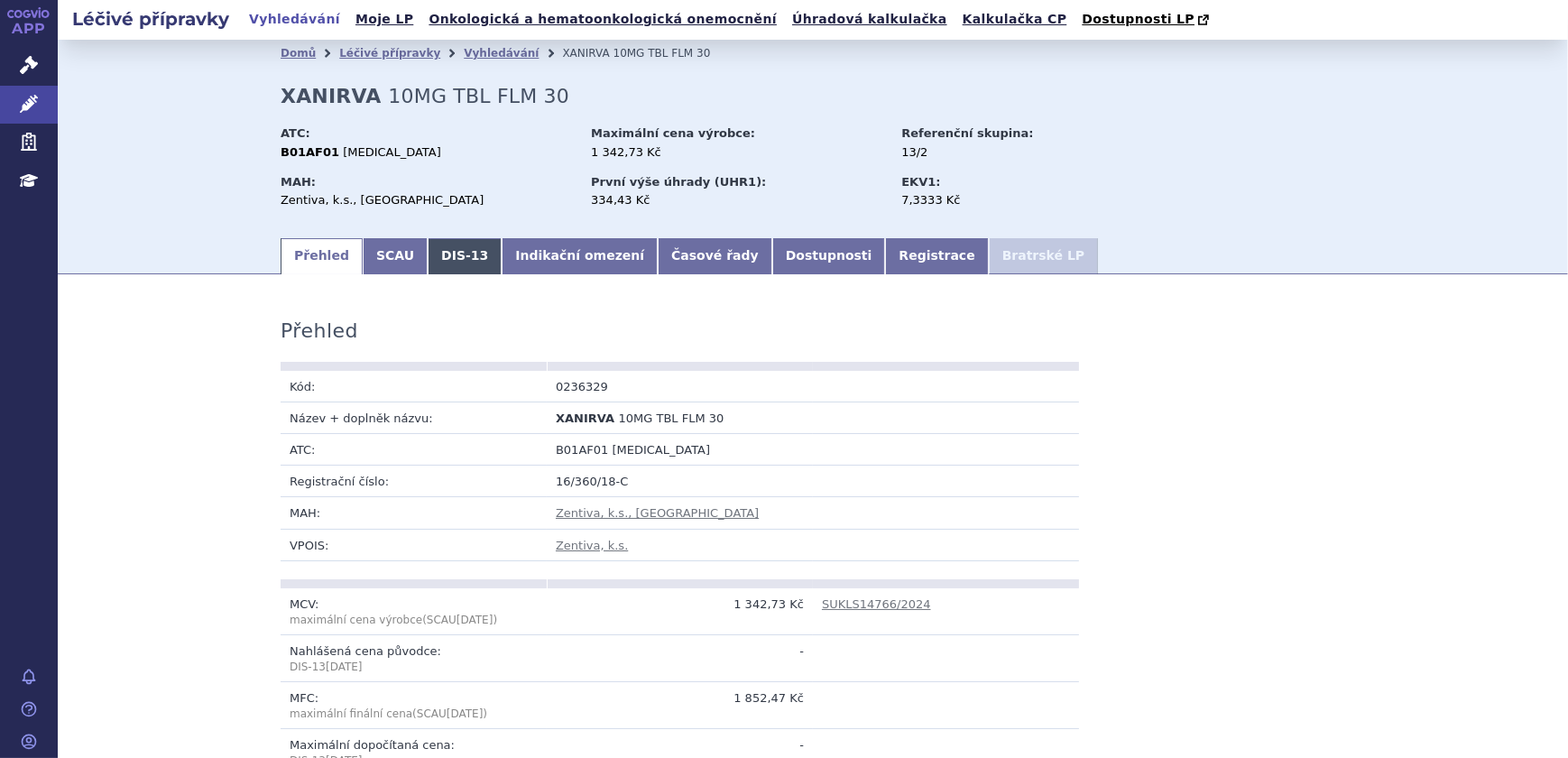
click at [455, 254] on link "DIS-13" at bounding box center [464, 256] width 74 height 36
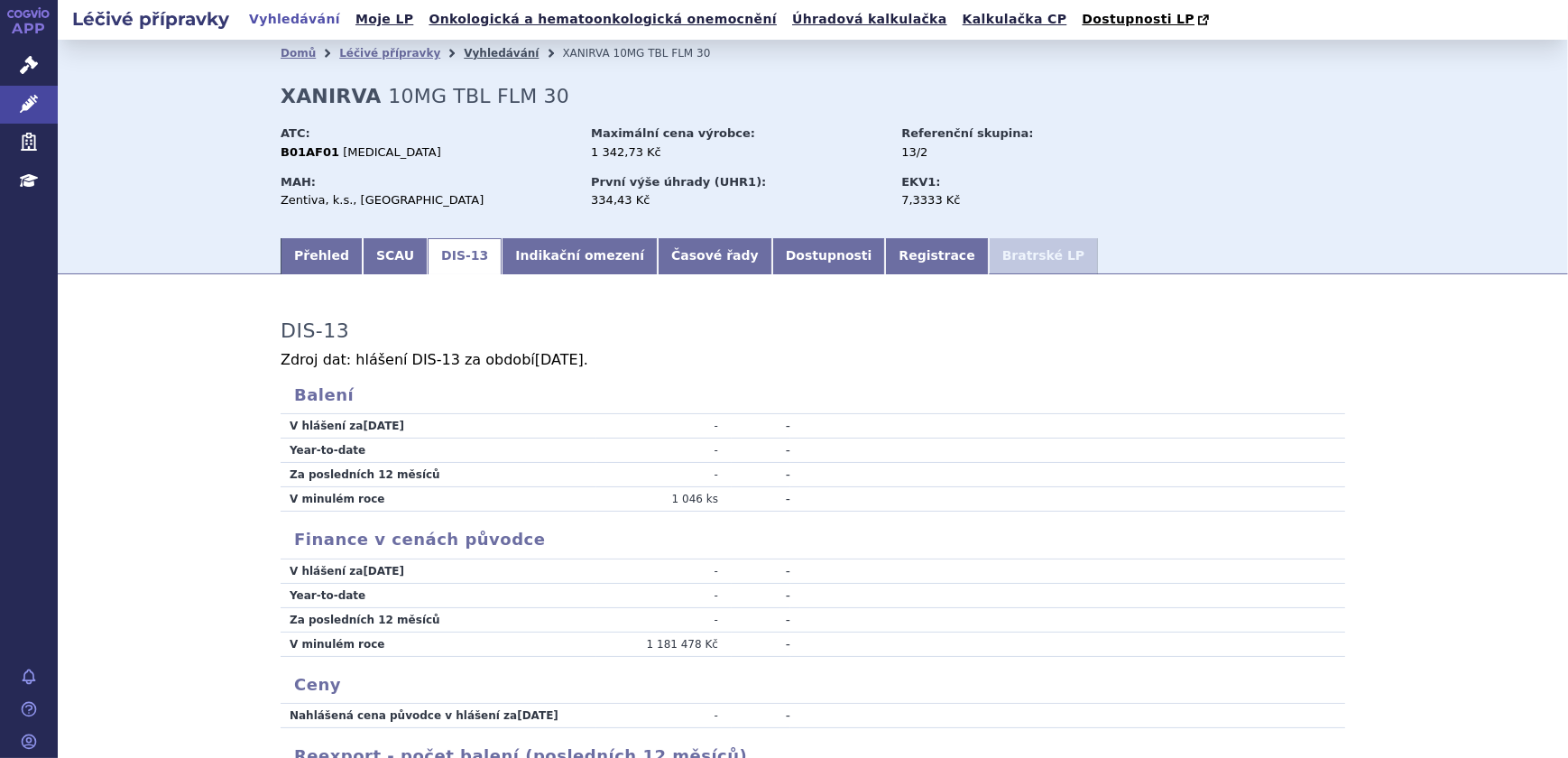
click at [464, 52] on link "Vyhledávání" at bounding box center [500, 53] width 74 height 13
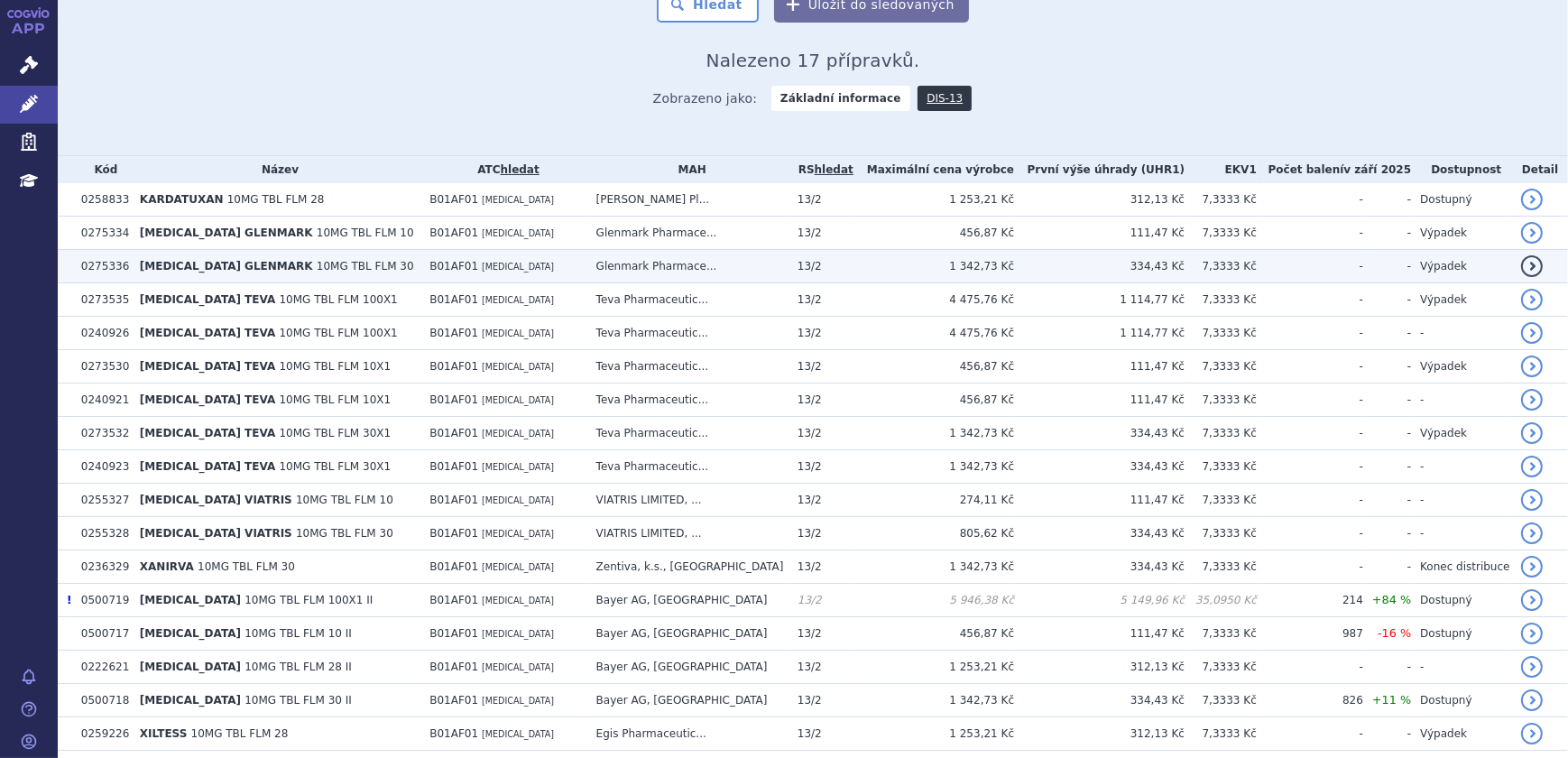
scroll to position [475, 0]
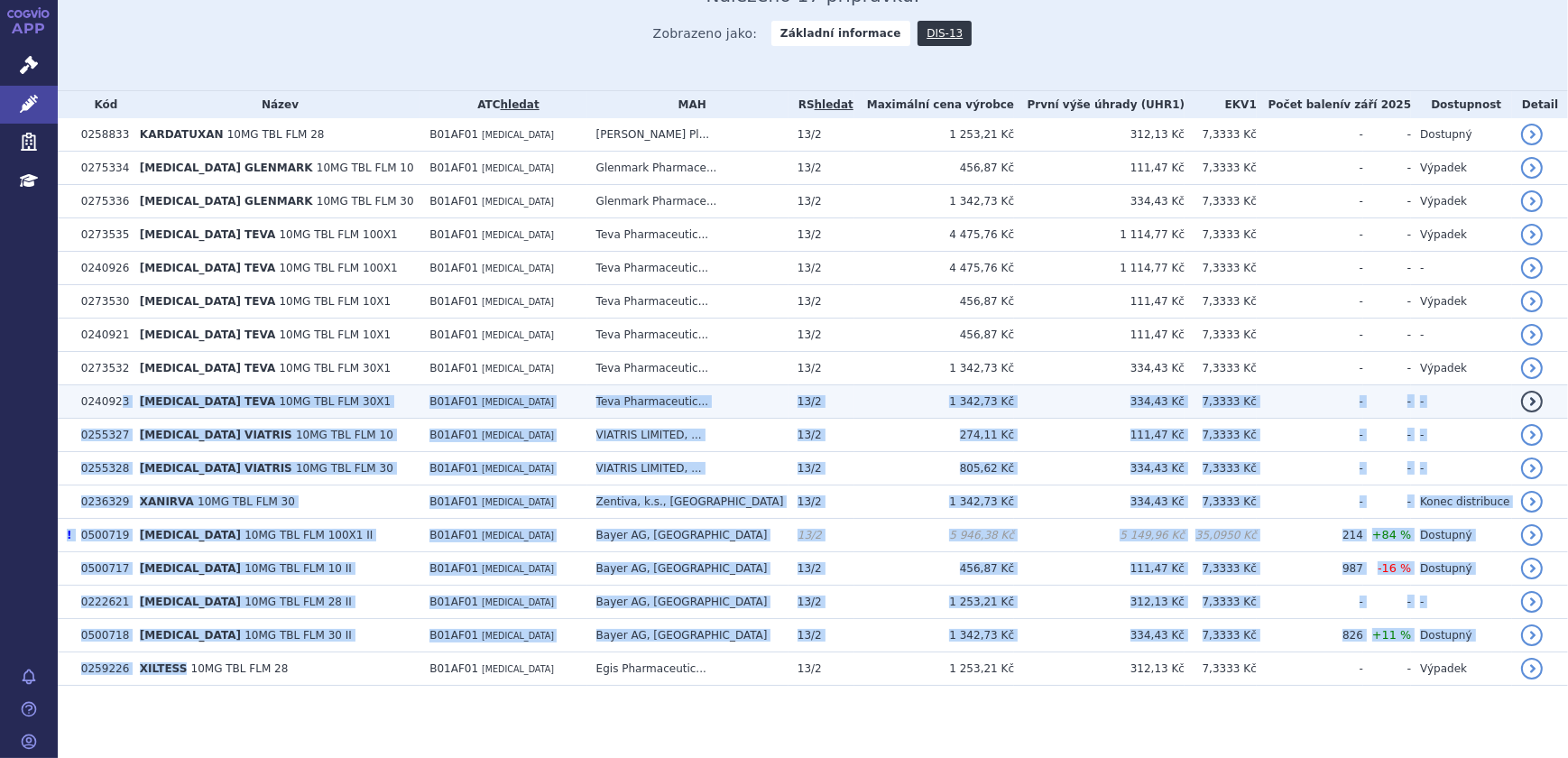
drag, startPoint x: 181, startPoint y: 667, endPoint x: 116, endPoint y: 403, distance: 271.9
click at [116, 403] on tbody "0258833 KARDATUXAN 10MG TBL FLM 28 B01AF01 RIVAROXABAN Gedeon Richter Pl... 13/…" at bounding box center [813, 402] width 1510 height 568
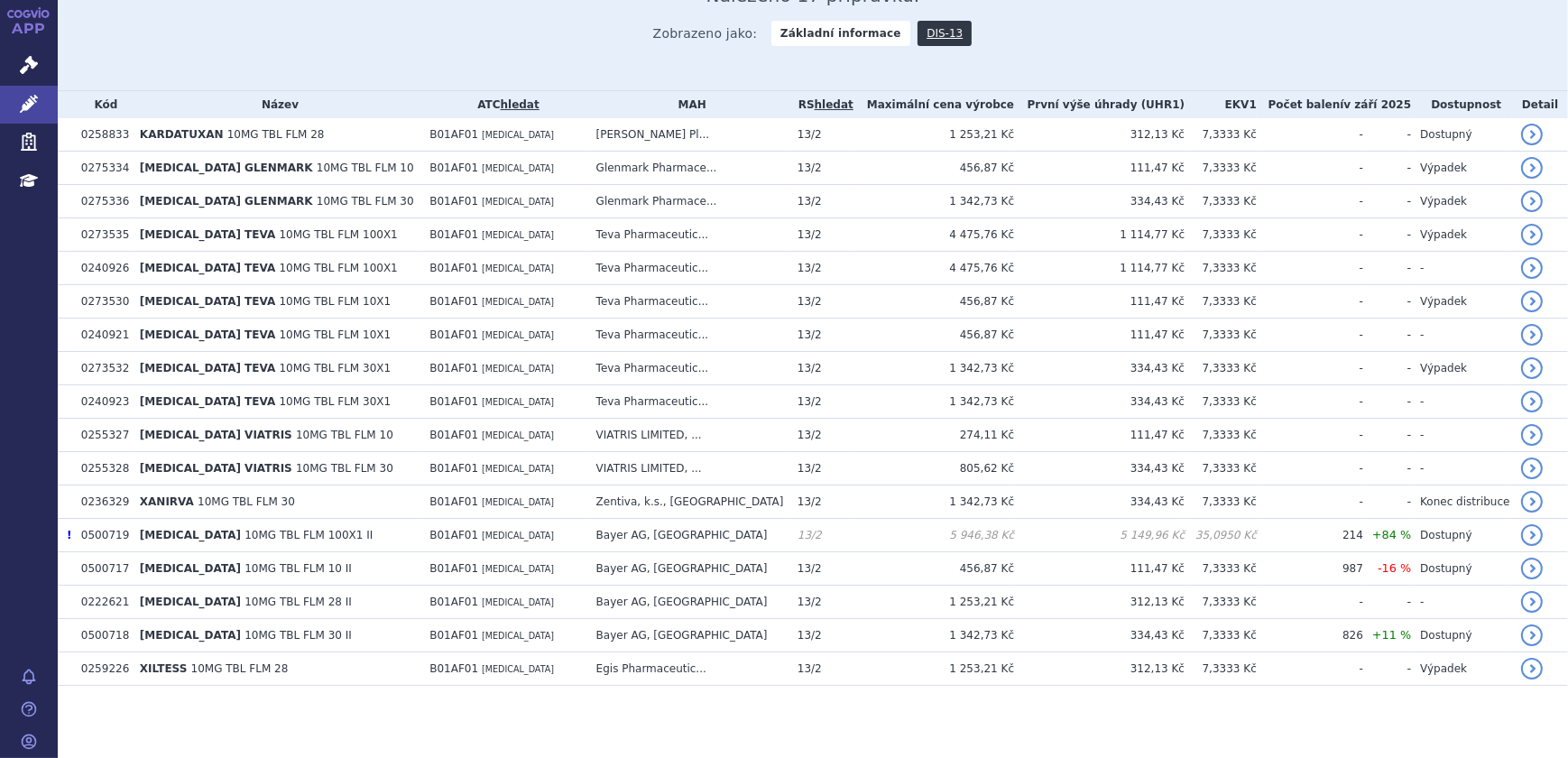
click at [397, 704] on section "Domů Léčivé přípravky Vyhledávání Vyhledávání v přípravcích odstranit Vše Přípr…" at bounding box center [813, 161] width 1510 height 1193
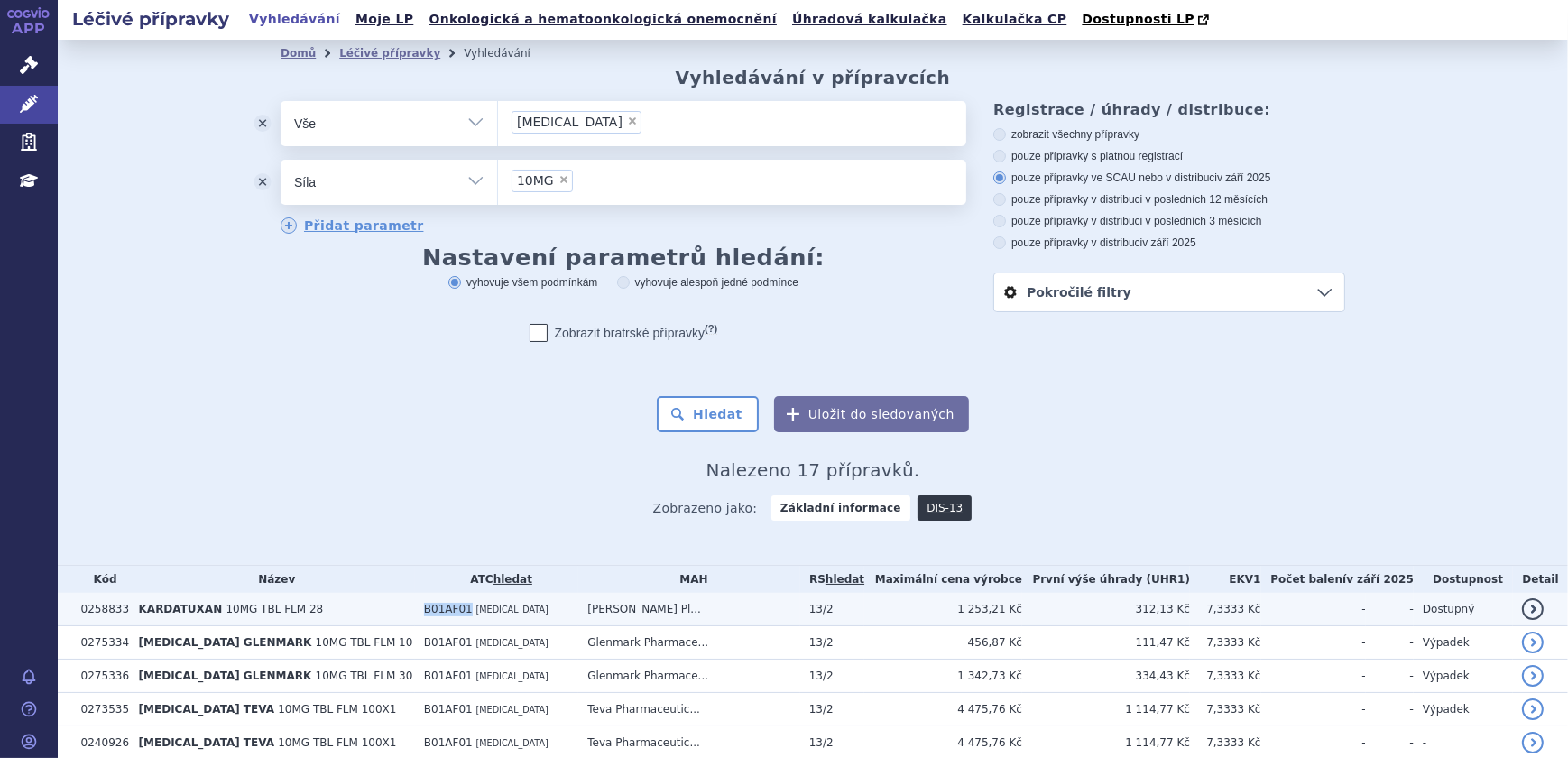
drag, startPoint x: 464, startPoint y: 611, endPoint x: 406, endPoint y: 610, distance: 58.0
click at [406, 610] on tr "0258833 KARDATUXAN 10MG TBL FLM 28 B01AF01 RIVAROXABAN Gedeon Richter Pl... 13/…" at bounding box center [813, 609] width 1510 height 33
copy tr "B01AF01"
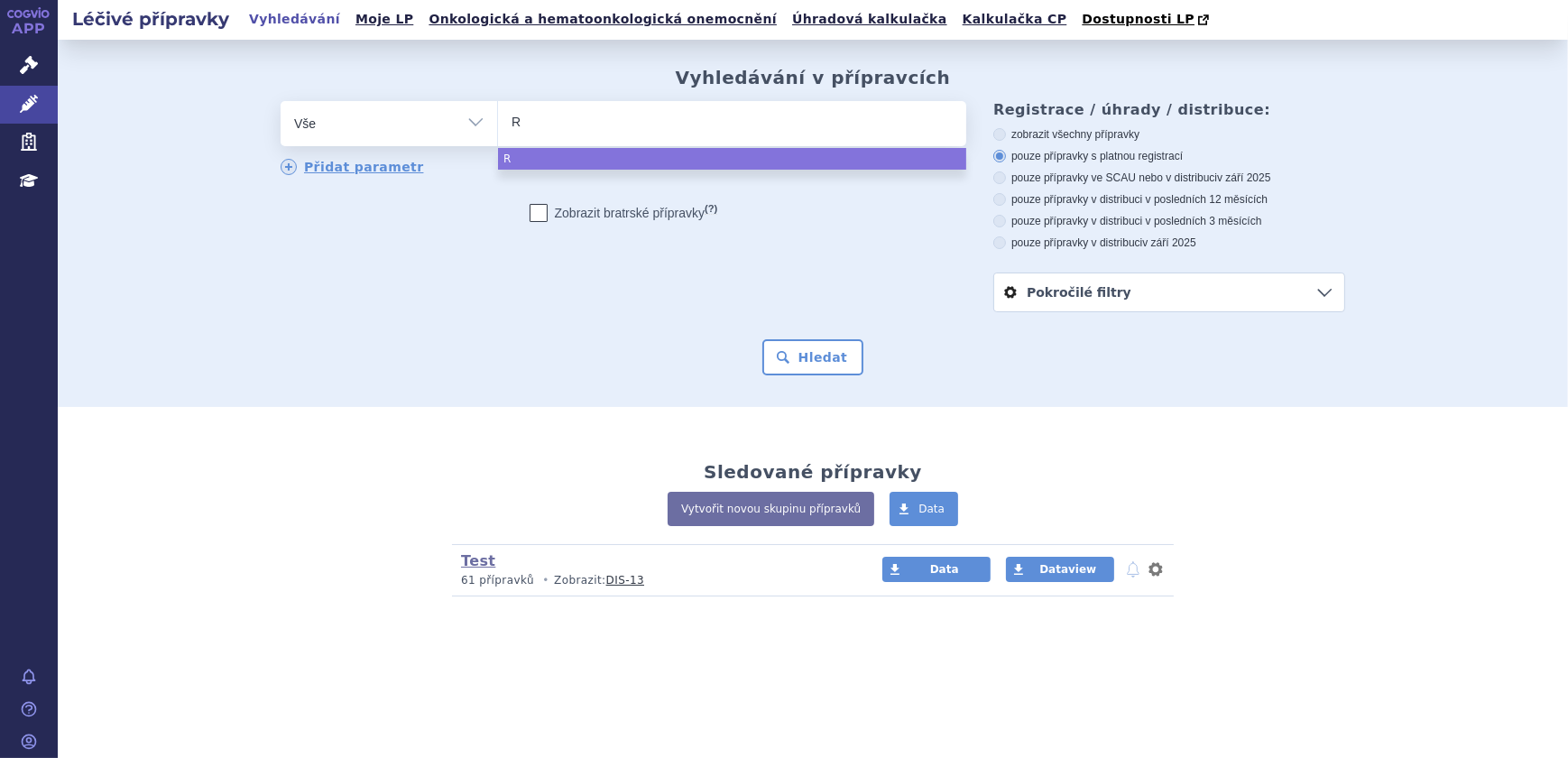
type input "RI"
type input "RIV"
type input "RIVA"
type input "RIVAR"
type input "RIVARO"
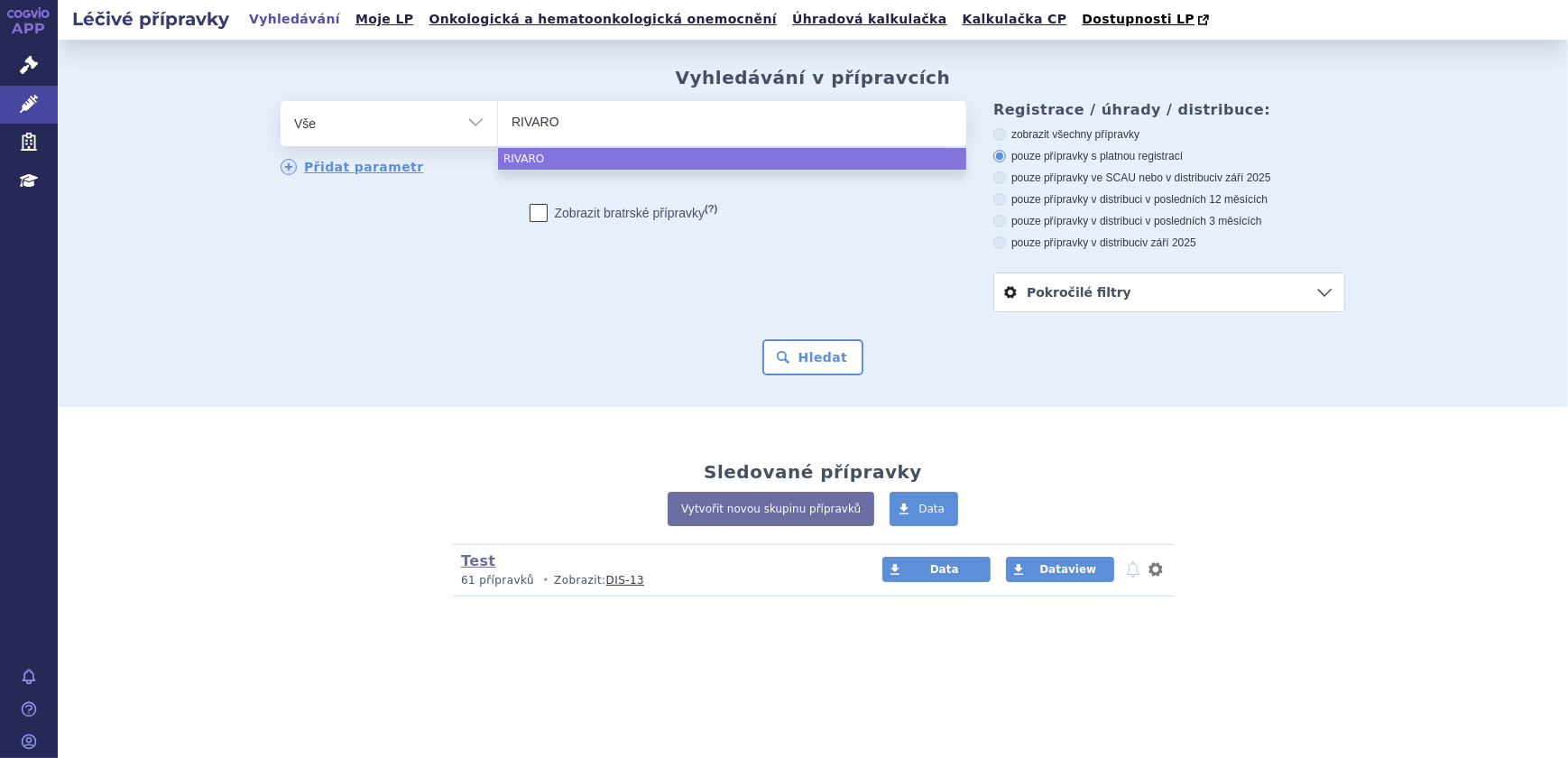
type input "RIVAROX"
type input "RIVAROXAB"
type input "[MEDICAL_DATA]"
select select "[MEDICAL_DATA]"
click at [819, 352] on button "Hledat" at bounding box center [813, 357] width 102 height 36
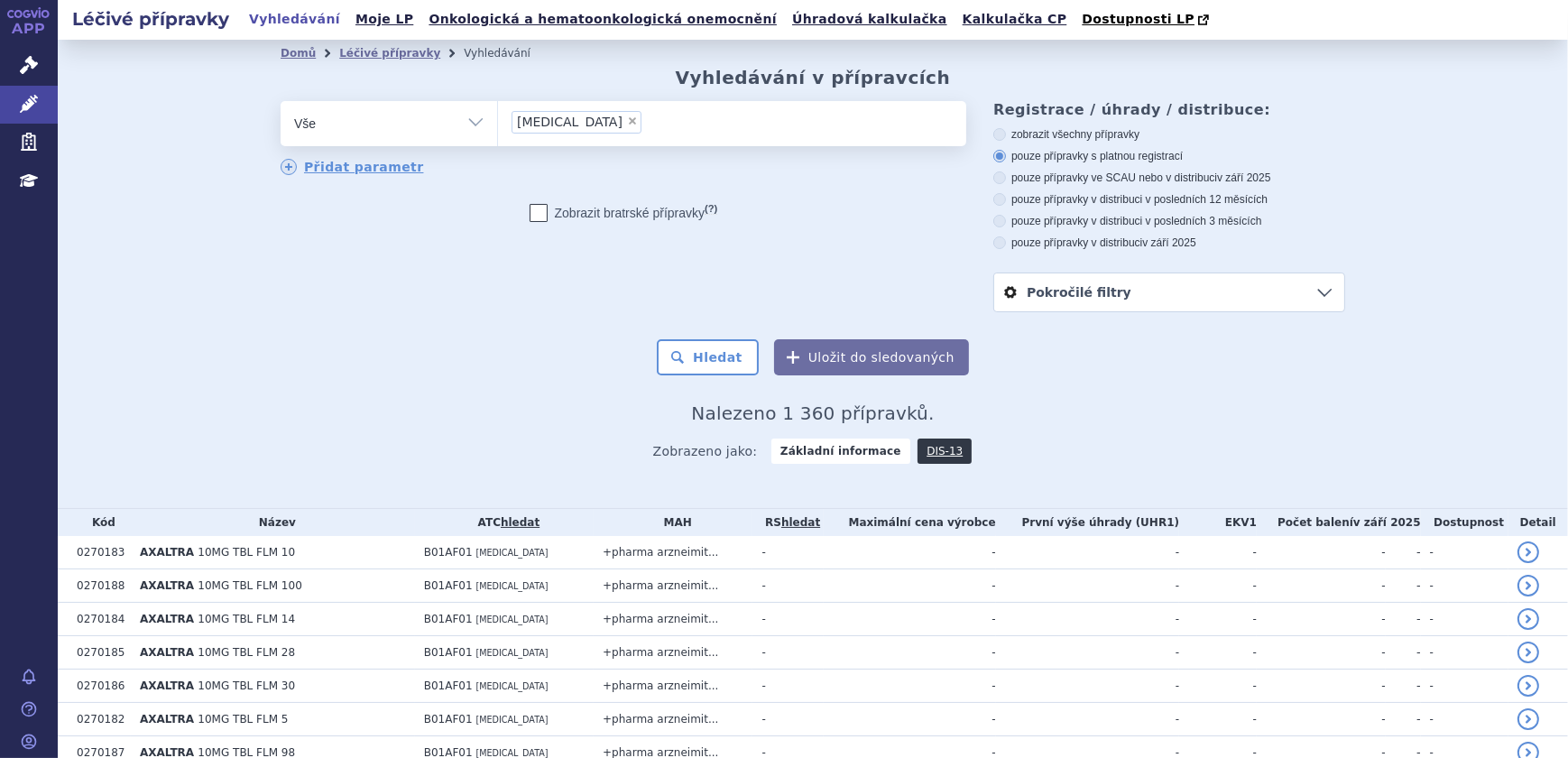
click at [1001, 180] on label "pouze přípravky ve SCAU nebo v distribuci v září 2025" at bounding box center [1169, 178] width 352 height 15
click at [1001, 180] on input "pouze přípravky ve SCAU nebo v distribuci v září 2025" at bounding box center [1001, 179] width 12 height 12
radio input "true"
click at [922, 452] on link "DIS-13" at bounding box center [944, 451] width 54 height 25
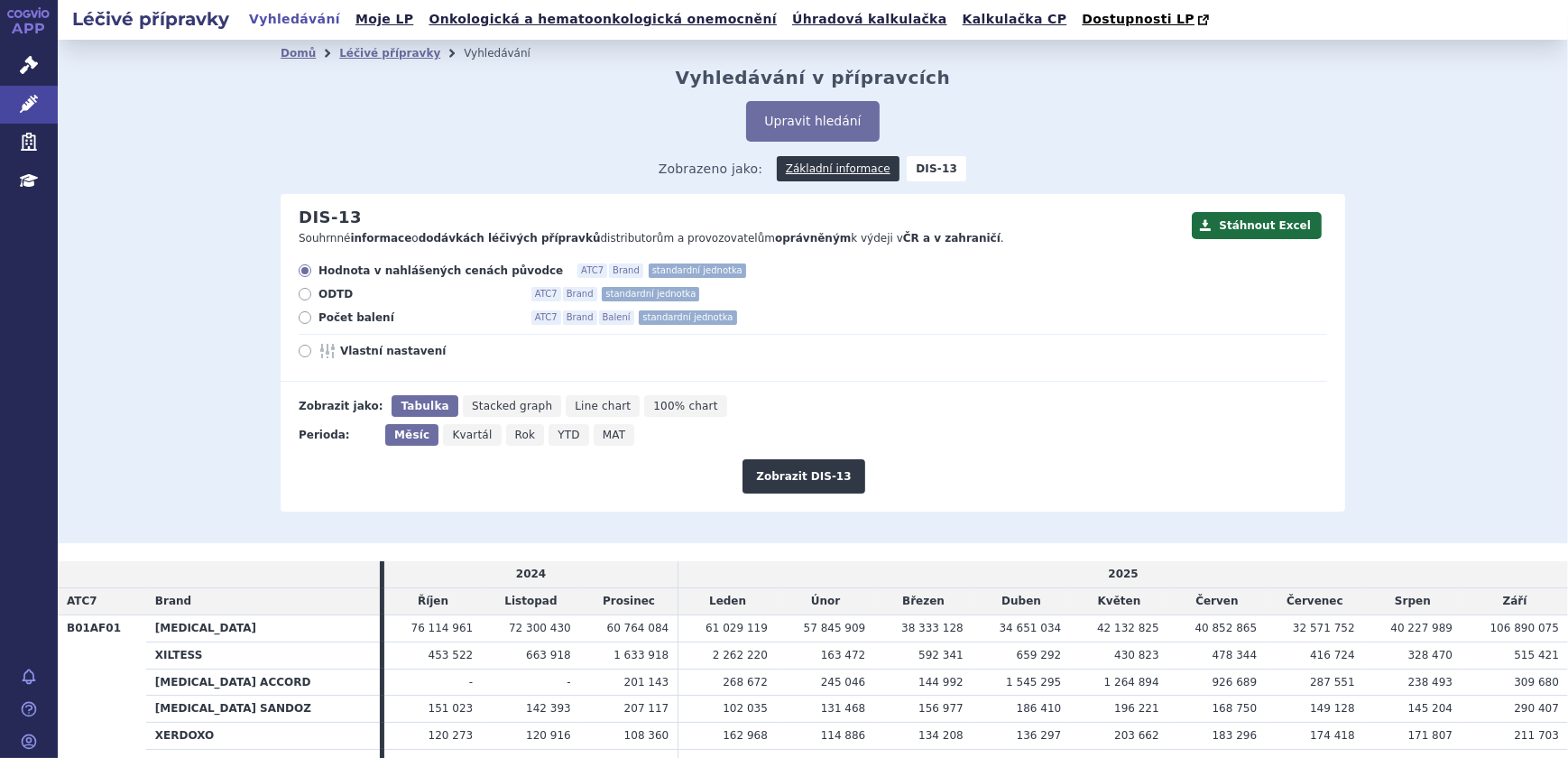
click at [791, 98] on div "Domů Léčivé přípravky Vyhledávání Vyhledávání v přípravcích Upravit hledání ods…" at bounding box center [813, 290] width 1137 height 445
click at [788, 119] on button "Upravit hledání" at bounding box center [812, 121] width 132 height 40
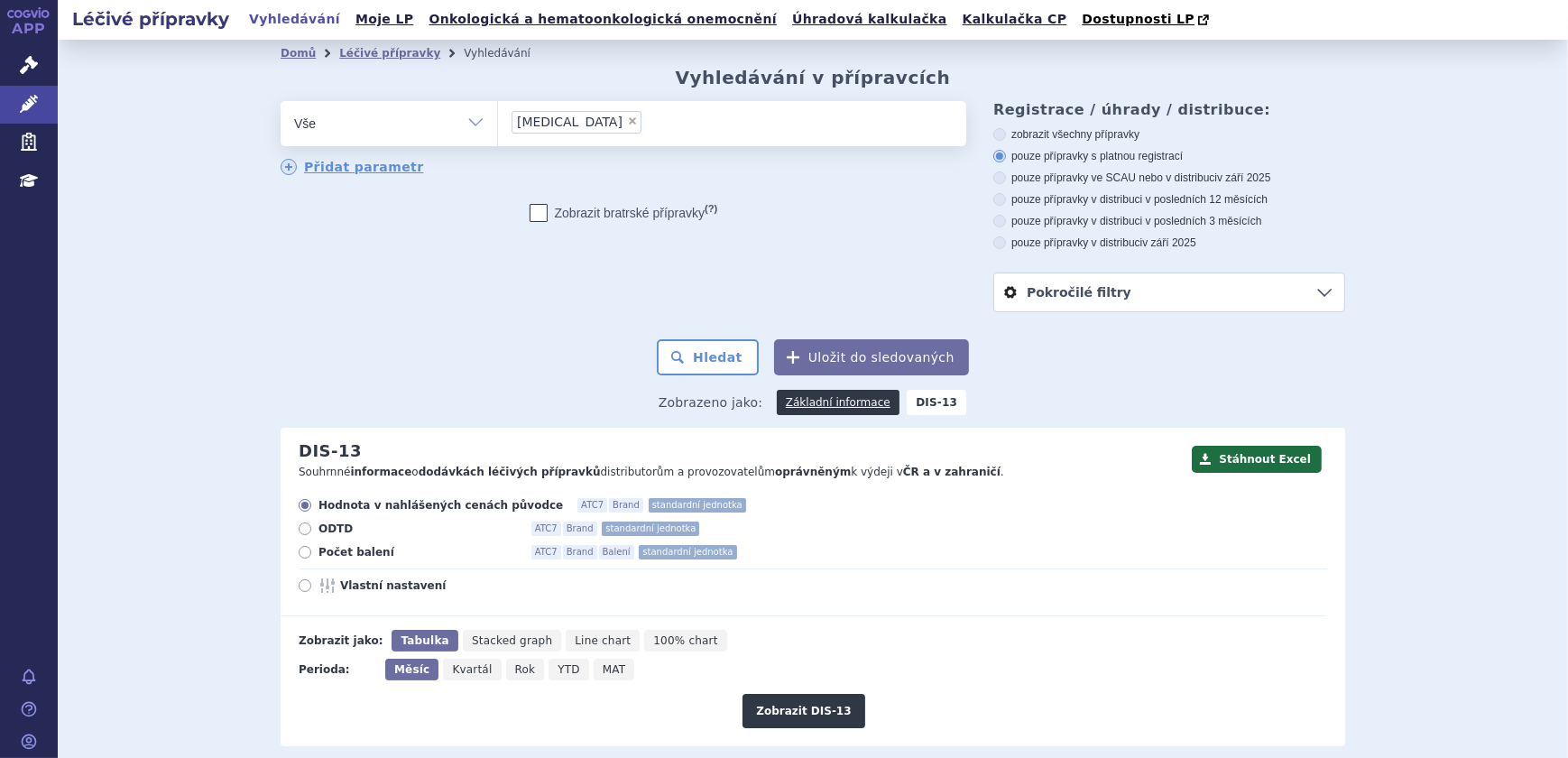
click at [1029, 177] on label "pouze přípravky ve SCAU nebo v distribuci v září 2025" at bounding box center [1169, 178] width 352 height 15
click at [1007, 177] on input "pouze přípravky ve SCAU nebo v distribuci v září 2025" at bounding box center [1001, 179] width 12 height 12
radio input "true"
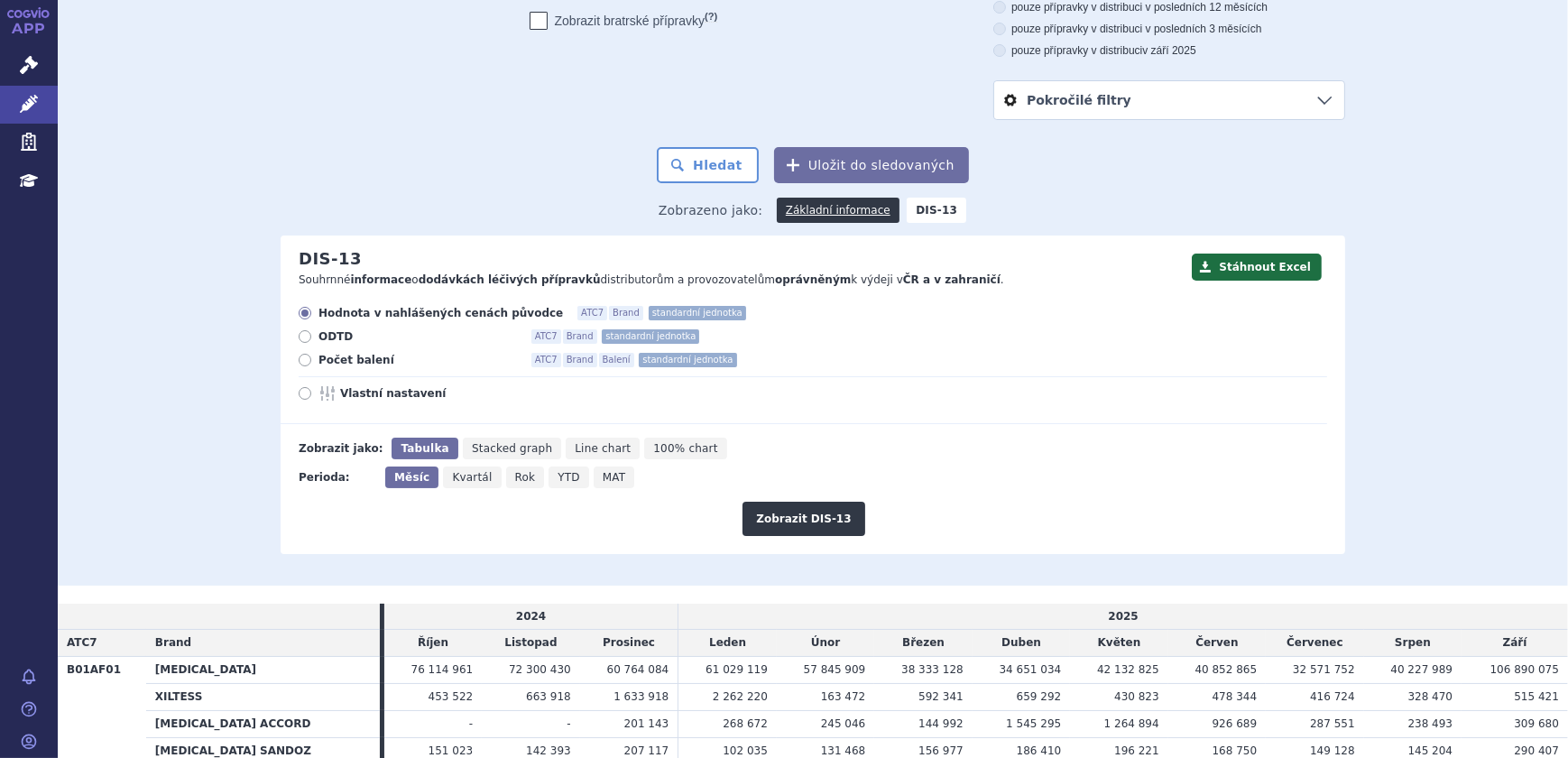
scroll to position [164, 0]
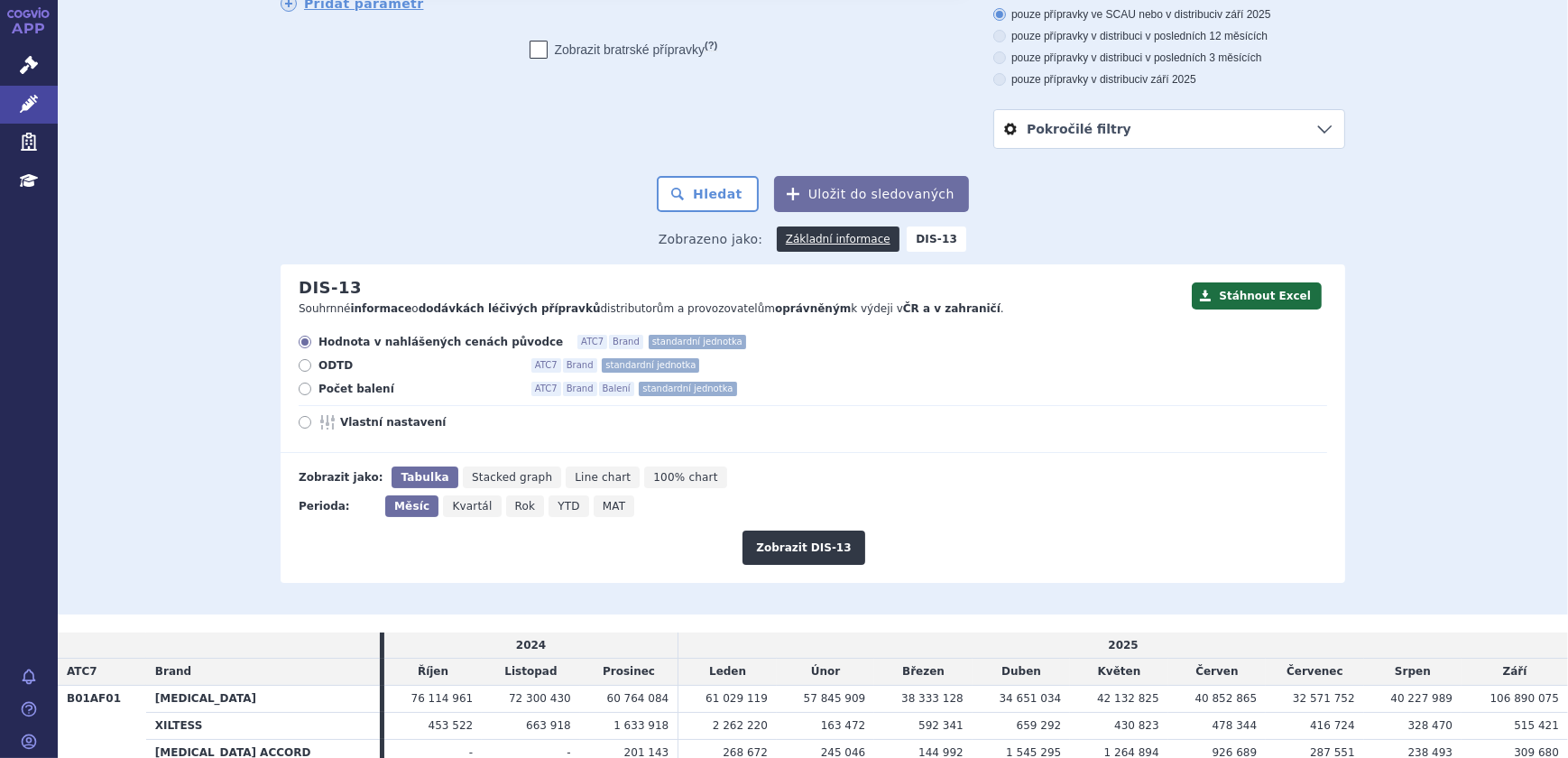
click at [1080, 36] on label "pouze přípravky v distribuci v posledních 12 měsících" at bounding box center [1169, 36] width 352 height 15
click at [1007, 36] on input "pouze přípravky v distribuci v posledních 12 měsících" at bounding box center [1001, 38] width 12 height 12
radio input "true"
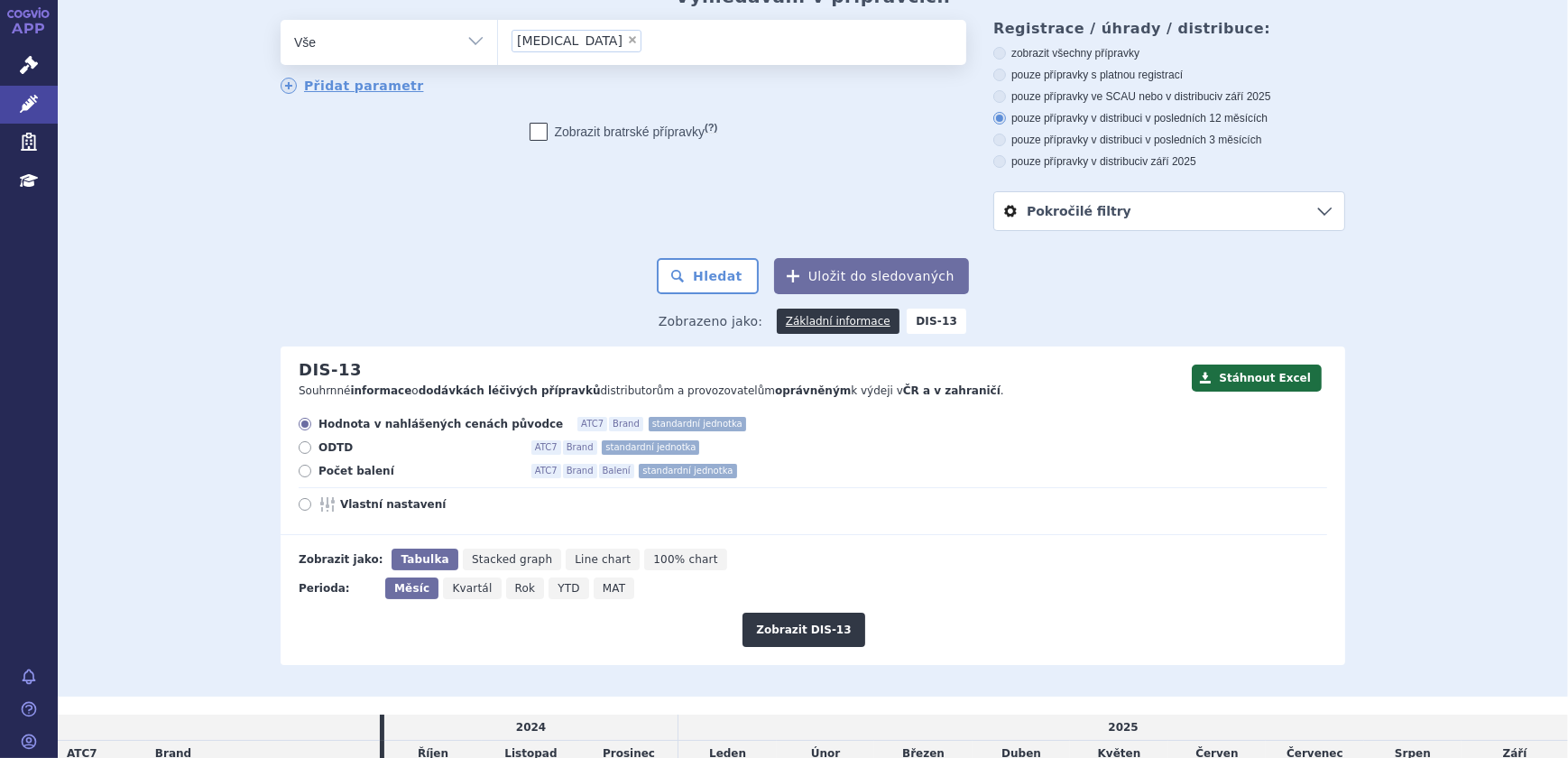
click at [1048, 92] on label "pouze přípravky ve SCAU nebo v distribuci v září 2025" at bounding box center [1169, 97] width 352 height 15
click at [1007, 93] on input "pouze přípravky ve SCAU nebo v distribuci v září 2025" at bounding box center [1001, 98] width 12 height 12
radio input "true"
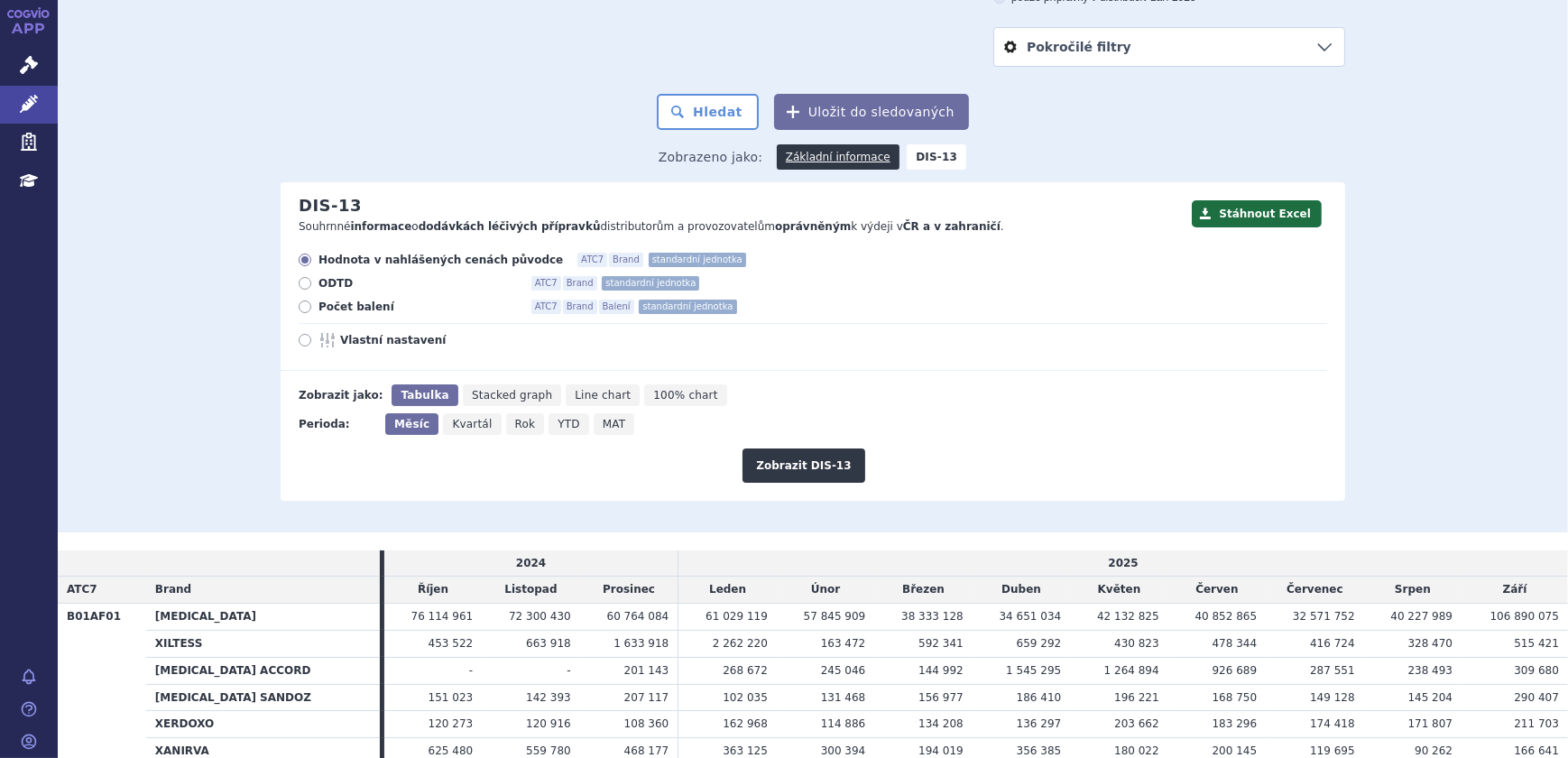
click at [331, 308] on span "Počet balení" at bounding box center [418, 307] width 199 height 15
click at [312, 308] on input "Počet balení ATC7 Brand Balení standardní jednotka" at bounding box center [306, 309] width 12 height 12
radio input "true"
click at [802, 471] on button "Zobrazit DIS-13" at bounding box center [803, 465] width 121 height 34
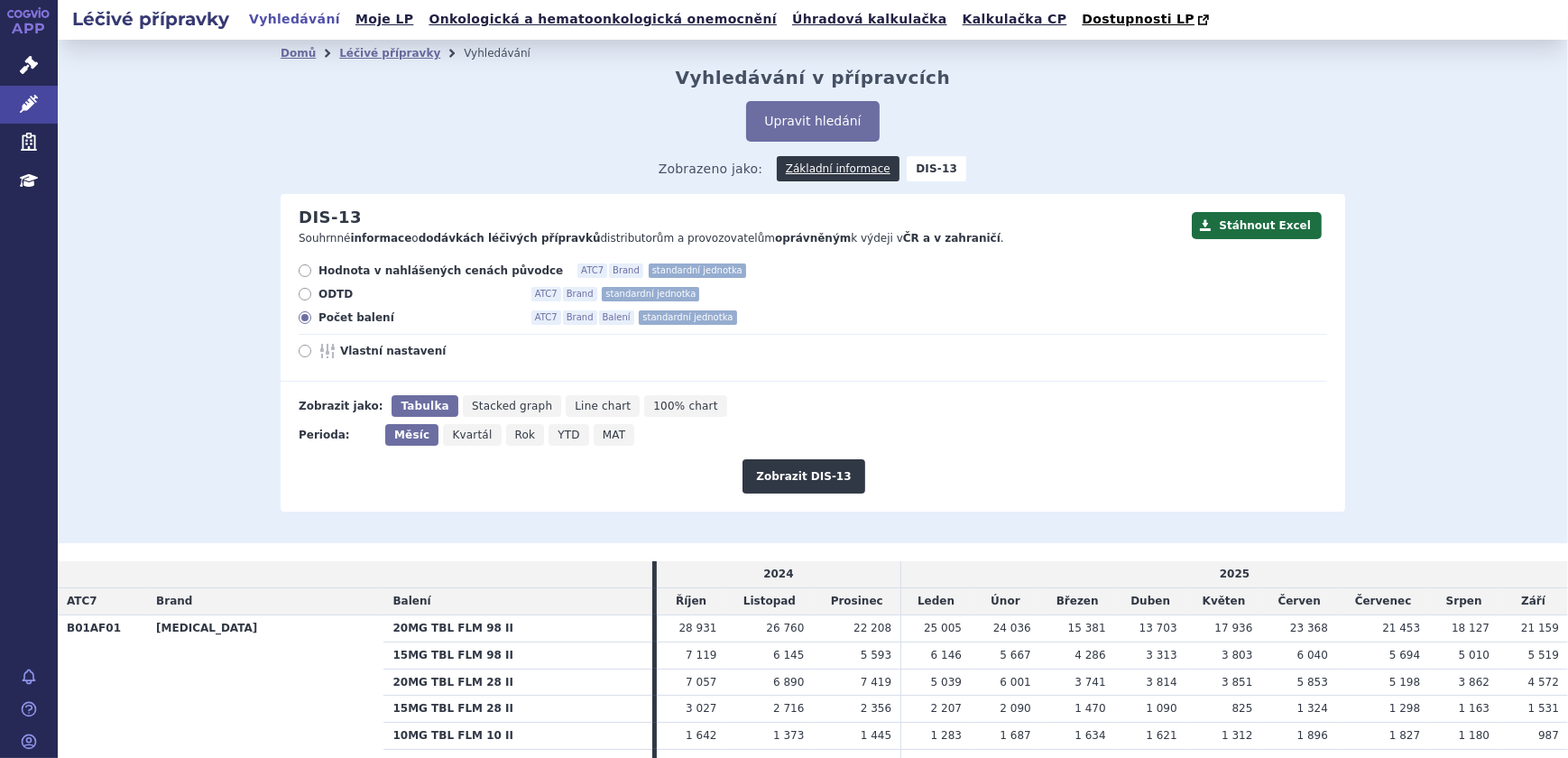
click at [327, 352] on icon at bounding box center [329, 351] width 22 height 15
click at [312, 352] on input "Vlastní nastavení" at bounding box center [306, 353] width 12 height 12
radio input "true"
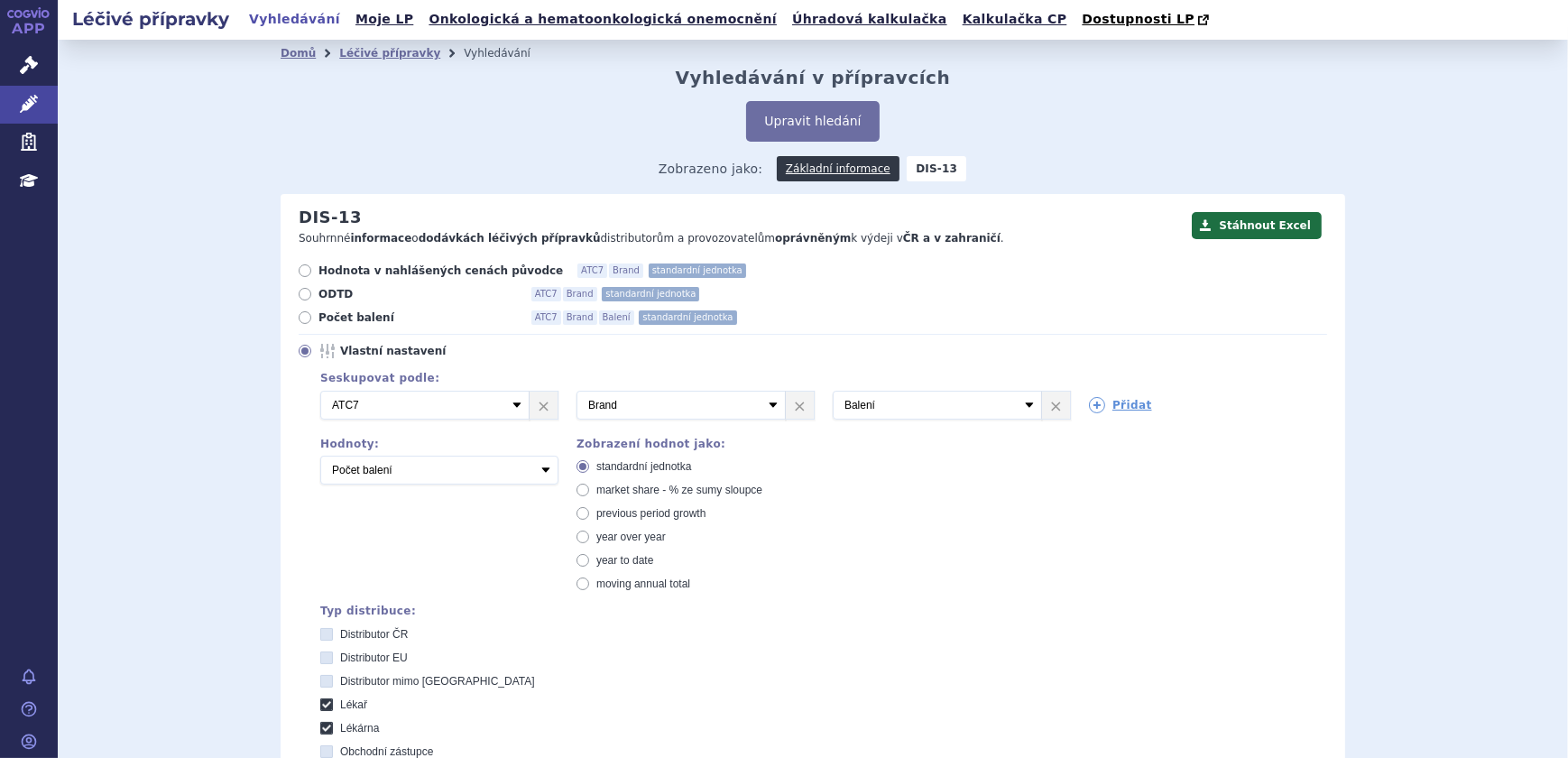
click at [342, 347] on span "Vlastní nastavení" at bounding box center [440, 351] width 199 height 15
click at [312, 348] on input "Vlastní nastavení" at bounding box center [306, 353] width 12 height 12
click at [299, 350] on icon at bounding box center [305, 351] width 13 height 13
click at [301, 350] on input "Vlastní nastavení" at bounding box center [306, 353] width 12 height 12
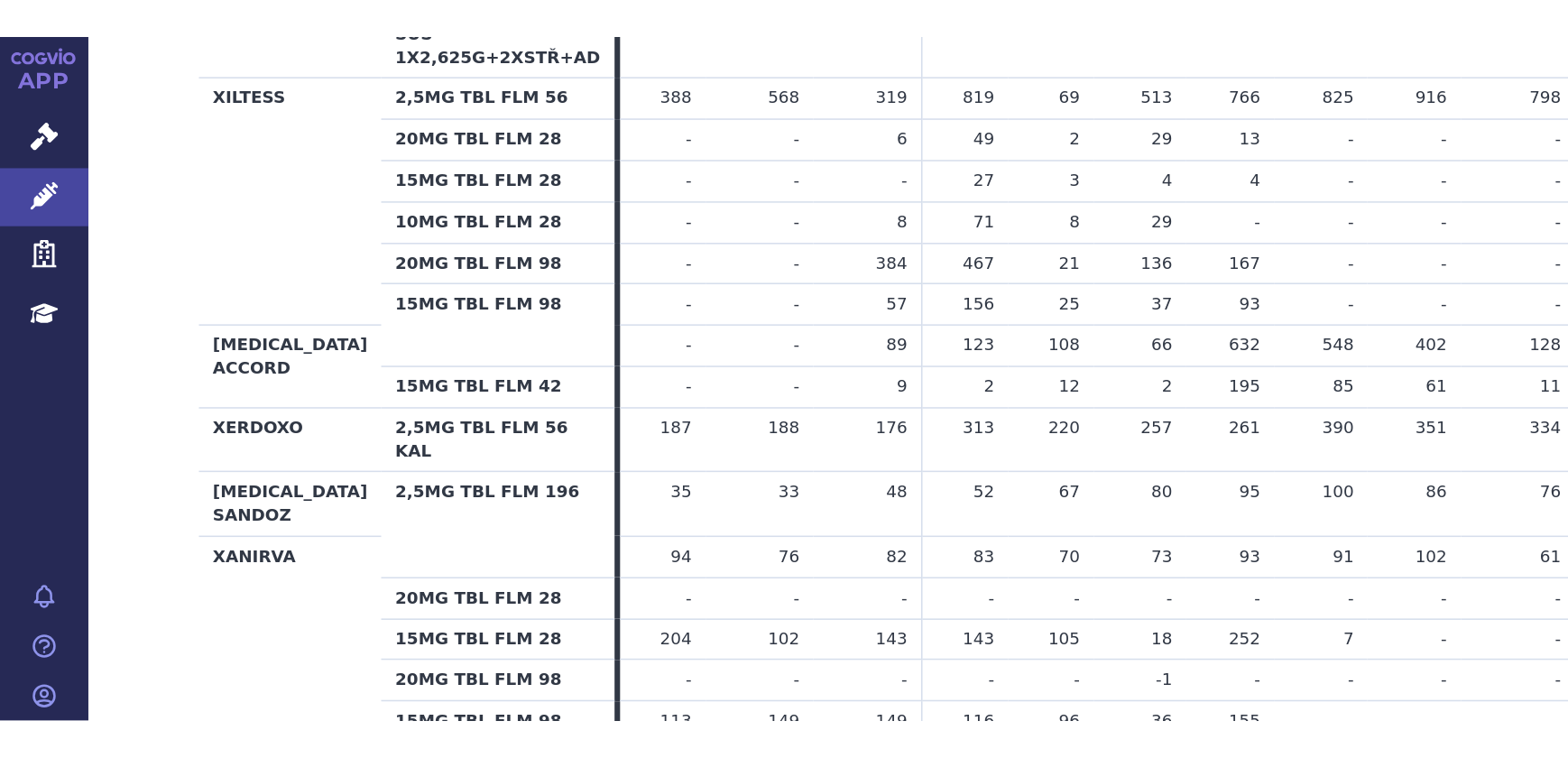
scroll to position [1640, 0]
